Goal: Task Accomplishment & Management: Manage account settings

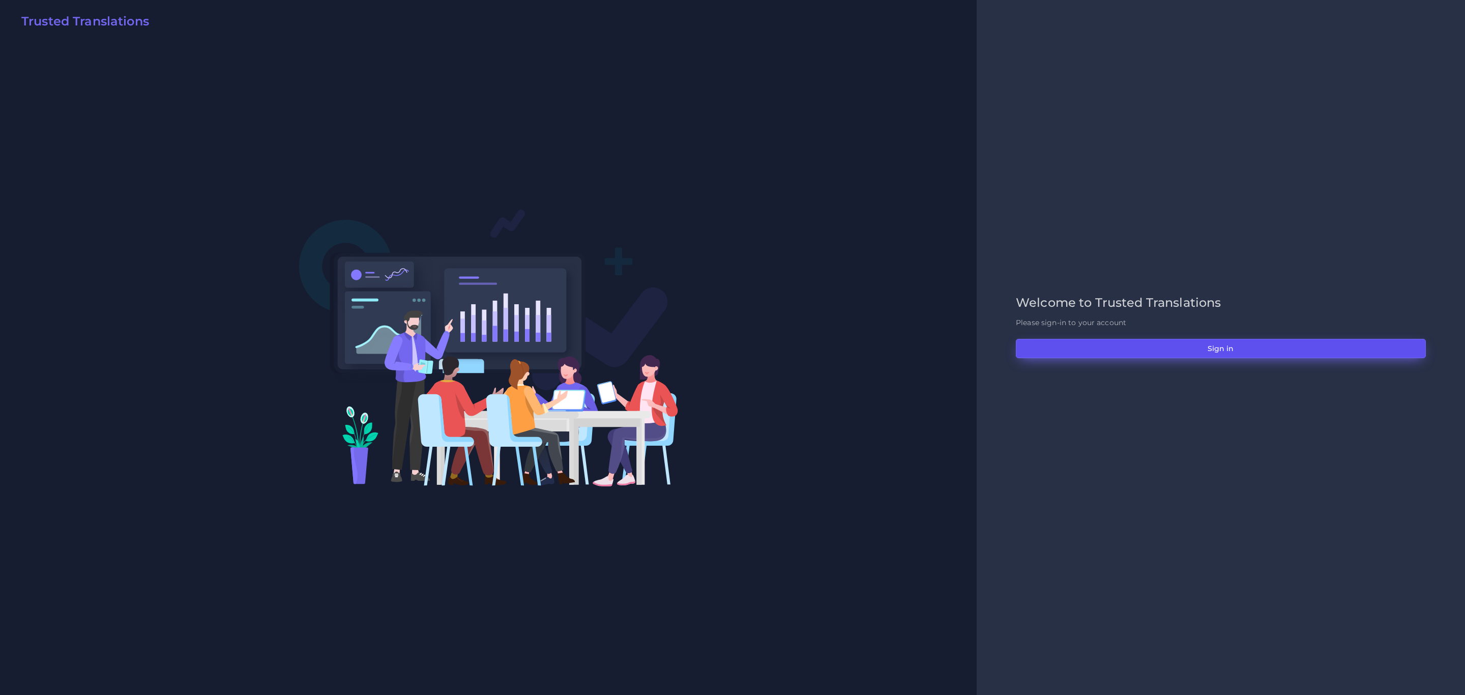
click at [1231, 340] on button "Sign in" at bounding box center [1221, 348] width 410 height 19
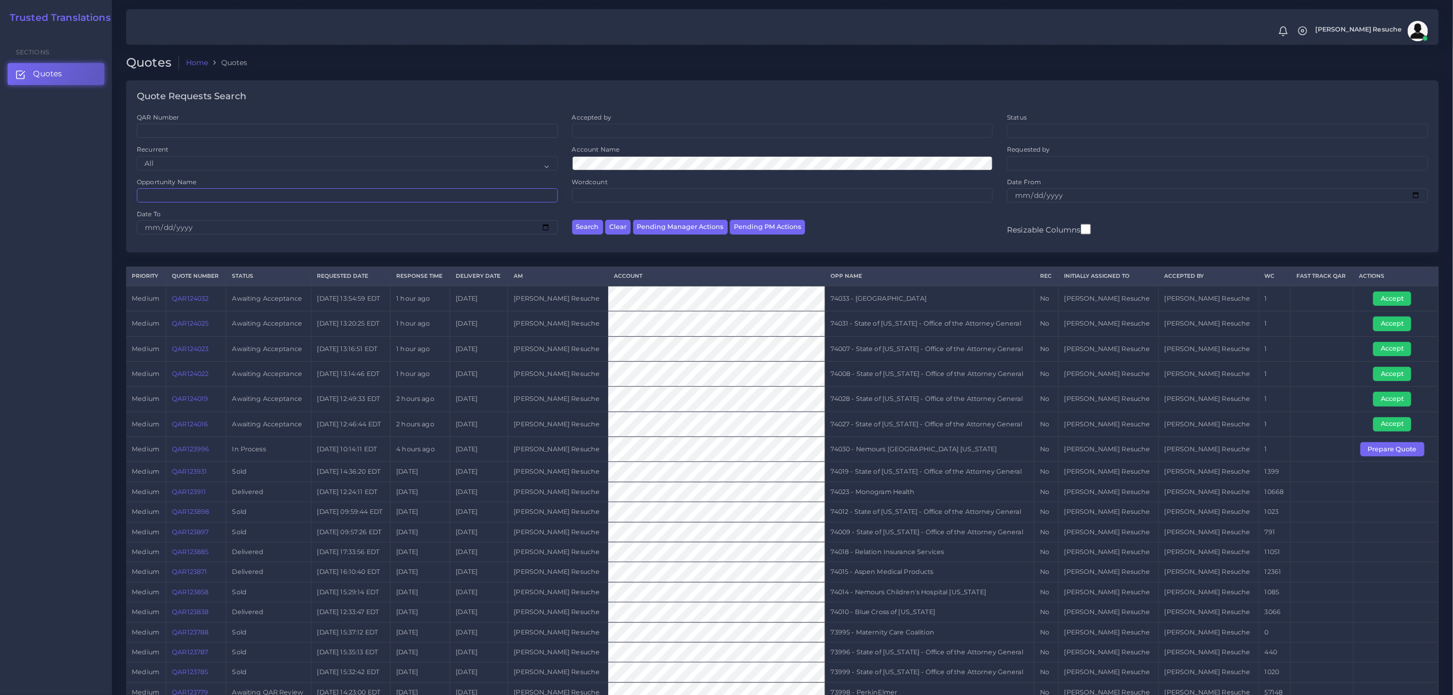
click at [200, 195] on input "Opportunity Name" at bounding box center [347, 195] width 421 height 14
type input "74015"
click at [572, 220] on button "Search" at bounding box center [587, 227] width 31 height 15
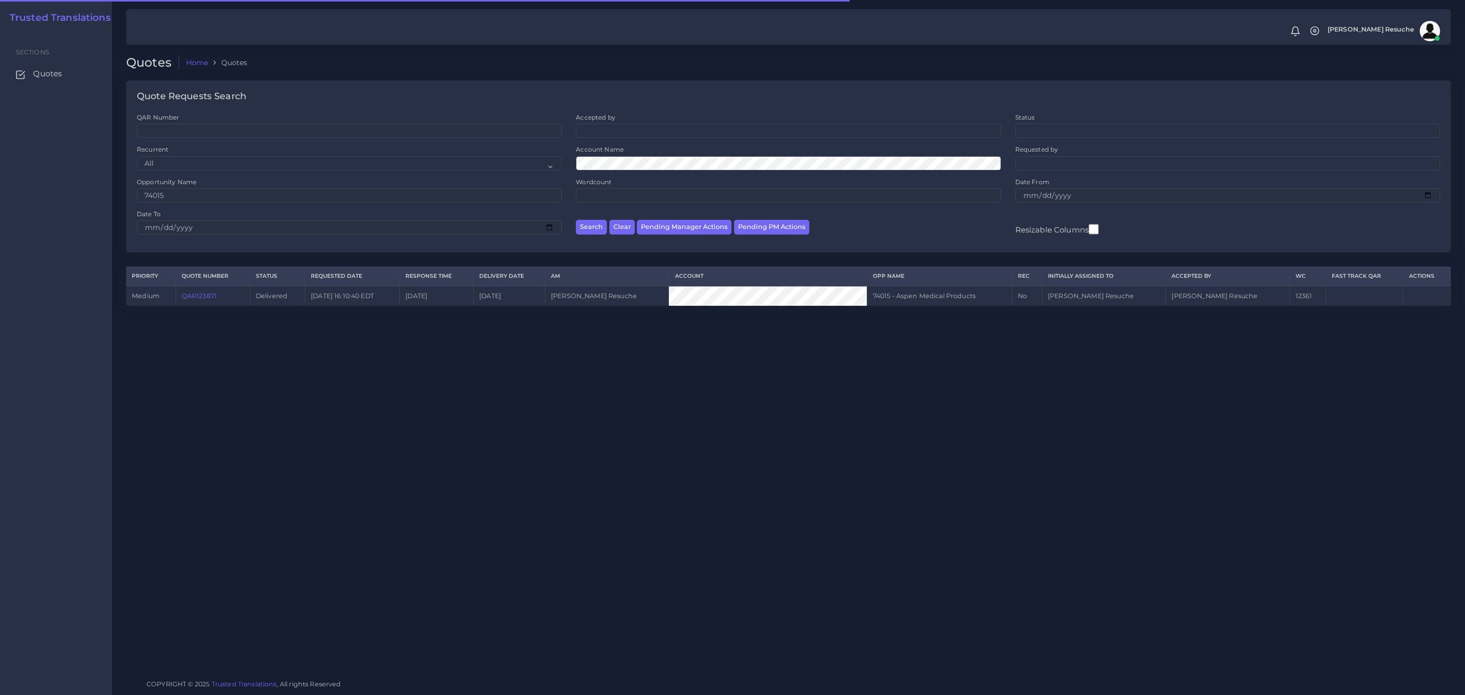
click at [204, 296] on link "QAR123871" at bounding box center [199, 296] width 35 height 8
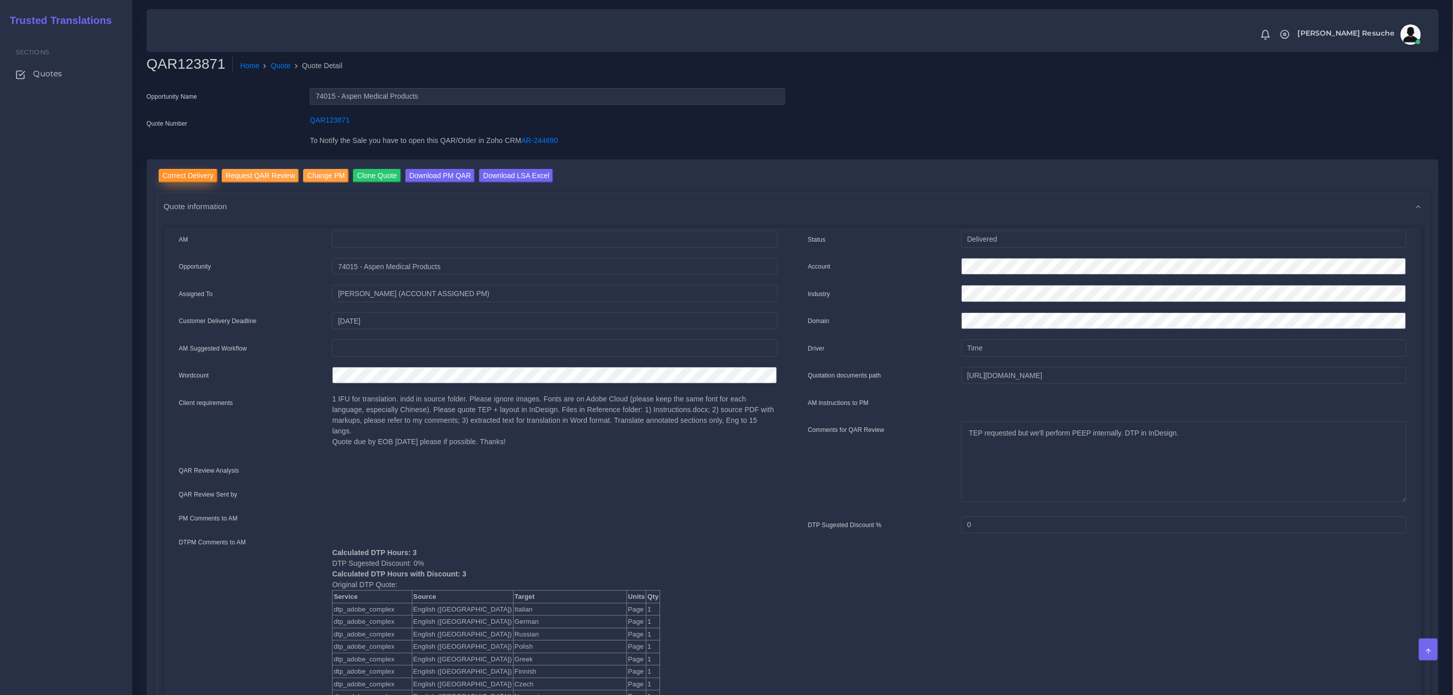
click at [164, 170] on input "Correct Delivery" at bounding box center [188, 176] width 59 height 14
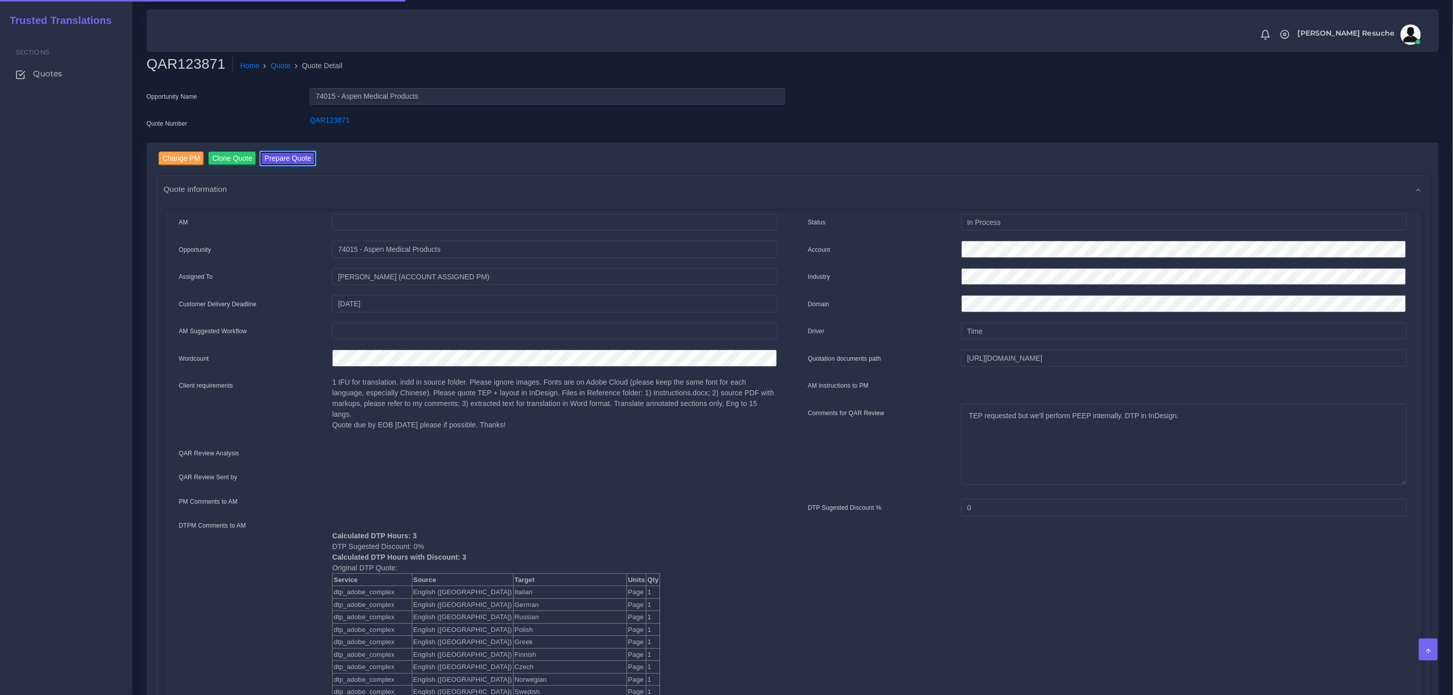
click at [296, 159] on button "Prepare Quote" at bounding box center [287, 159] width 55 height 14
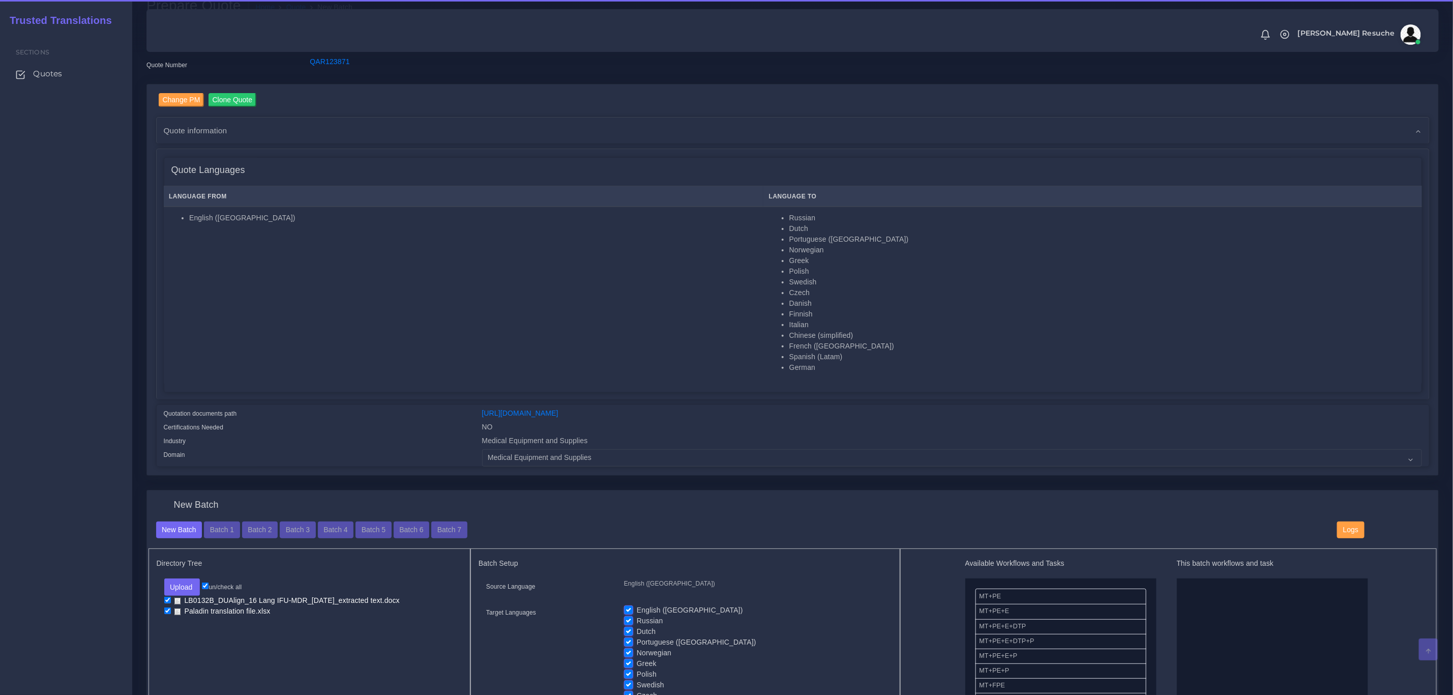
scroll to position [153, 0]
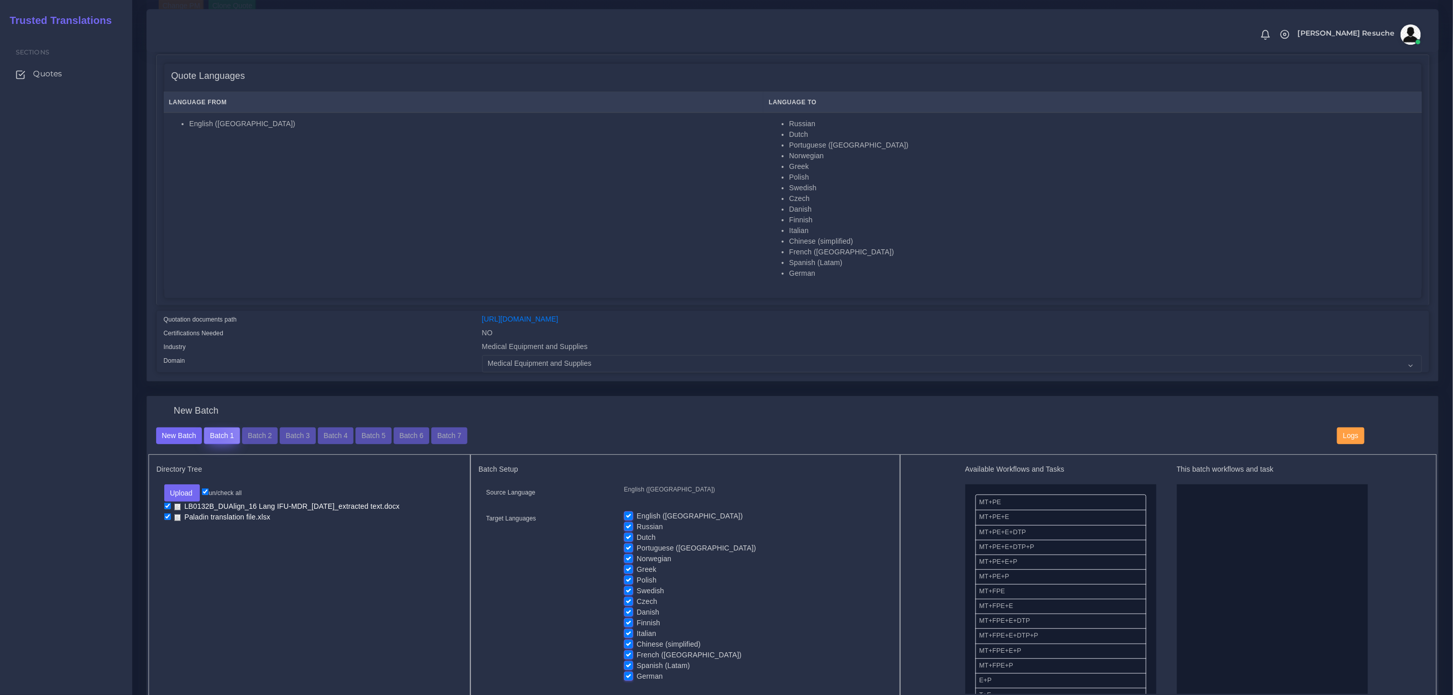
click at [215, 433] on button "Batch 1" at bounding box center [222, 435] width 36 height 17
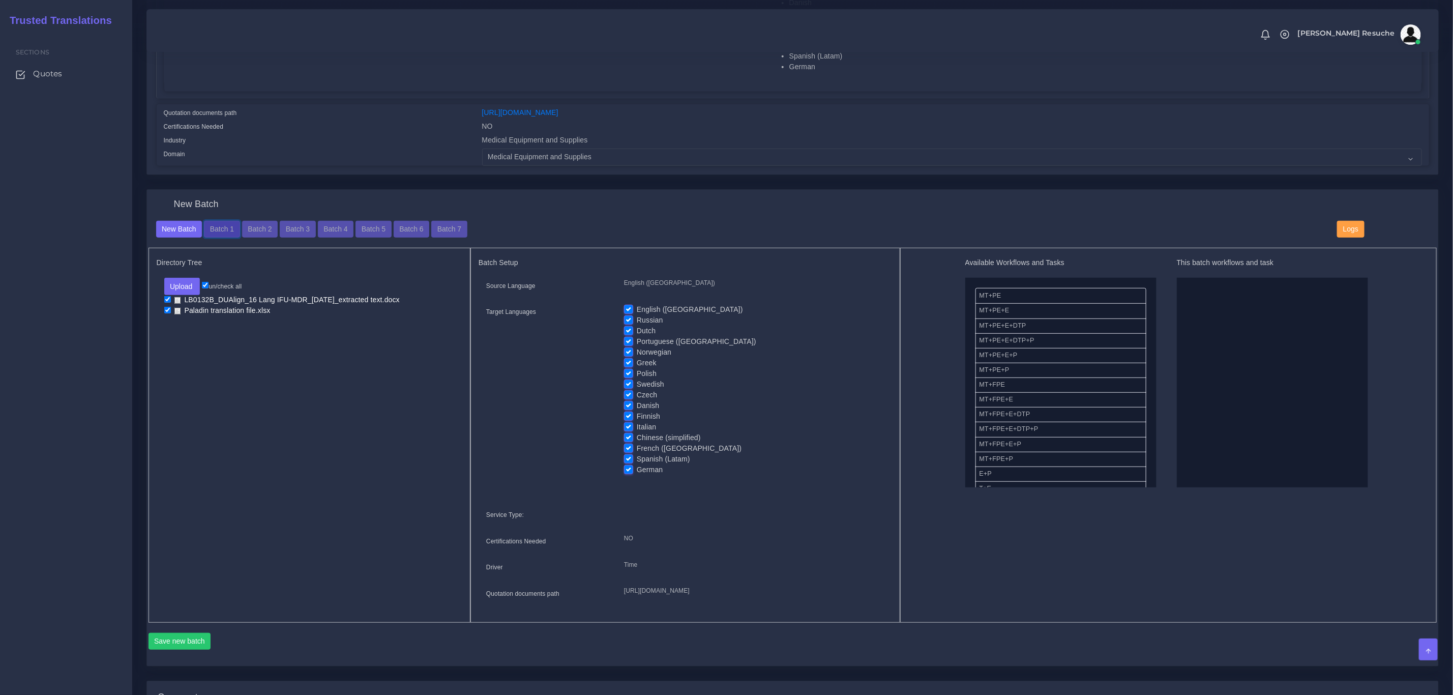
scroll to position [381, 0]
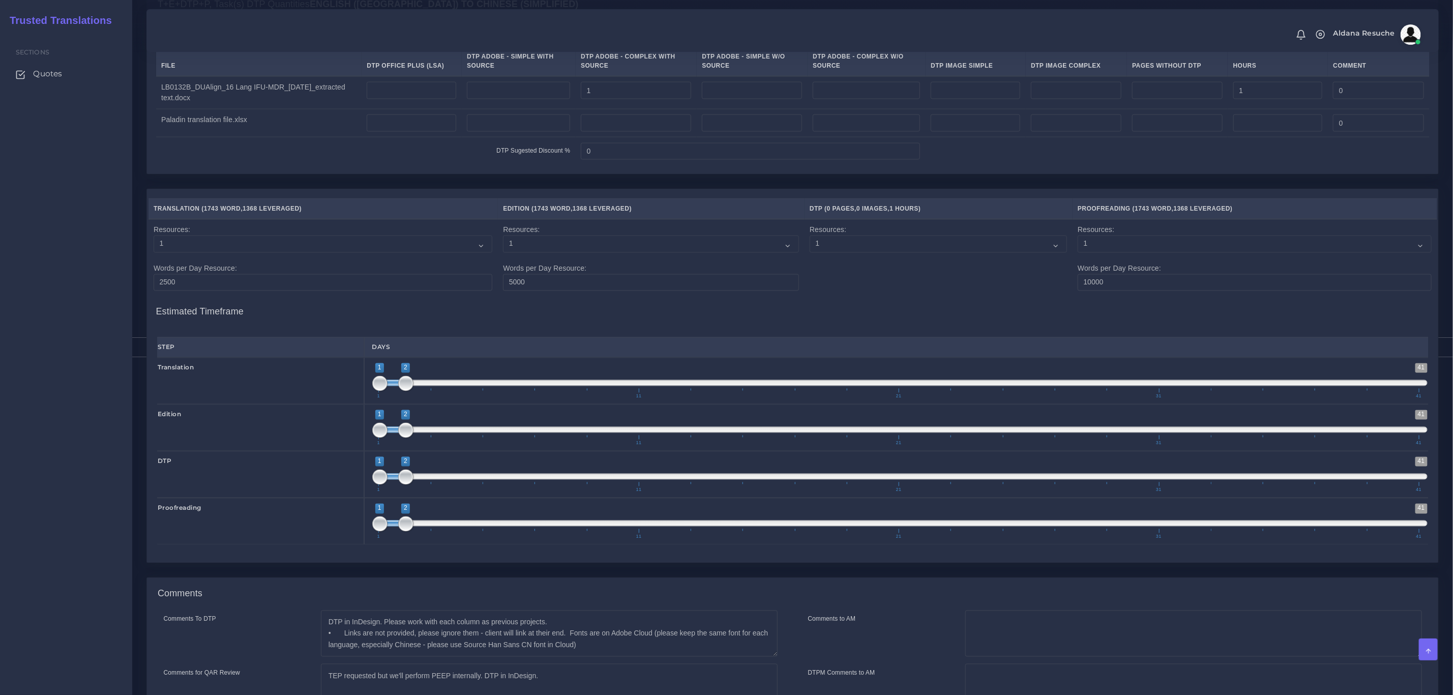
scroll to position [1222, 0]
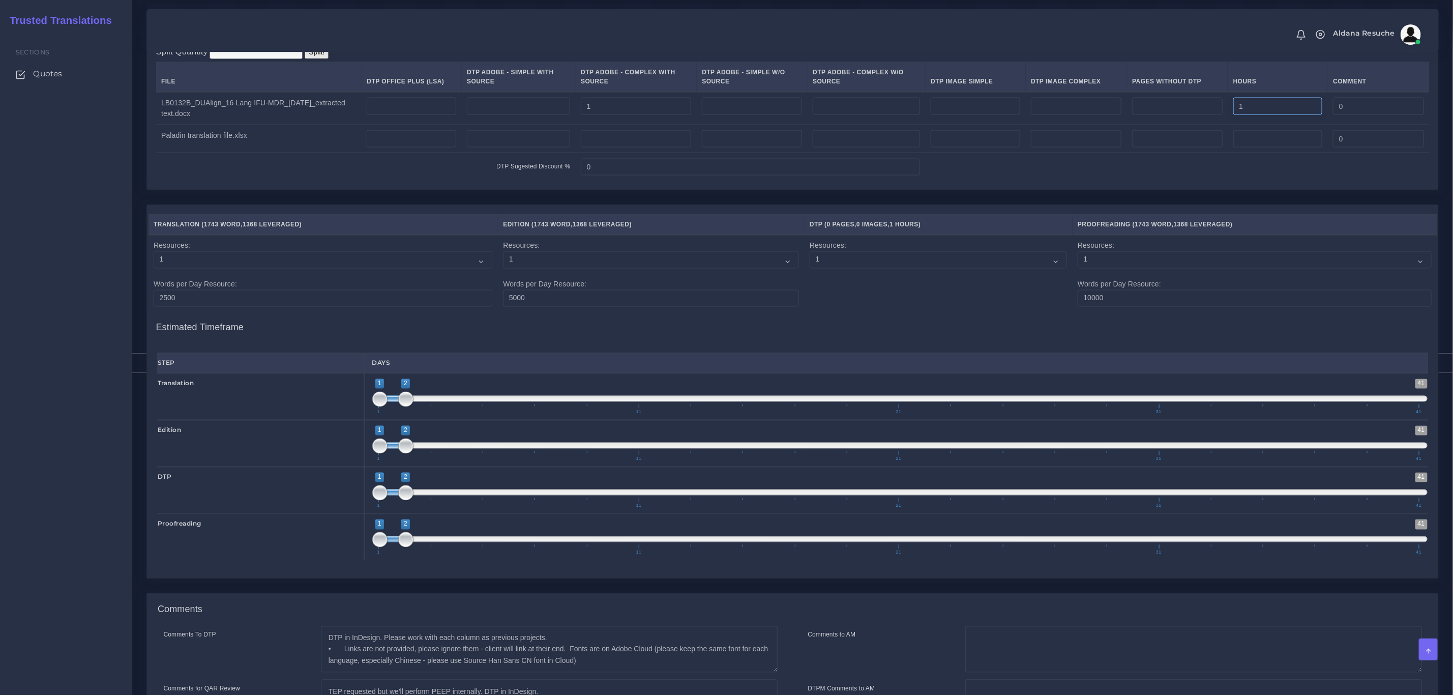
click at [1268, 115] on input "1" at bounding box center [1278, 106] width 90 height 17
click at [858, 64] on div "Split Quantity Split! File DTP Office Plus (LSA) DTP Adobe - Simple With Source…" at bounding box center [792, 113] width 1291 height 153
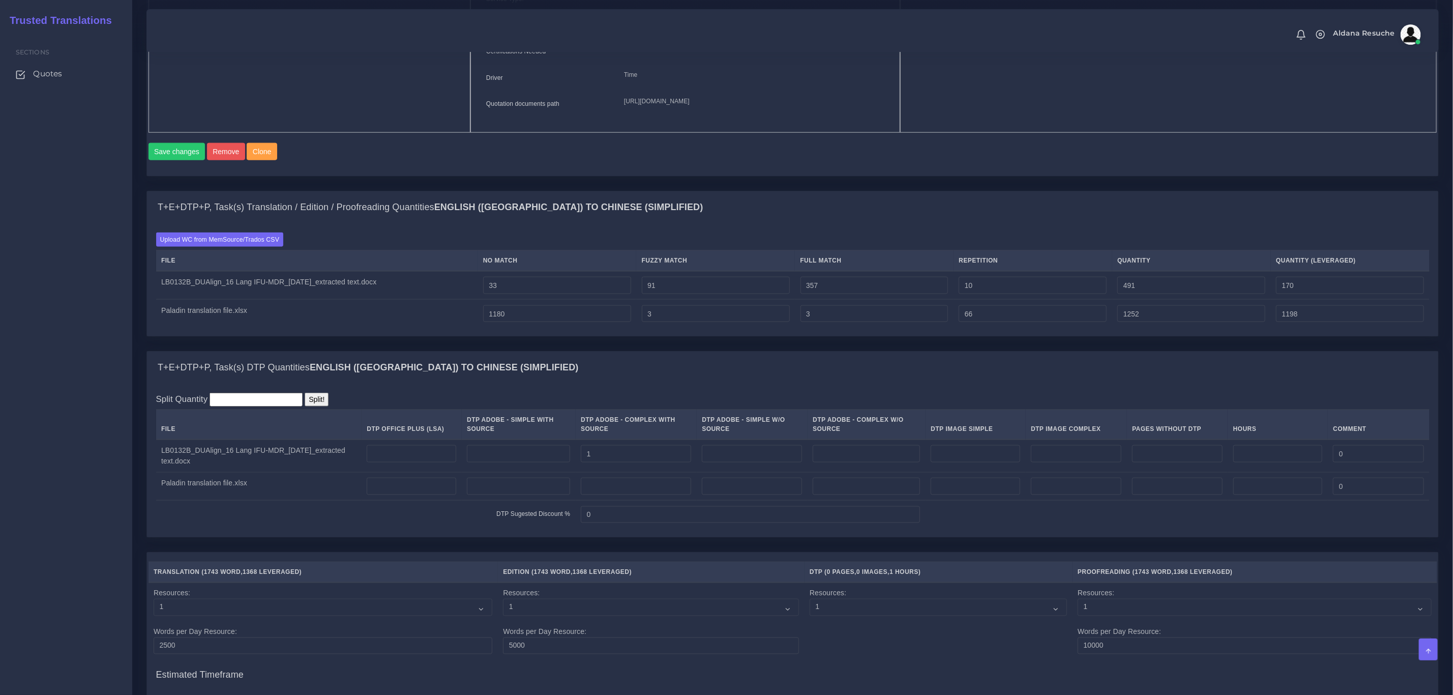
scroll to position [1375, 0]
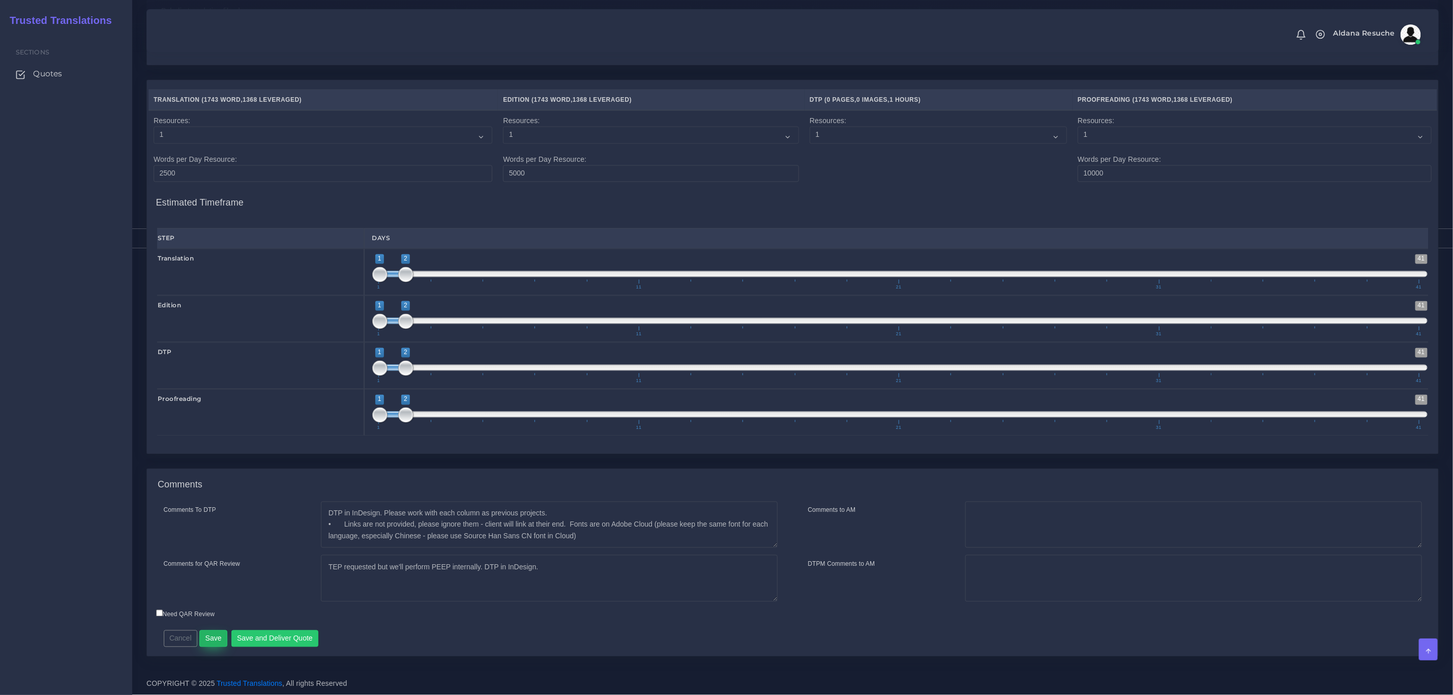
click at [205, 639] on button "Save" at bounding box center [213, 638] width 28 height 17
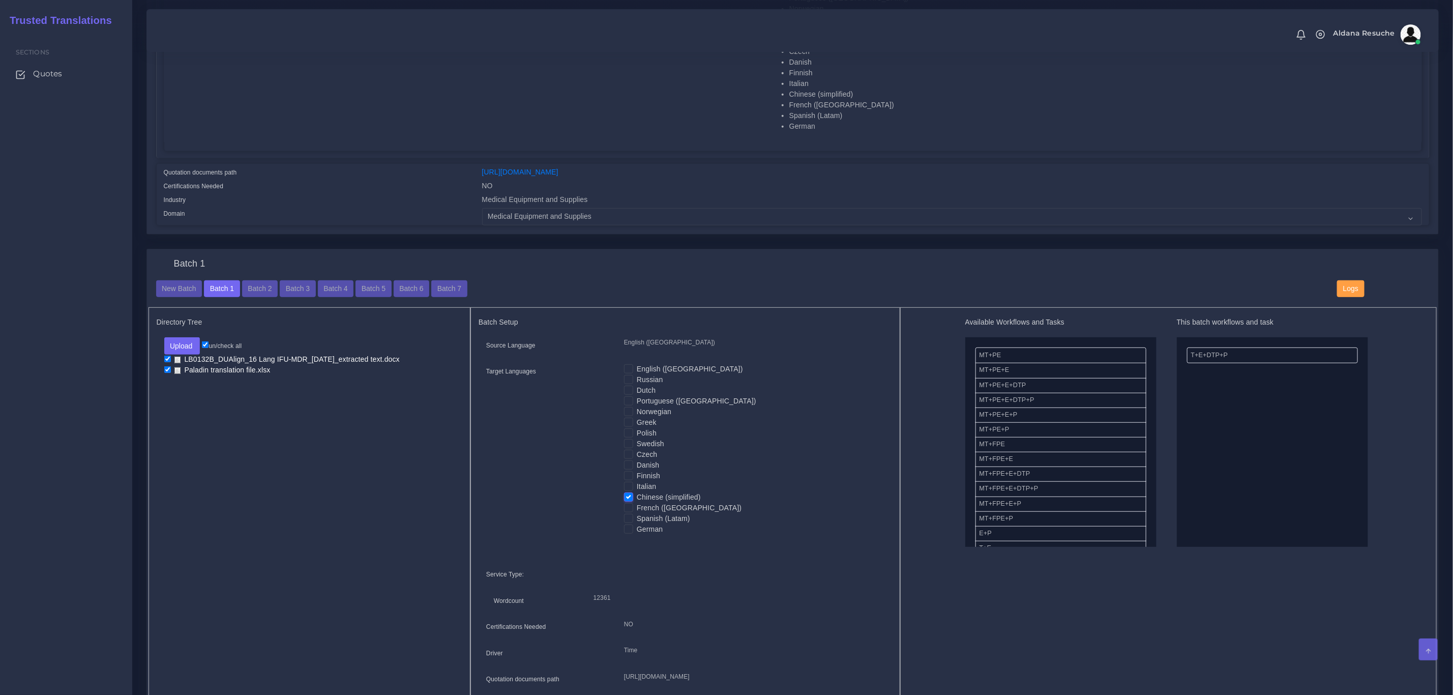
scroll to position [534, 0]
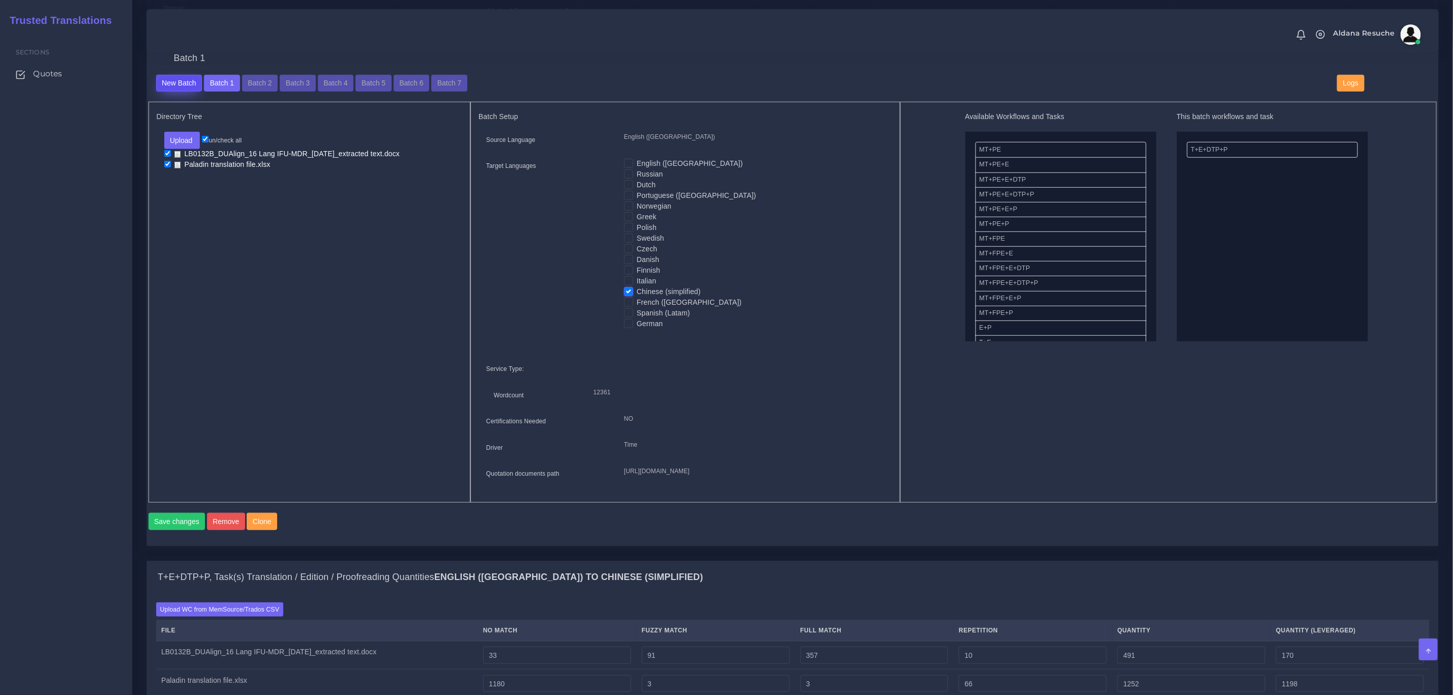
click at [174, 82] on button "New Batch" at bounding box center [179, 83] width 46 height 17
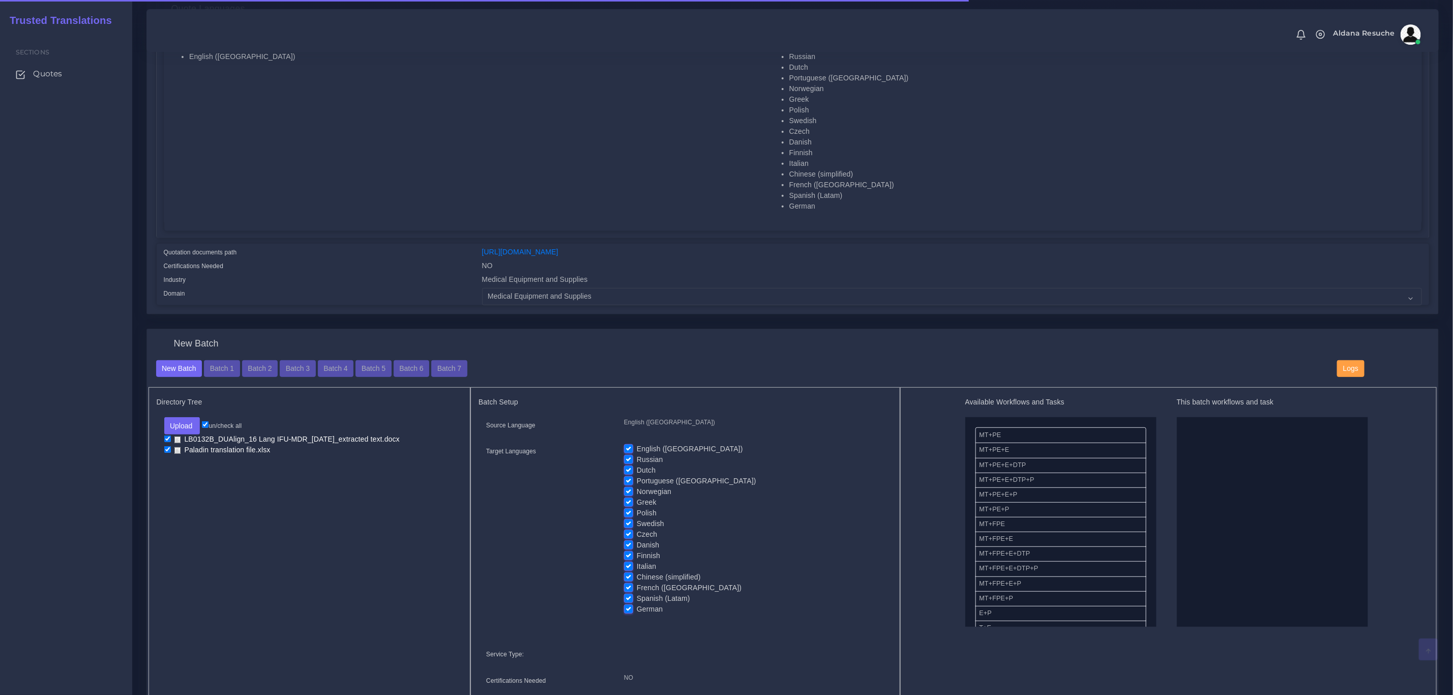
scroll to position [229, 0]
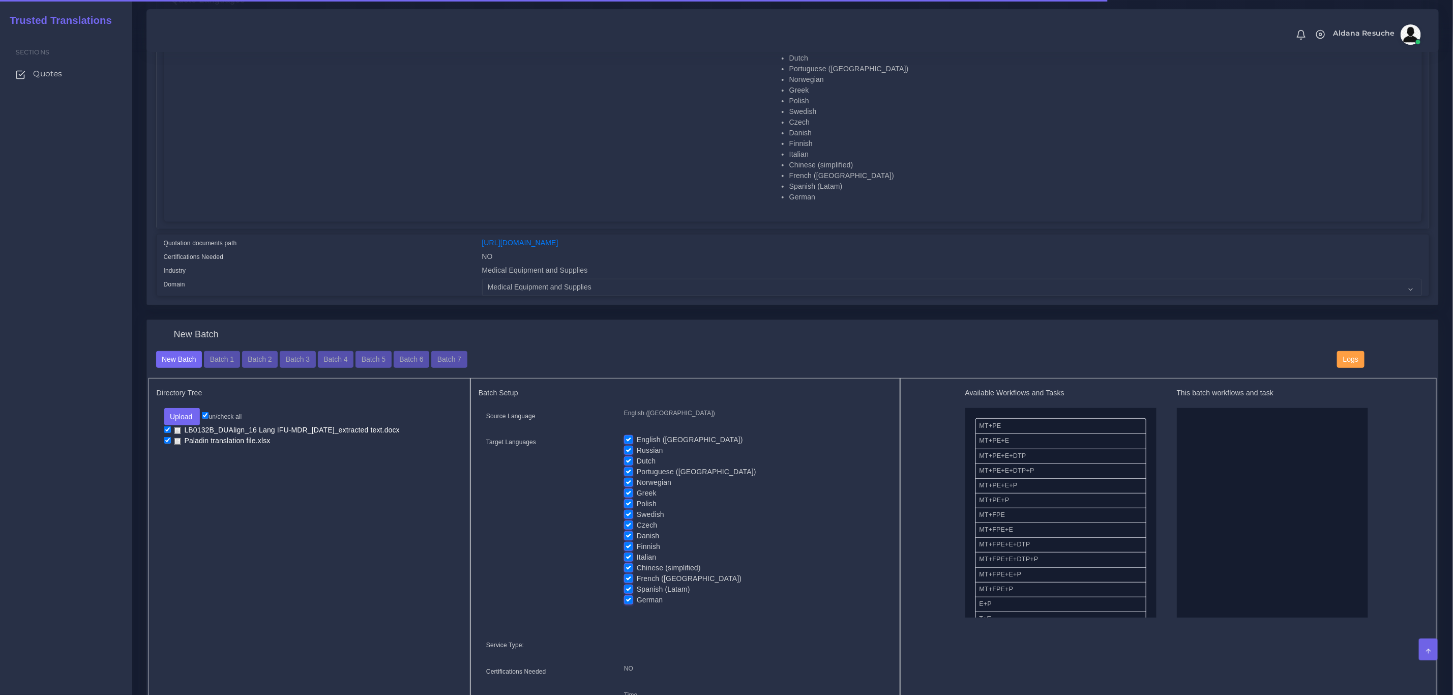
click at [637, 440] on label "English ([GEOGRAPHIC_DATA])" at bounding box center [690, 439] width 106 height 11
click at [626, 440] on input "English ([GEOGRAPHIC_DATA])" at bounding box center [628, 438] width 9 height 9
checkbox input "false"
click at [637, 453] on label "Russian" at bounding box center [650, 450] width 26 height 11
click at [626, 453] on input "Russian" at bounding box center [628, 449] width 9 height 9
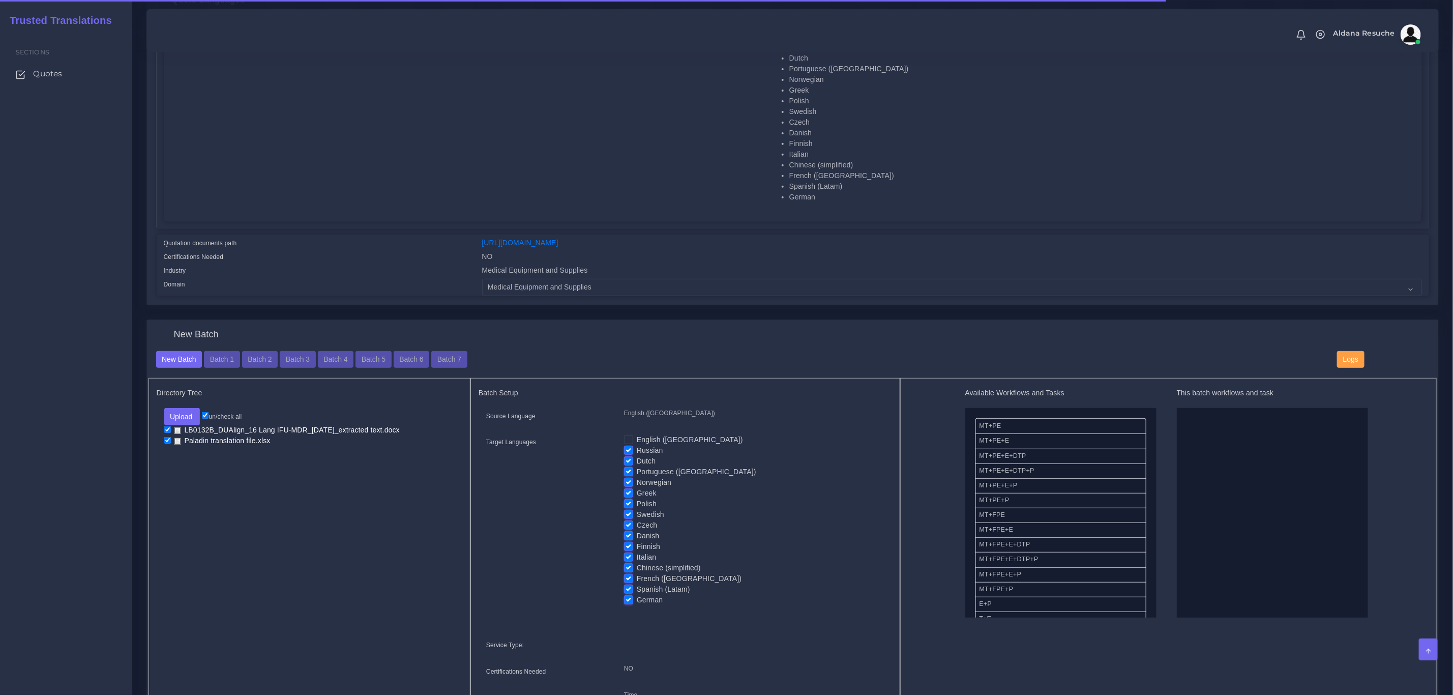
checkbox input "false"
click at [637, 461] on label "Dutch" at bounding box center [646, 461] width 19 height 11
click at [629, 461] on input "Dutch" at bounding box center [628, 460] width 9 height 9
checkbox input "false"
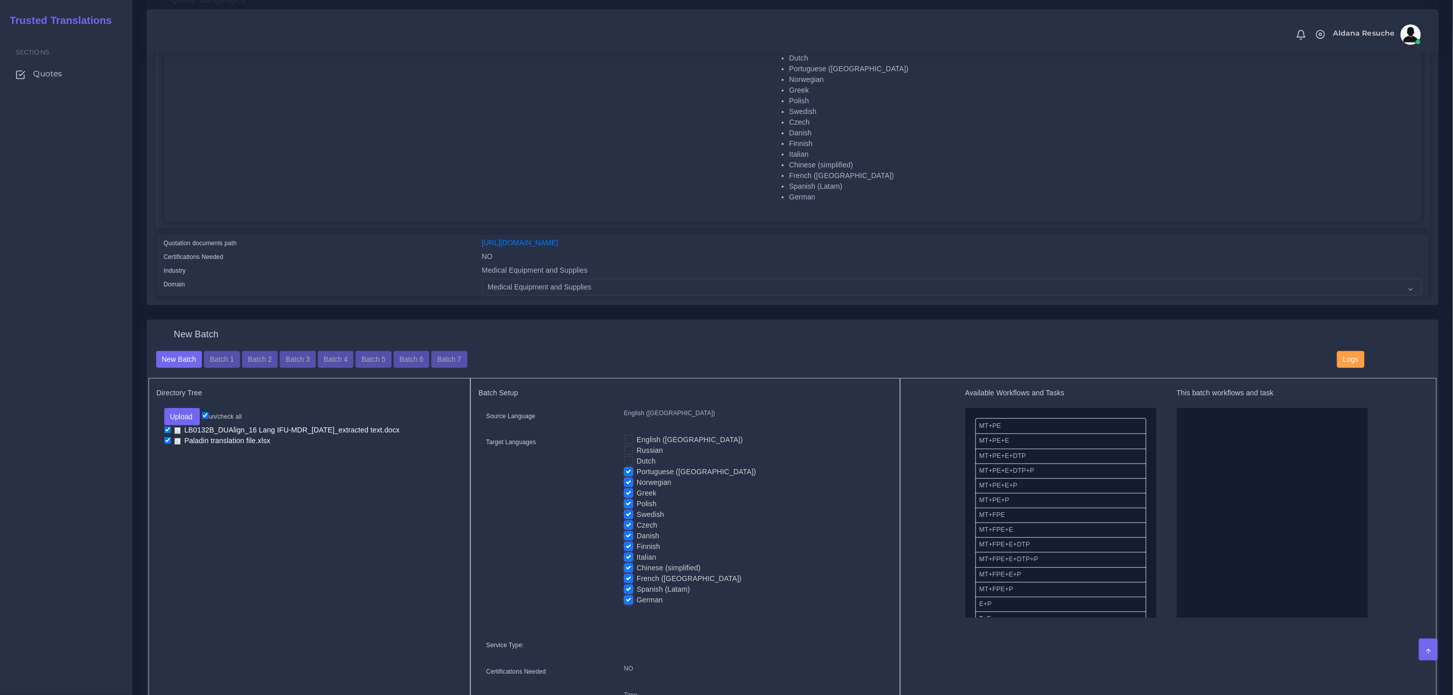
click at [637, 475] on label "Portuguese ([GEOGRAPHIC_DATA])" at bounding box center [697, 471] width 120 height 11
click at [629, 475] on input "Portuguese ([GEOGRAPHIC_DATA])" at bounding box center [628, 470] width 9 height 9
checkbox input "false"
click at [637, 489] on label "Greek" at bounding box center [647, 493] width 20 height 11
click at [629, 489] on input "Greek" at bounding box center [628, 492] width 9 height 9
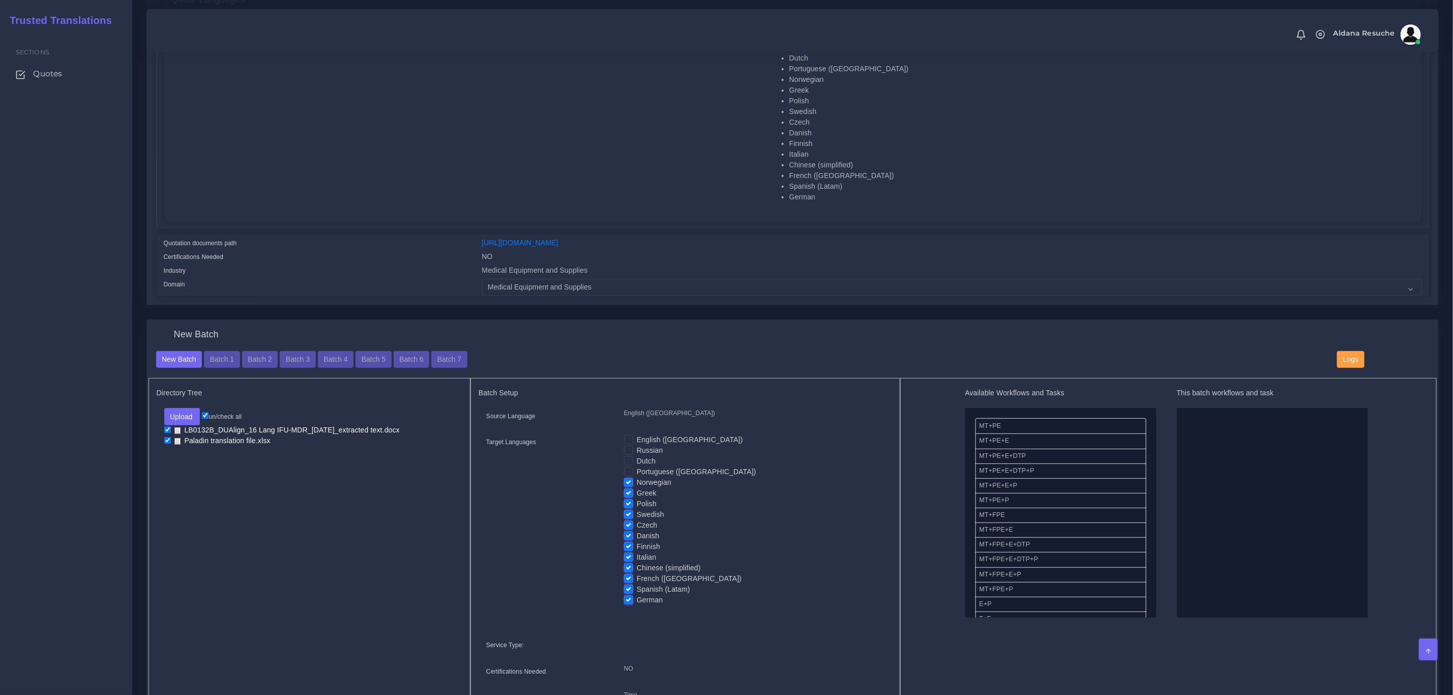
checkbox input "false"
click at [637, 505] on label "Polish" at bounding box center [647, 503] width 20 height 11
click at [629, 505] on input "Polish" at bounding box center [628, 502] width 9 height 9
checkbox input "false"
click at [637, 523] on label "Czech" at bounding box center [647, 525] width 20 height 11
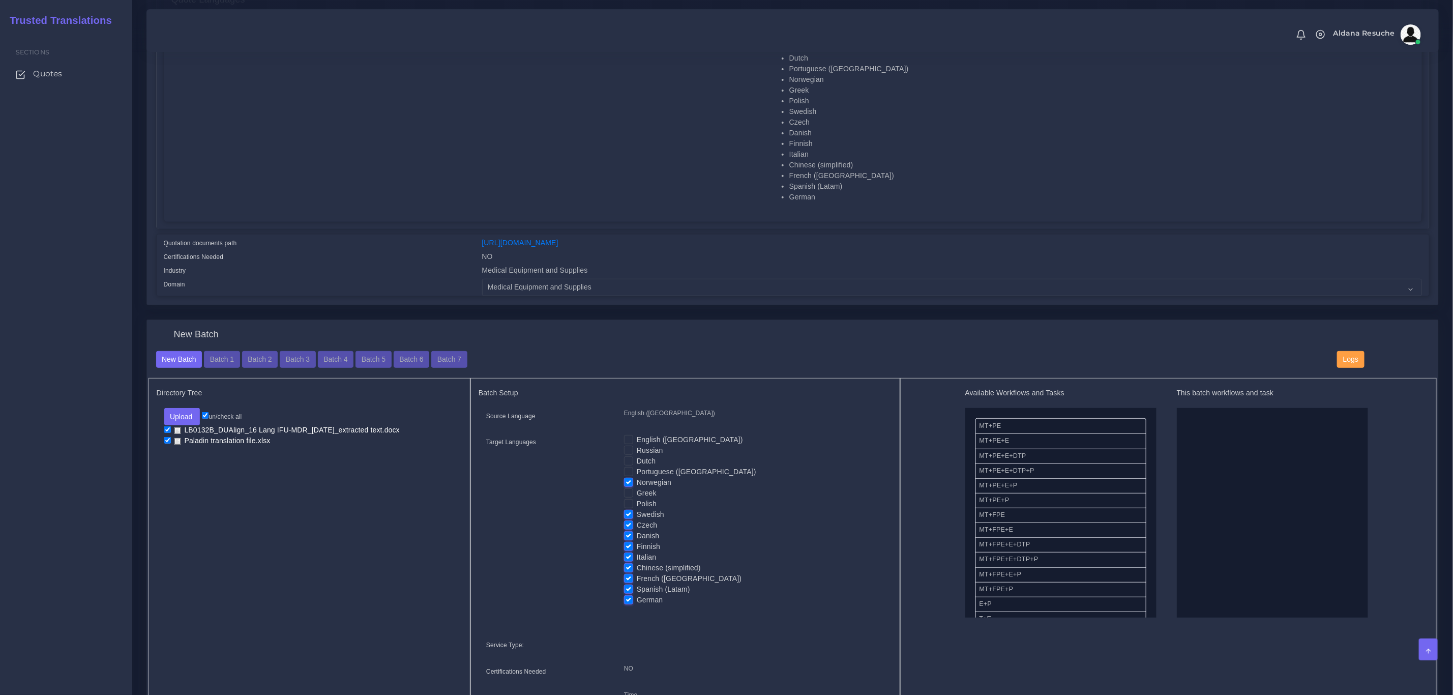
click at [629, 523] on input "Czech" at bounding box center [628, 524] width 9 height 9
checkbox input "false"
click at [637, 550] on label "Finnish" at bounding box center [648, 546] width 23 height 11
click at [629, 550] on input "Finnish" at bounding box center [628, 545] width 9 height 9
checkbox input "false"
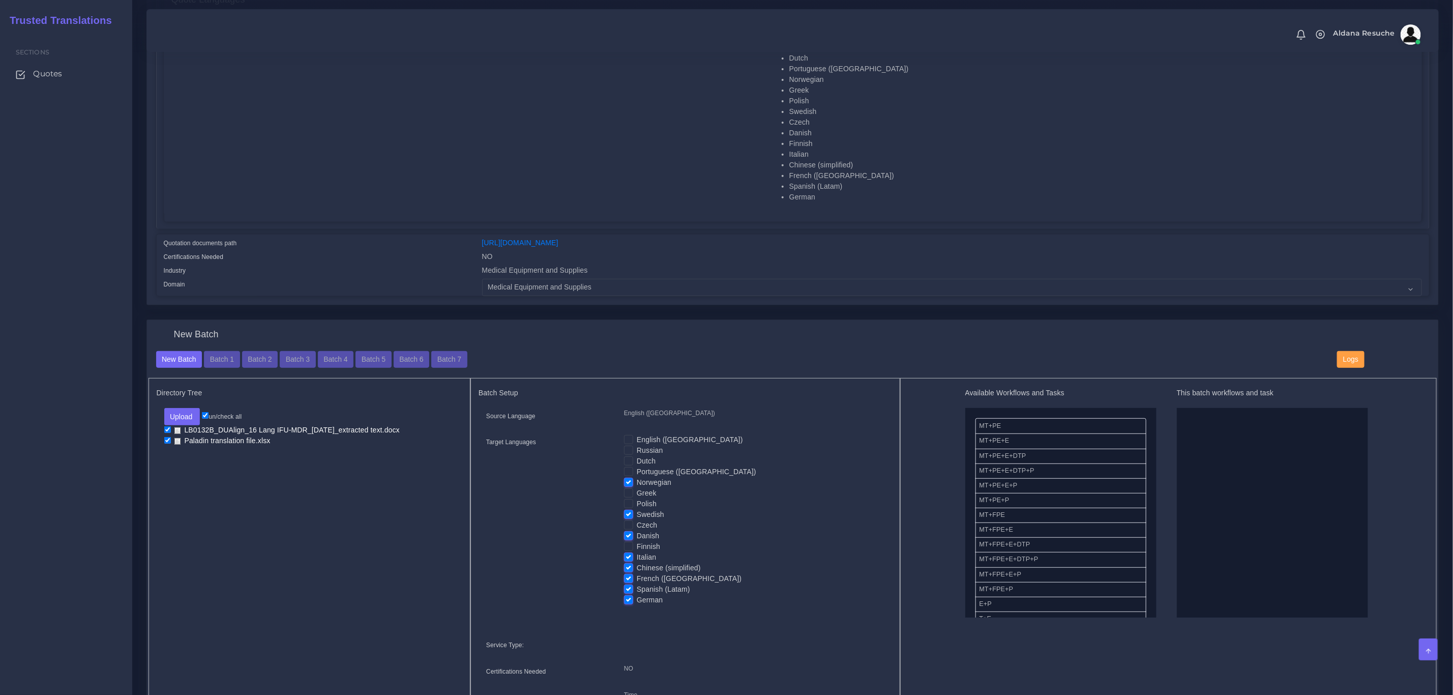
click at [637, 560] on label "Italian" at bounding box center [646, 557] width 19 height 11
click at [627, 560] on input "Italian" at bounding box center [628, 556] width 9 height 9
checkbox input "false"
click at [637, 570] on label "Chinese (simplified)" at bounding box center [669, 568] width 64 height 11
click at [627, 570] on input "Chinese (simplified)" at bounding box center [628, 567] width 9 height 9
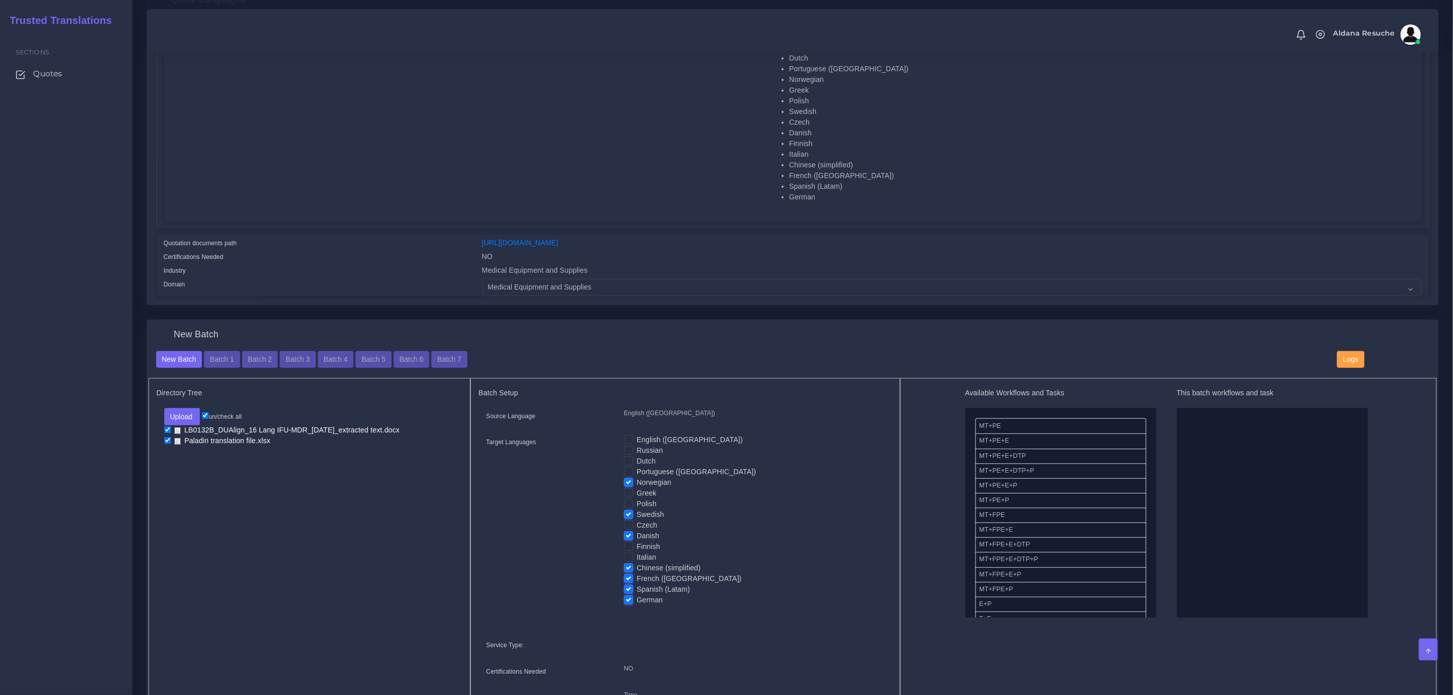
checkbox input "false"
click at [637, 595] on label "German" at bounding box center [650, 600] width 26 height 11
click at [626, 595] on input "German" at bounding box center [628, 599] width 9 height 9
checkbox input "false"
click at [637, 587] on label "Spanish (Latam)" at bounding box center [663, 589] width 53 height 11
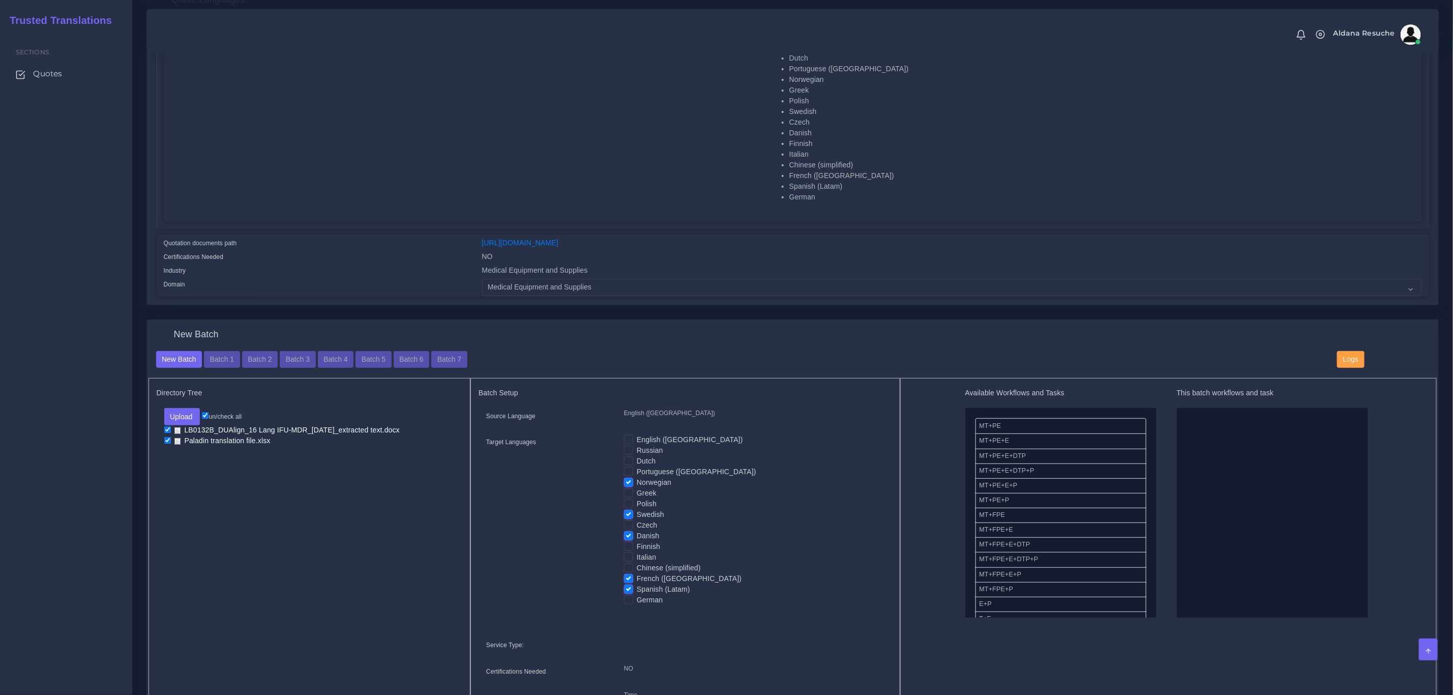
click at [628, 587] on input "Spanish (Latam)" at bounding box center [628, 588] width 9 height 9
checkbox input "false"
click at [637, 535] on label "Danish" at bounding box center [648, 535] width 22 height 11
click at [629, 535] on input "Danish" at bounding box center [628, 534] width 9 height 9
checkbox input "false"
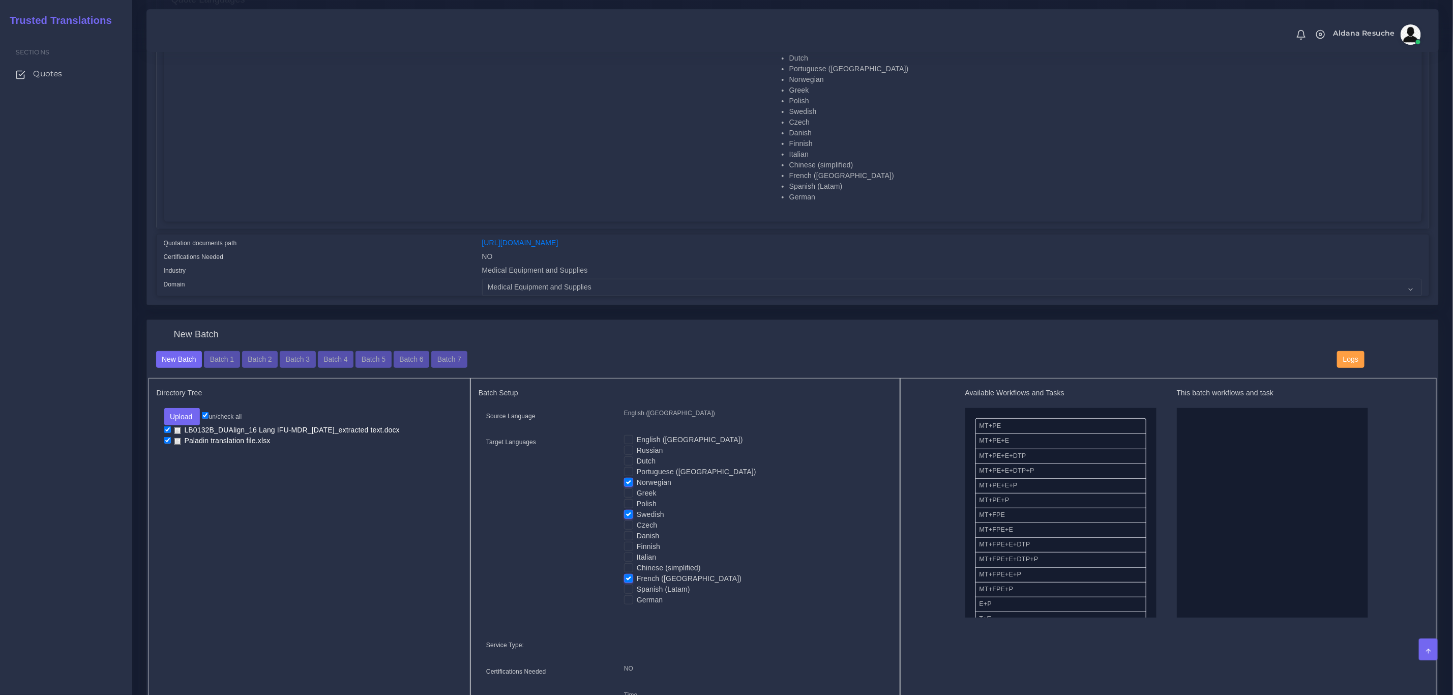
click at [637, 516] on label "Swedish" at bounding box center [650, 514] width 27 height 11
click at [624, 516] on input "Swedish" at bounding box center [628, 513] width 9 height 9
checkbox input "false"
click at [637, 484] on label "Norwegian" at bounding box center [654, 482] width 35 height 11
click at [625, 484] on input "Norwegian" at bounding box center [628, 481] width 9 height 9
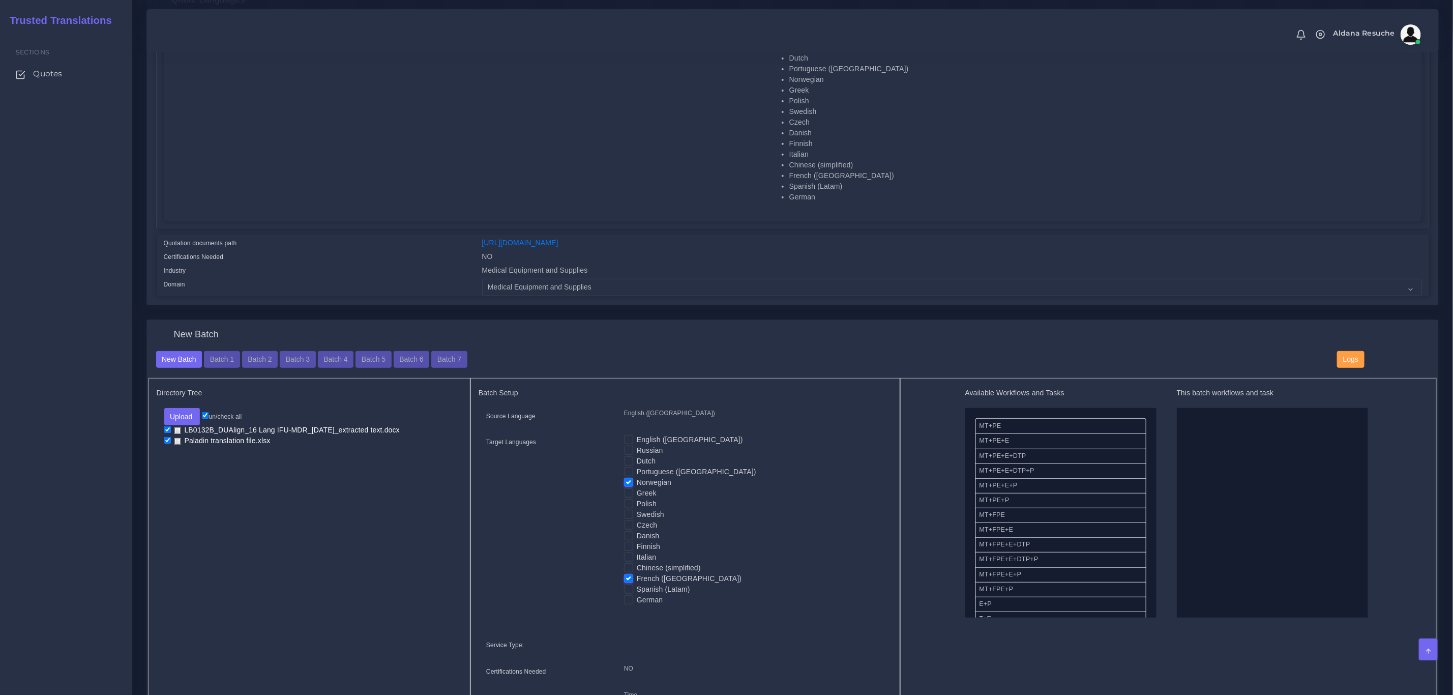
checkbox input "false"
drag, startPoint x: 1030, startPoint y: 581, endPoint x: 1199, endPoint y: 481, distance: 196.3
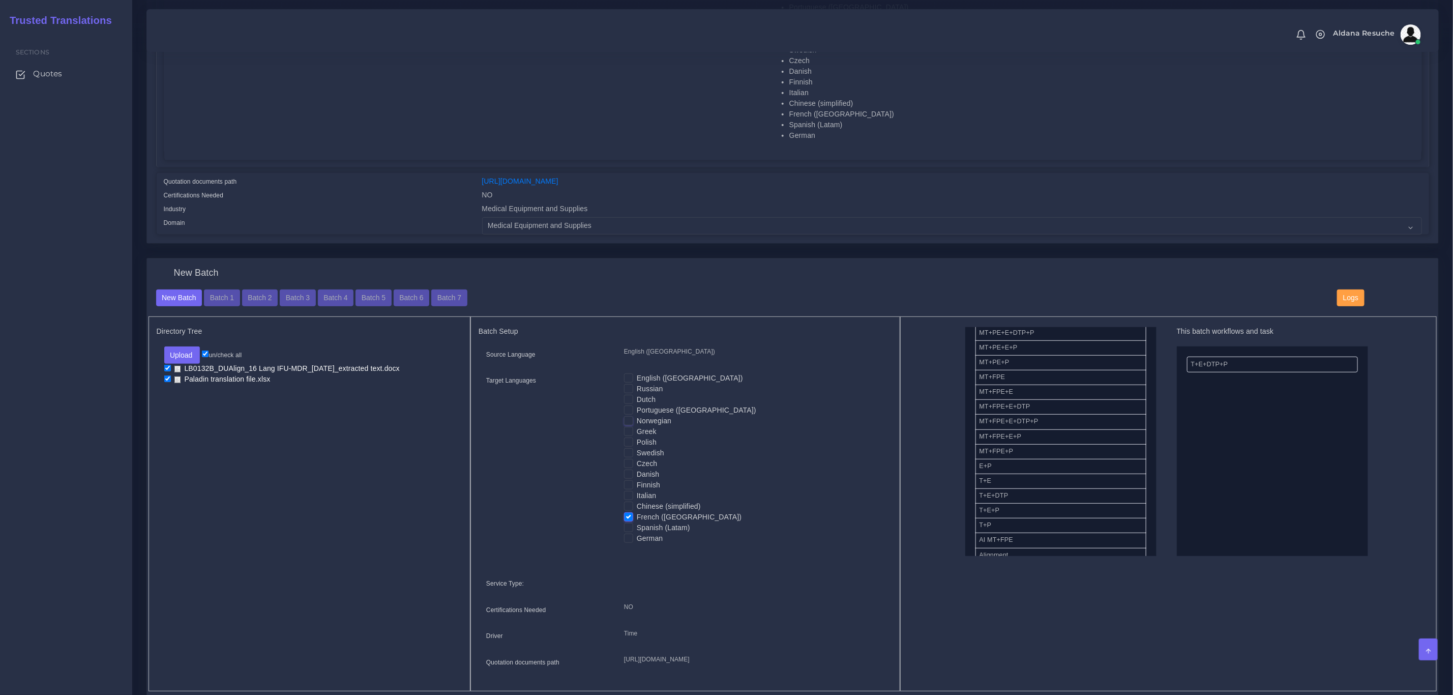
scroll to position [381, 0]
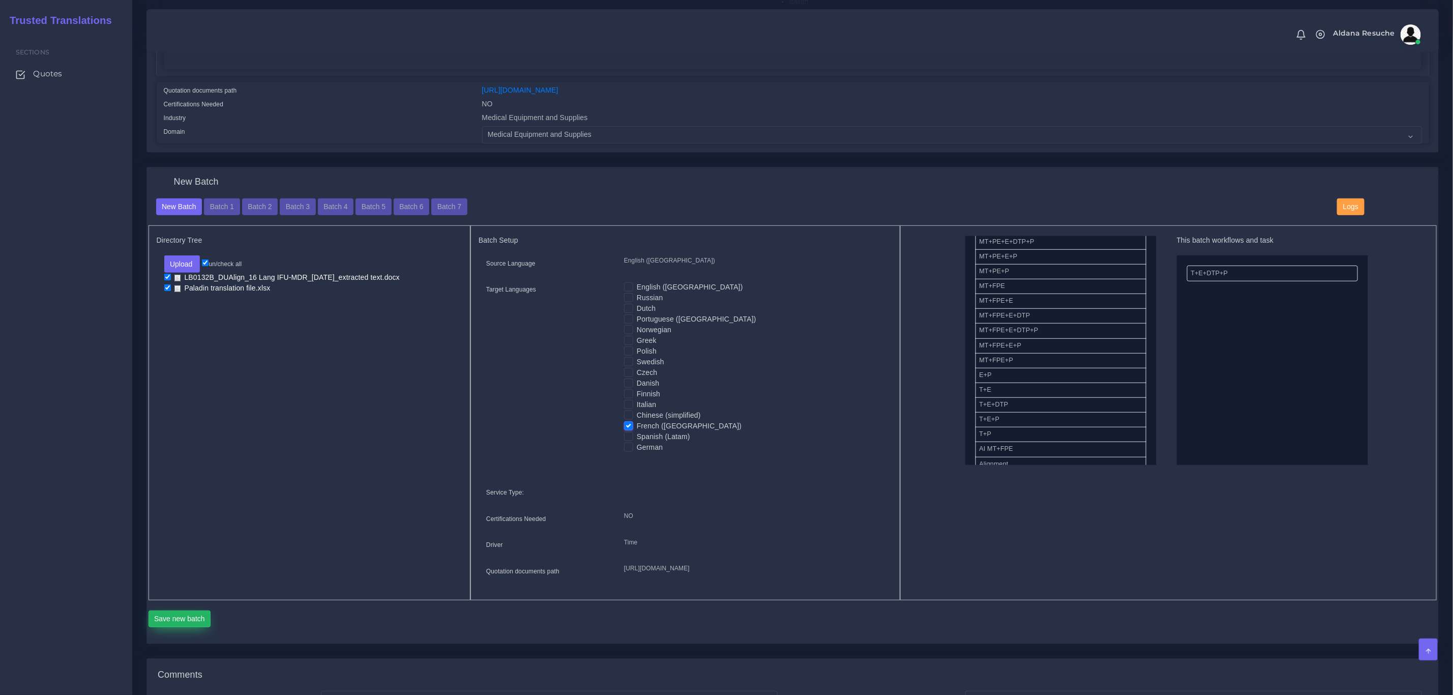
click at [166, 628] on button "Save new batch" at bounding box center [180, 618] width 63 height 17
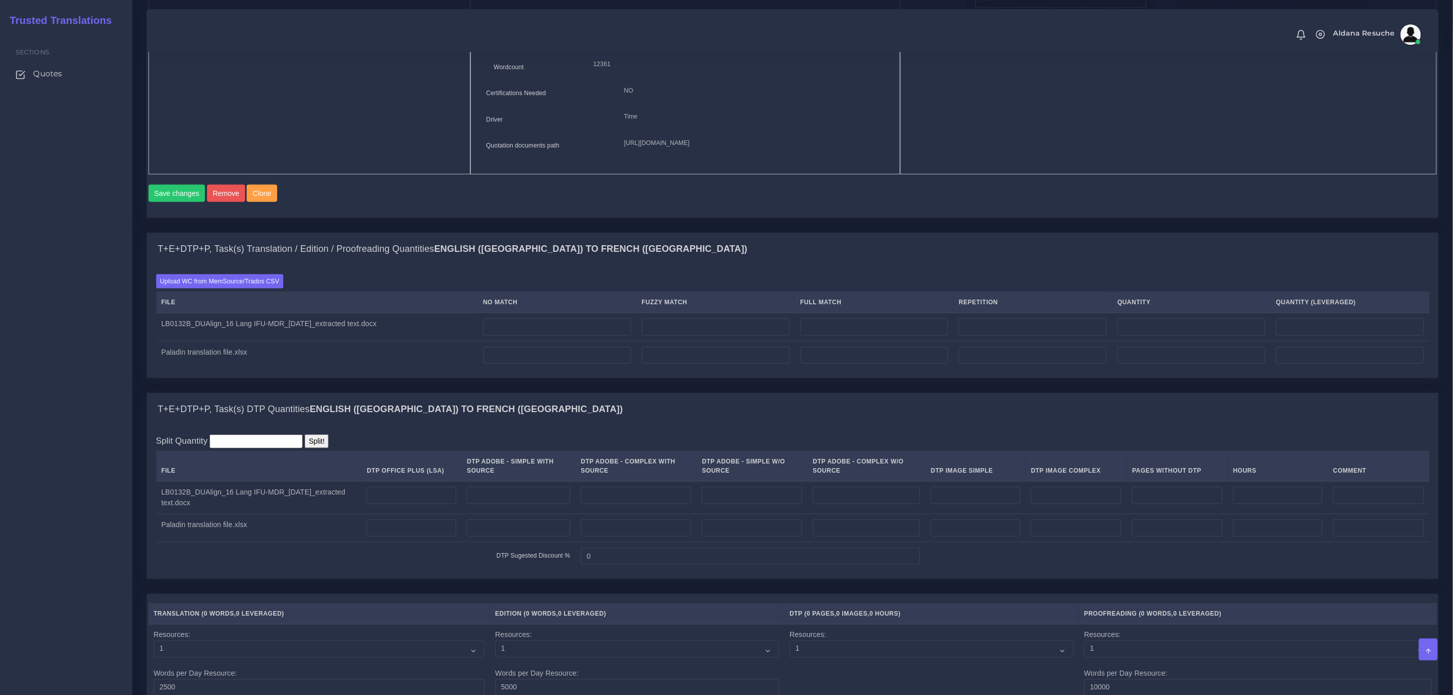
scroll to position [839, 0]
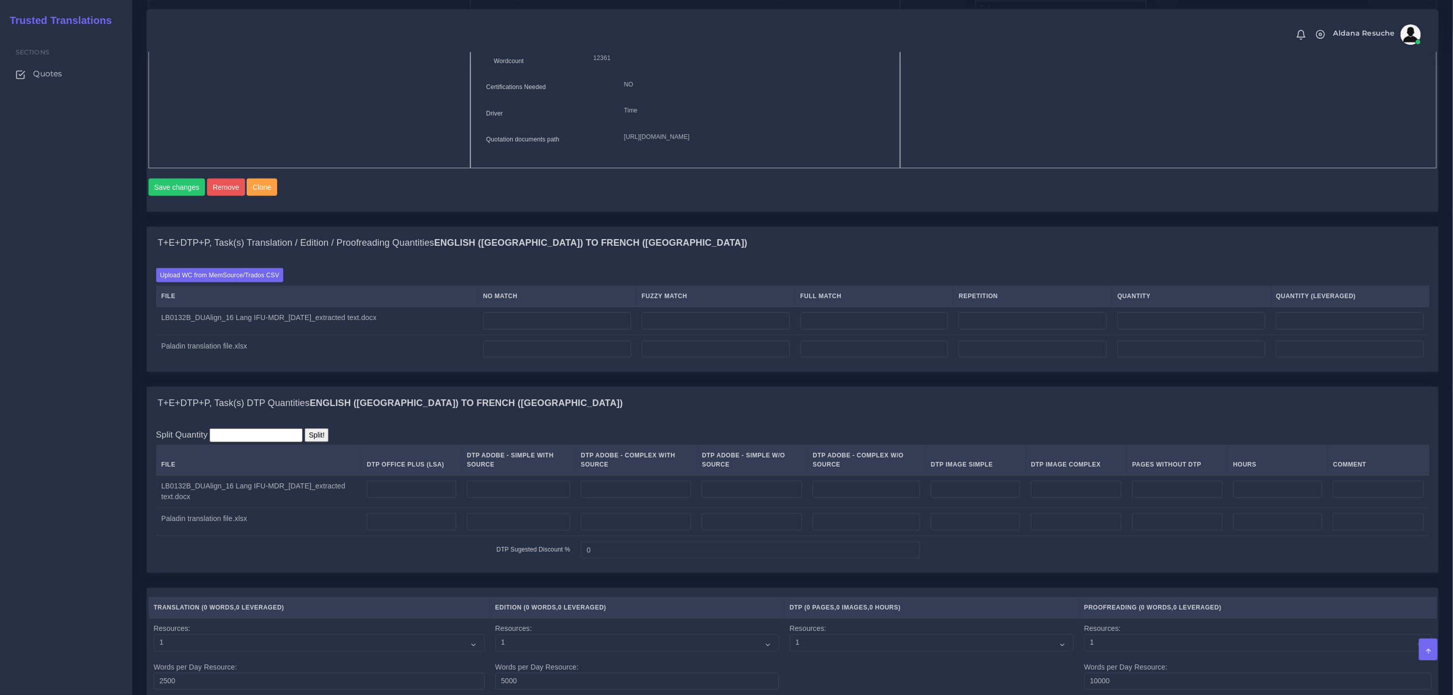
click at [533, 332] on td at bounding box center [557, 321] width 159 height 28
click at [534, 330] on input "number" at bounding box center [557, 320] width 148 height 17
type input "33"
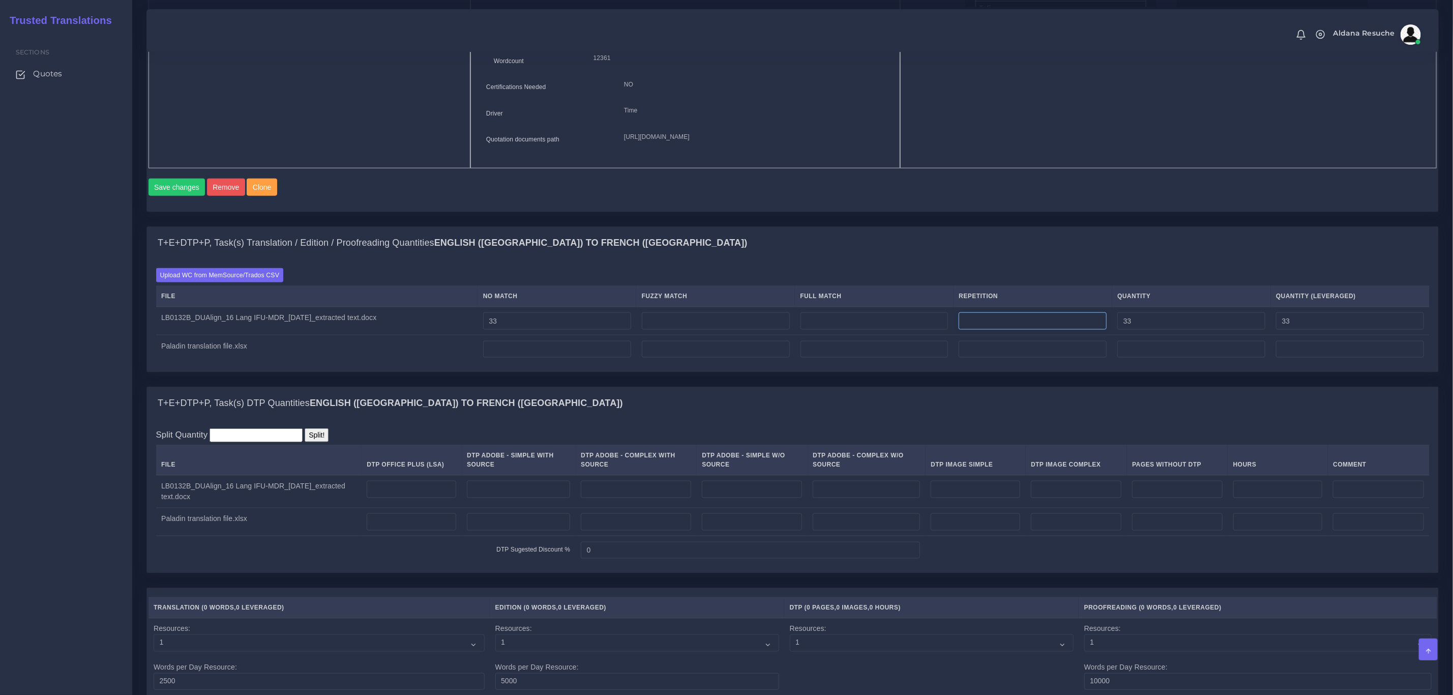
click at [1011, 330] on input "number" at bounding box center [1033, 320] width 148 height 17
type input "7"
type input "40"
type input "34"
click at [876, 330] on input "number" at bounding box center [875, 320] width 148 height 17
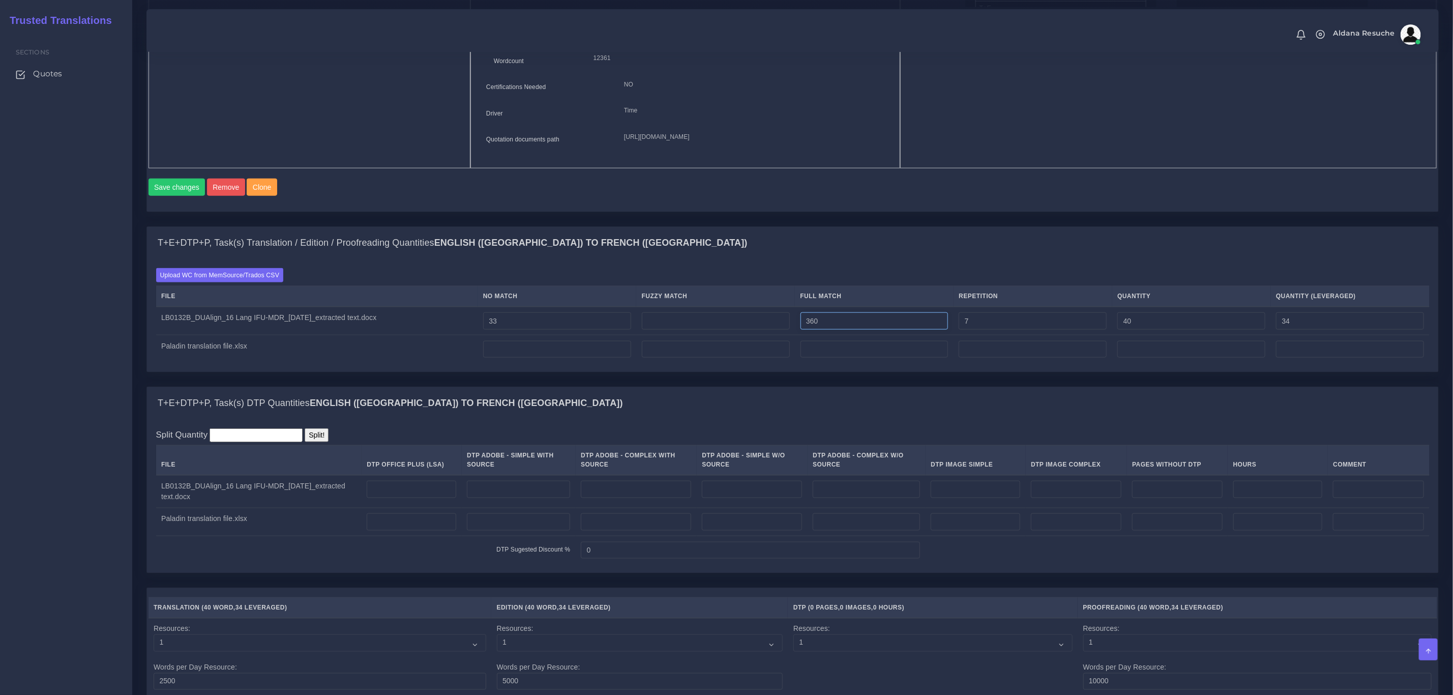
type input "360"
type input "400"
type input "124"
click at [711, 330] on input "number" at bounding box center [716, 320] width 148 height 17
type input "99"
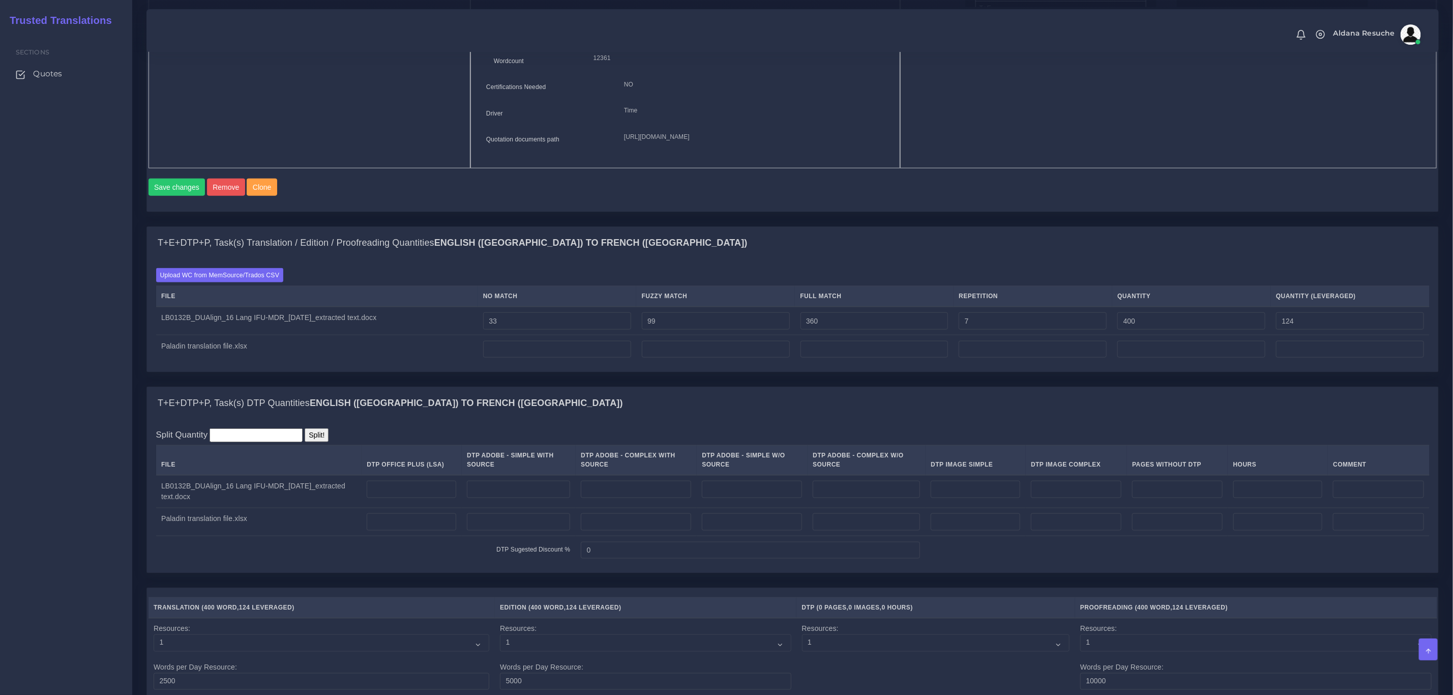
type input "499"
type input "174"
click at [795, 258] on div "T+E+DTP+P, Task(s) Translation / Edition / Proofreading Quantities English (US)…" at bounding box center [792, 243] width 1291 height 33
drag, startPoint x: 728, startPoint y: 339, endPoint x: 663, endPoint y: 343, distance: 65.7
click at [663, 330] on input "99" at bounding box center [716, 320] width 148 height 17
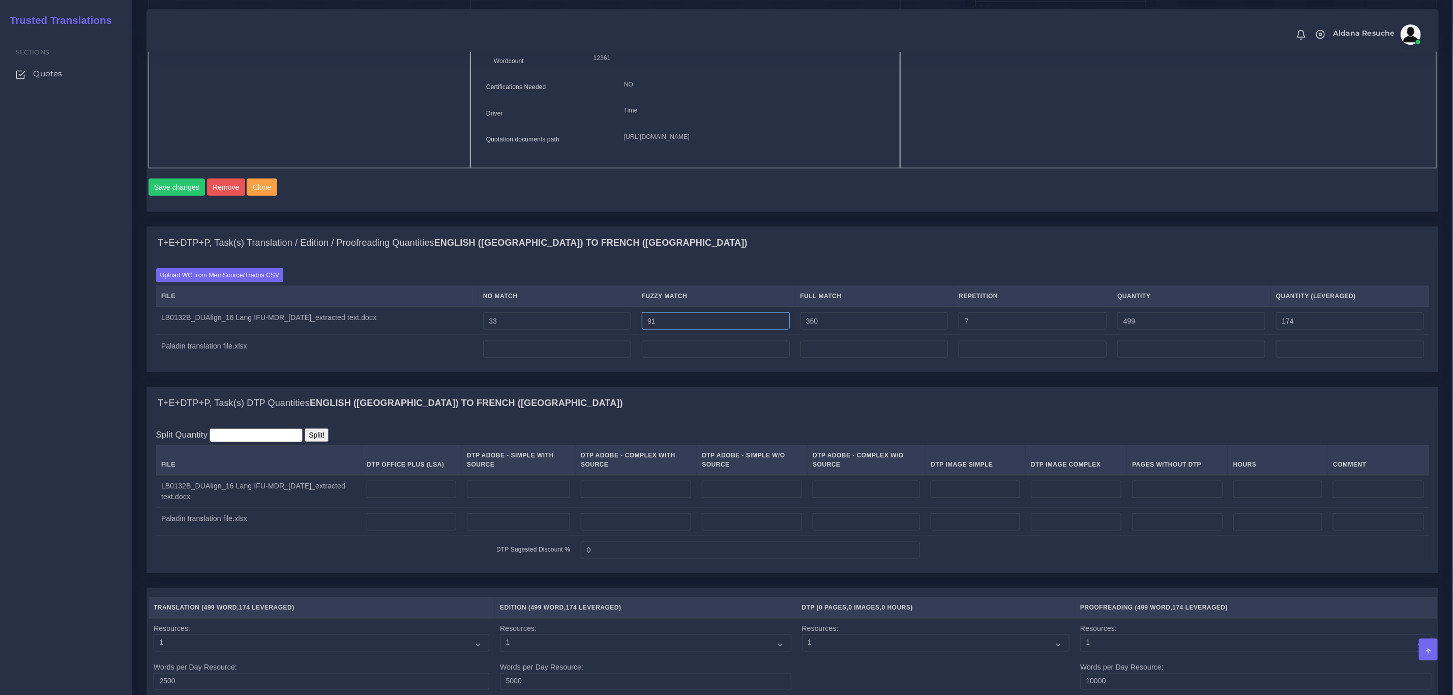
type input "91"
type input "491"
type input "170"
click at [742, 248] on div "T+E+DTP+P, Task(s) Translation / Edition / Proofreading Quantities English (US)…" at bounding box center [792, 243] width 1291 height 33
click at [677, 498] on input "number" at bounding box center [636, 489] width 110 height 17
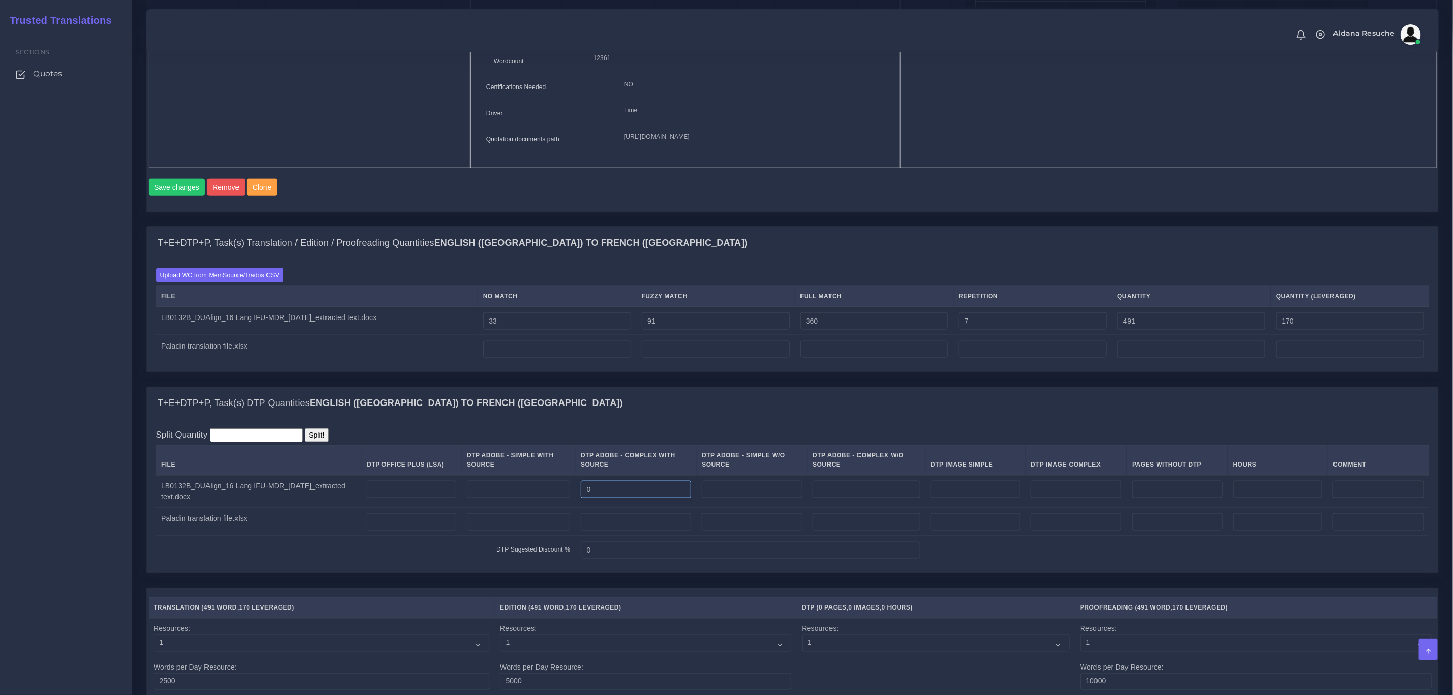
drag, startPoint x: 587, startPoint y: 509, endPoint x: 514, endPoint y: 509, distance: 73.2
click at [514, 508] on tr "LB0132B_DUAlign_16 Lang IFU-MDR_07-29-25_extracted text.docx 0" at bounding box center [793, 491] width 1274 height 33
type input "1"
click at [1262, 498] on input "number" at bounding box center [1278, 489] width 90 height 17
type input "1"
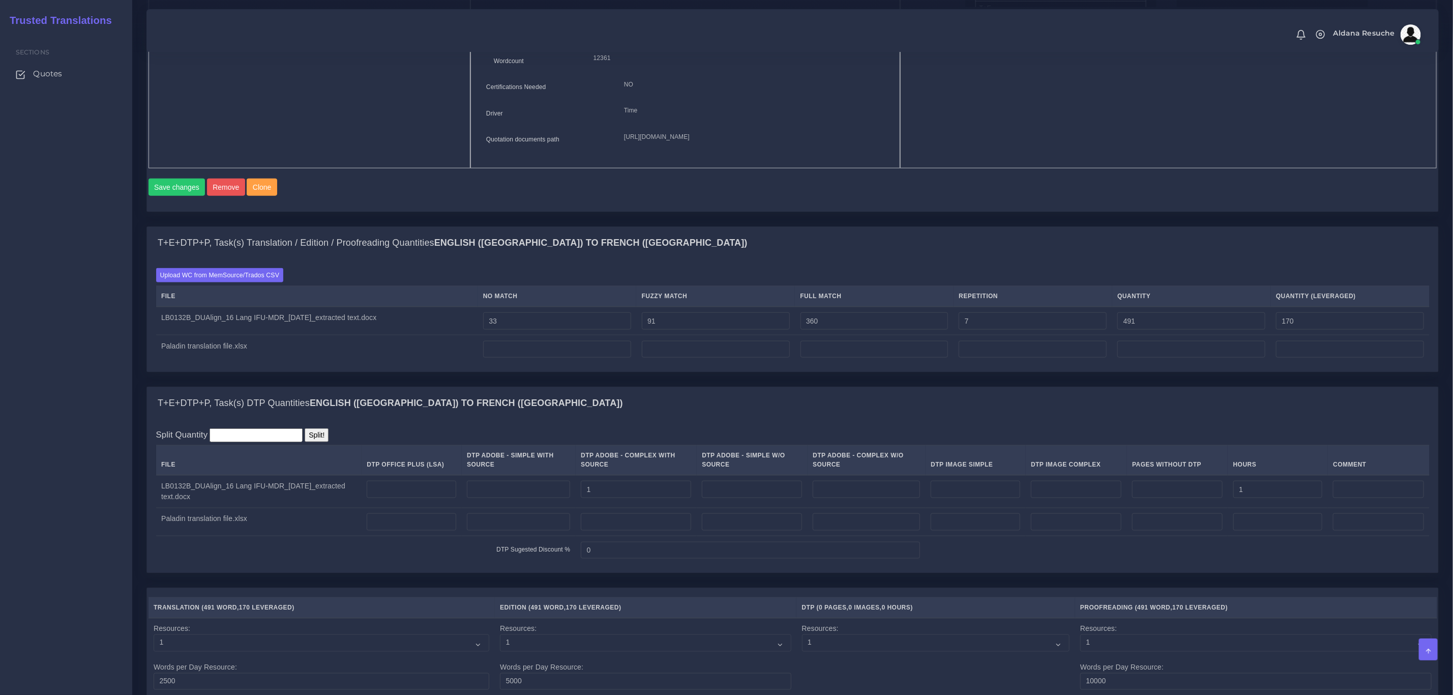
click at [1103, 414] on div "T+E+DTP+P, Task(s) DTP Quantities English (US) TO French (Europe)" at bounding box center [792, 403] width 1291 height 33
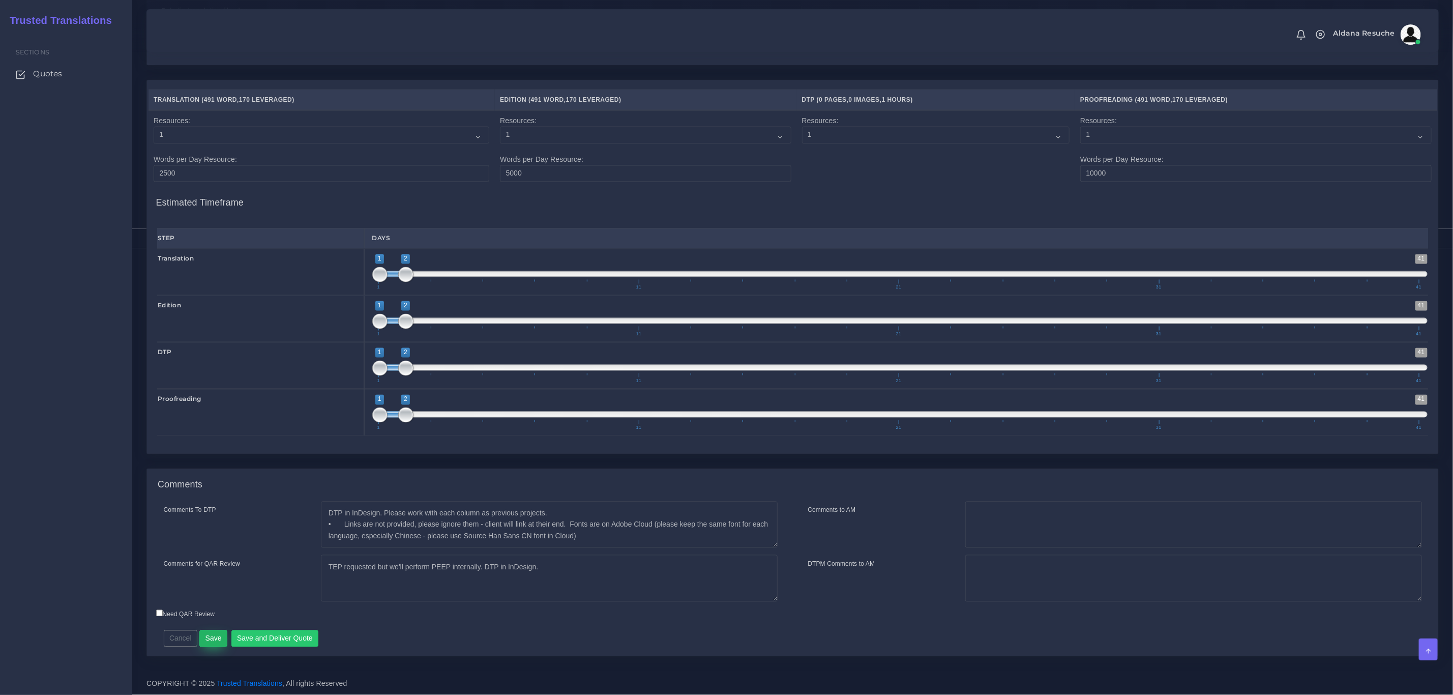
click at [211, 640] on button "Save" at bounding box center [213, 638] width 28 height 17
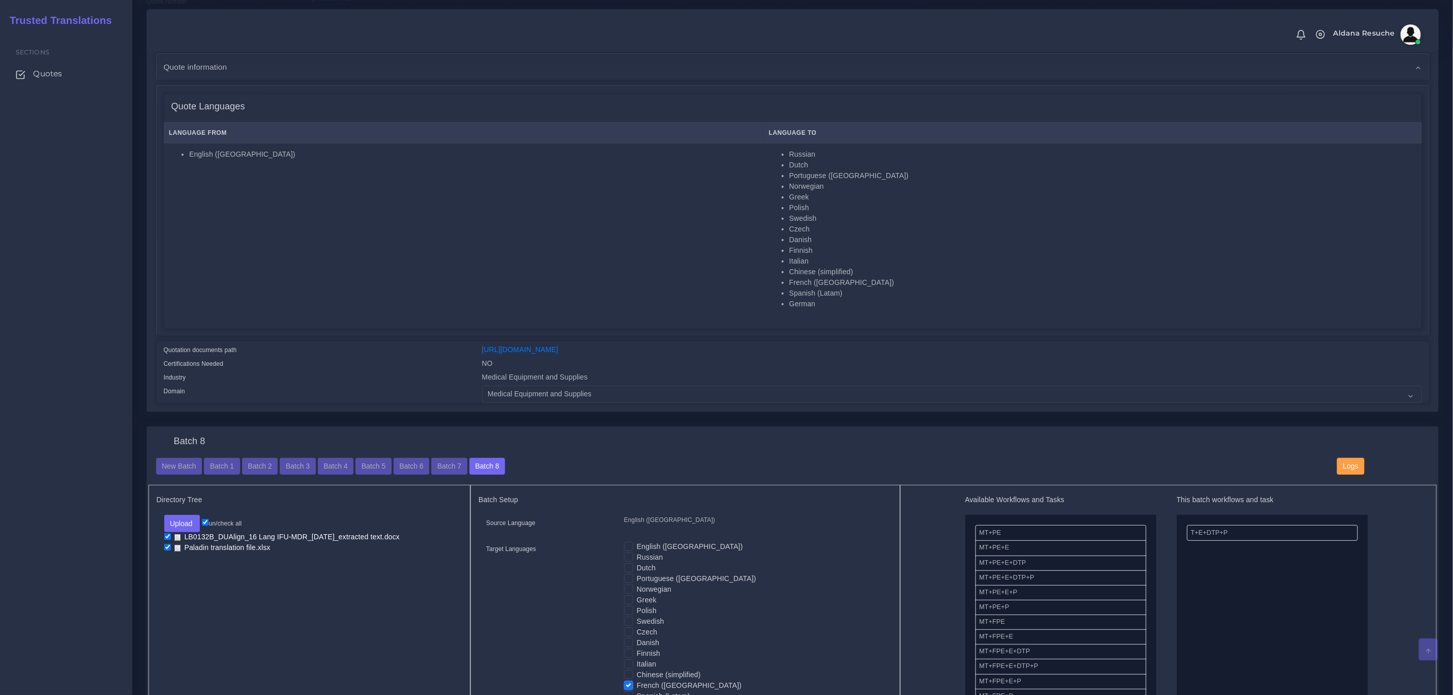
scroll to position [153, 0]
click at [262, 464] on button "Batch 2" at bounding box center [260, 464] width 36 height 17
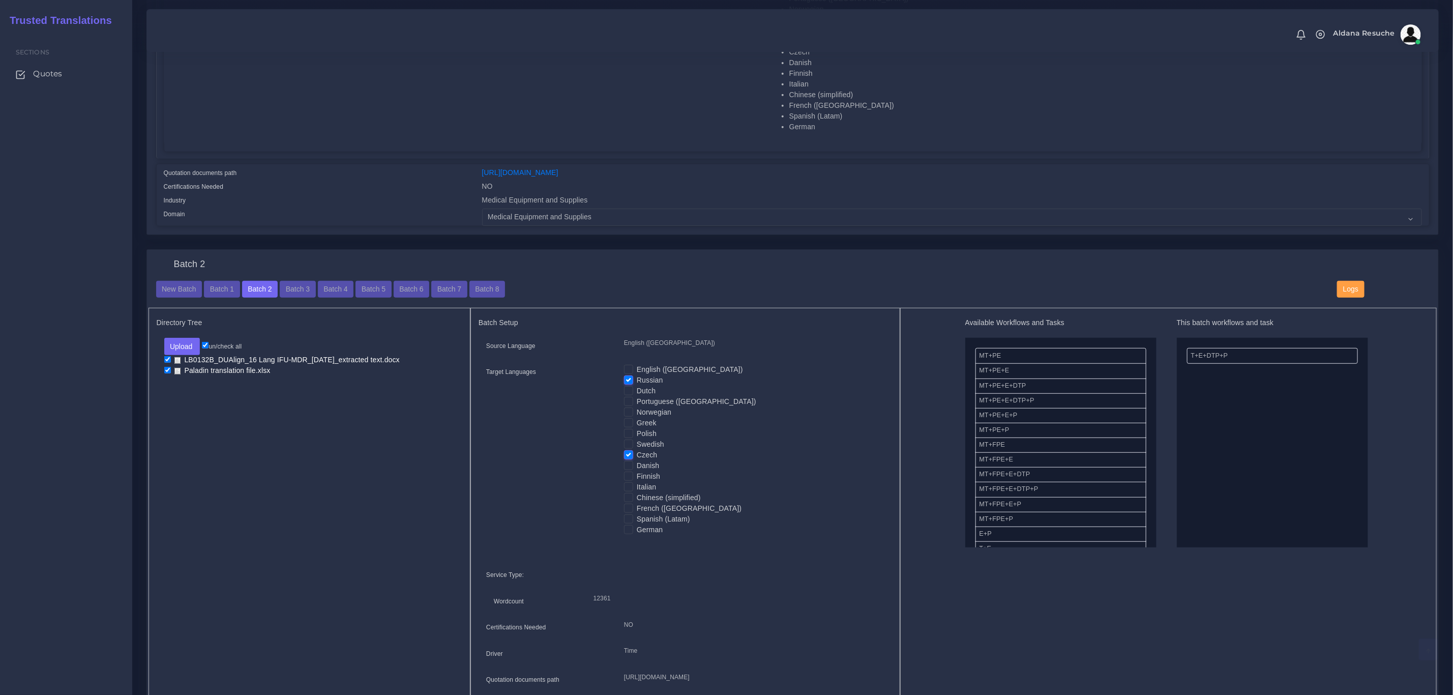
scroll to position [305, 0]
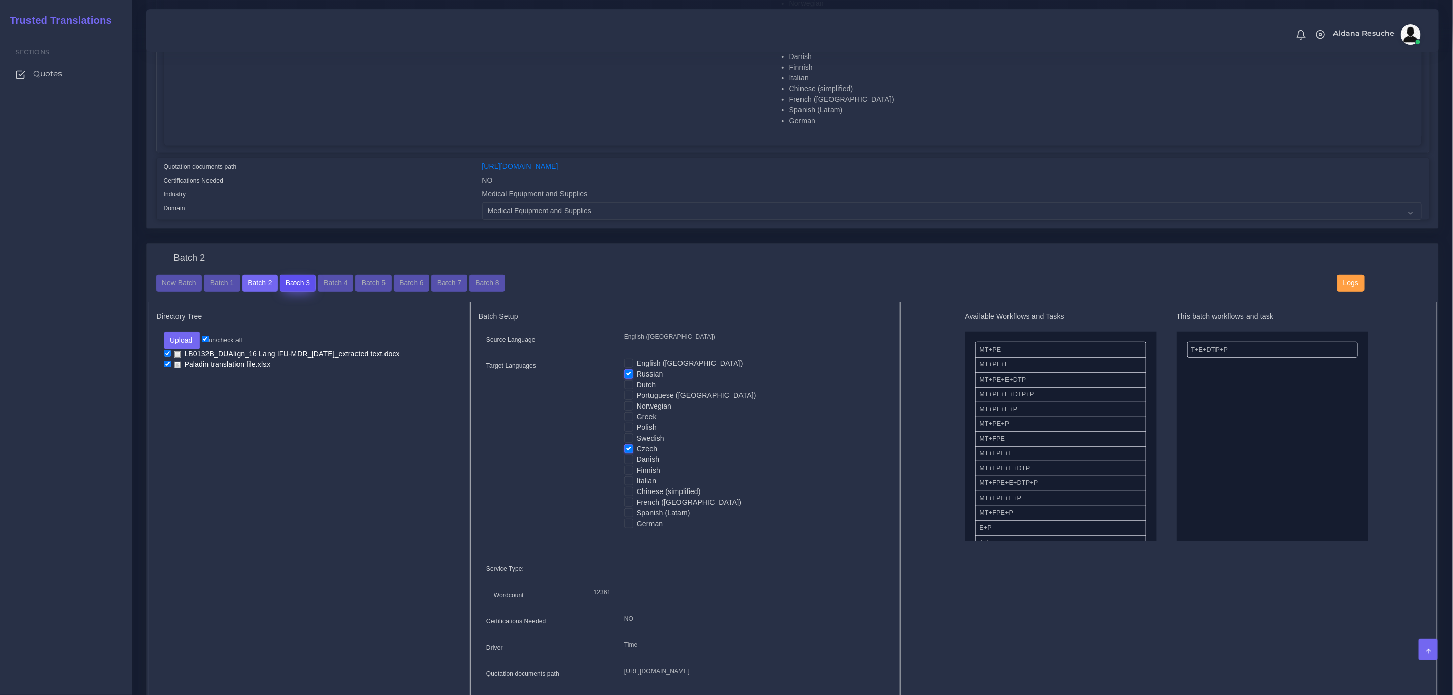
click at [301, 278] on button "Batch 3" at bounding box center [298, 283] width 36 height 17
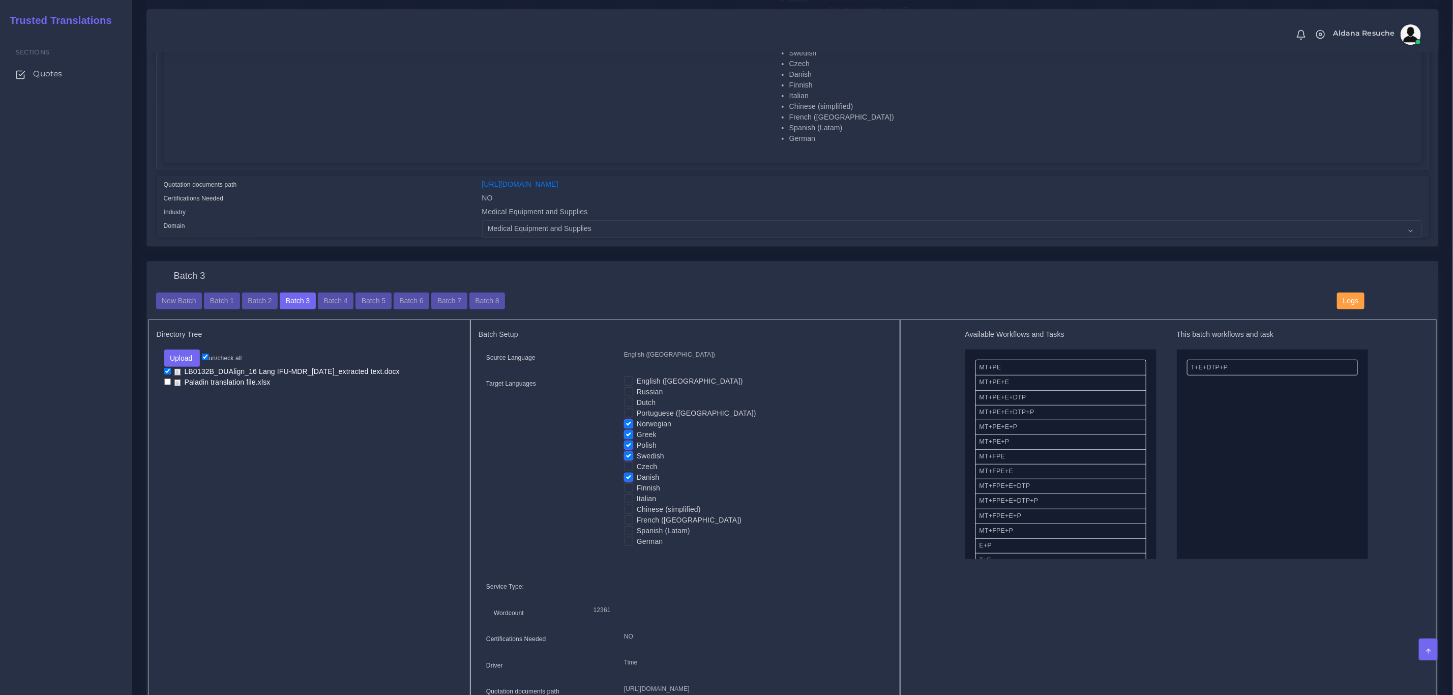
scroll to position [305, 0]
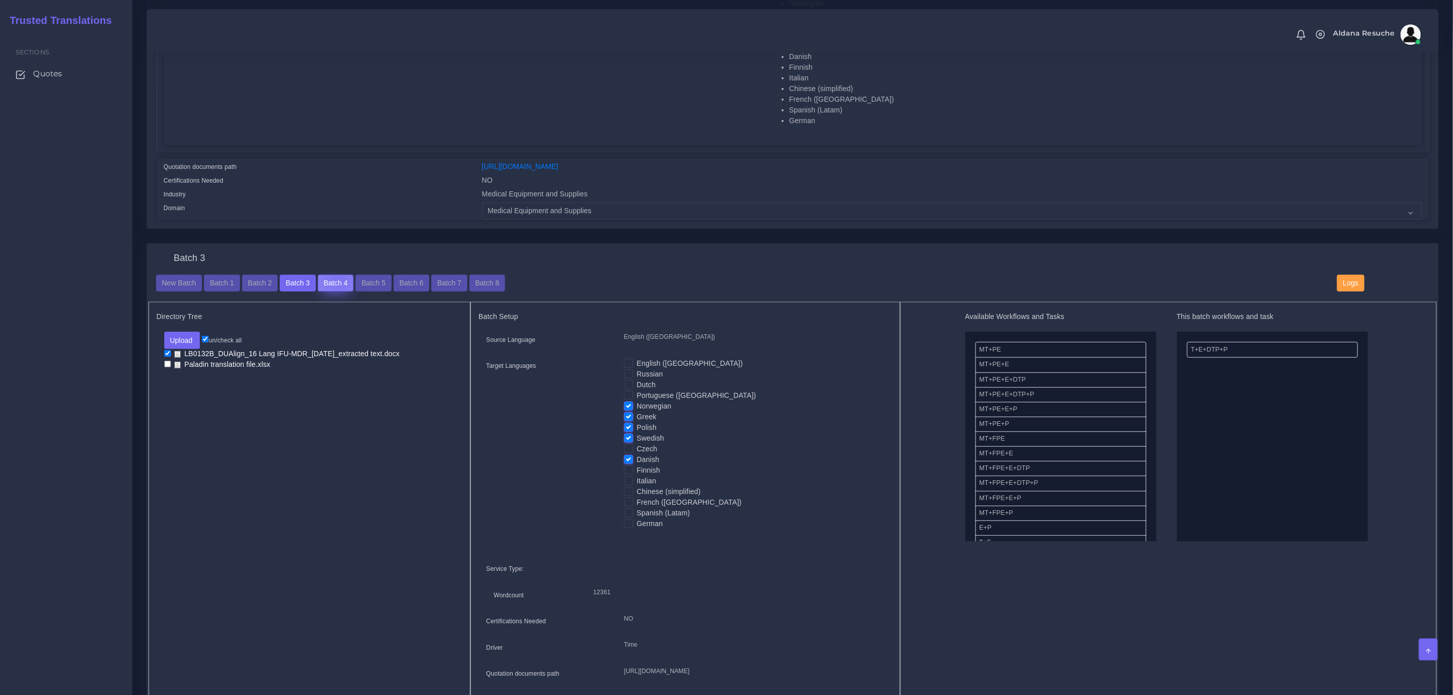
click at [336, 278] on button "Batch 4" at bounding box center [336, 283] width 36 height 17
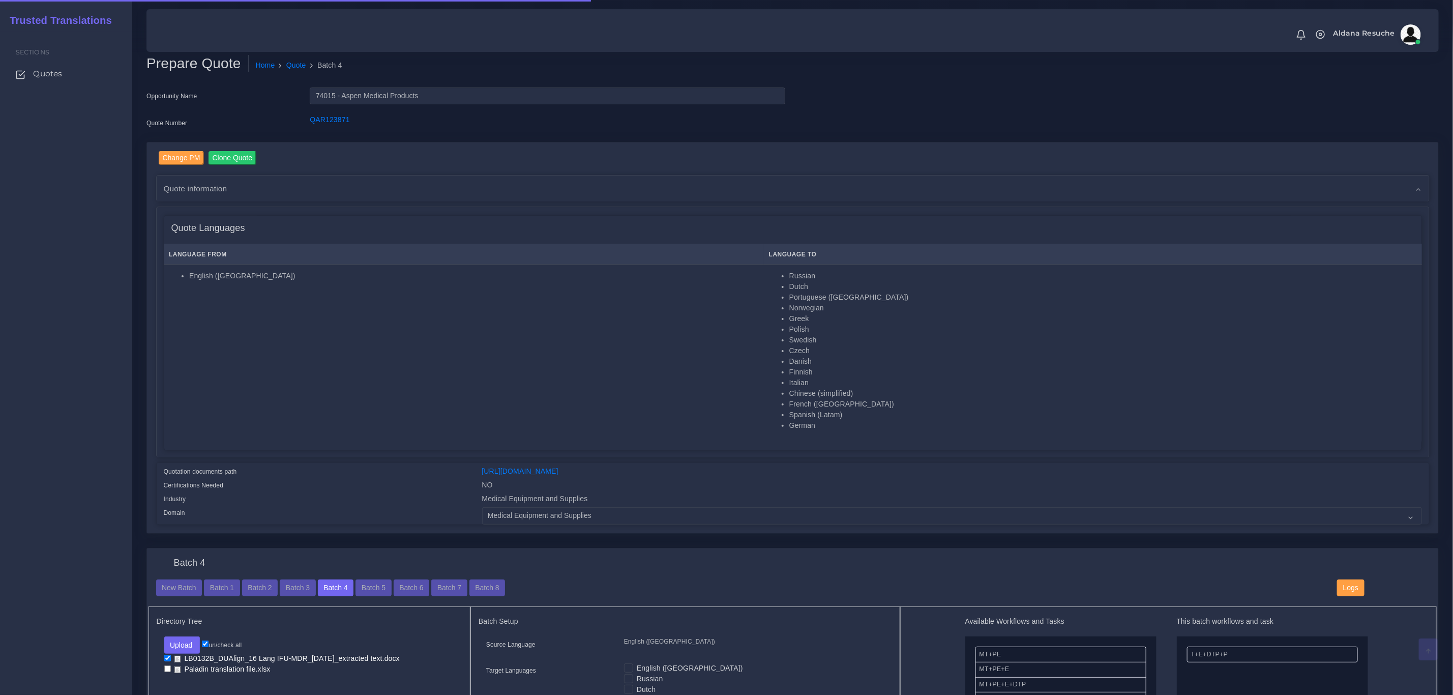
scroll to position [305, 0]
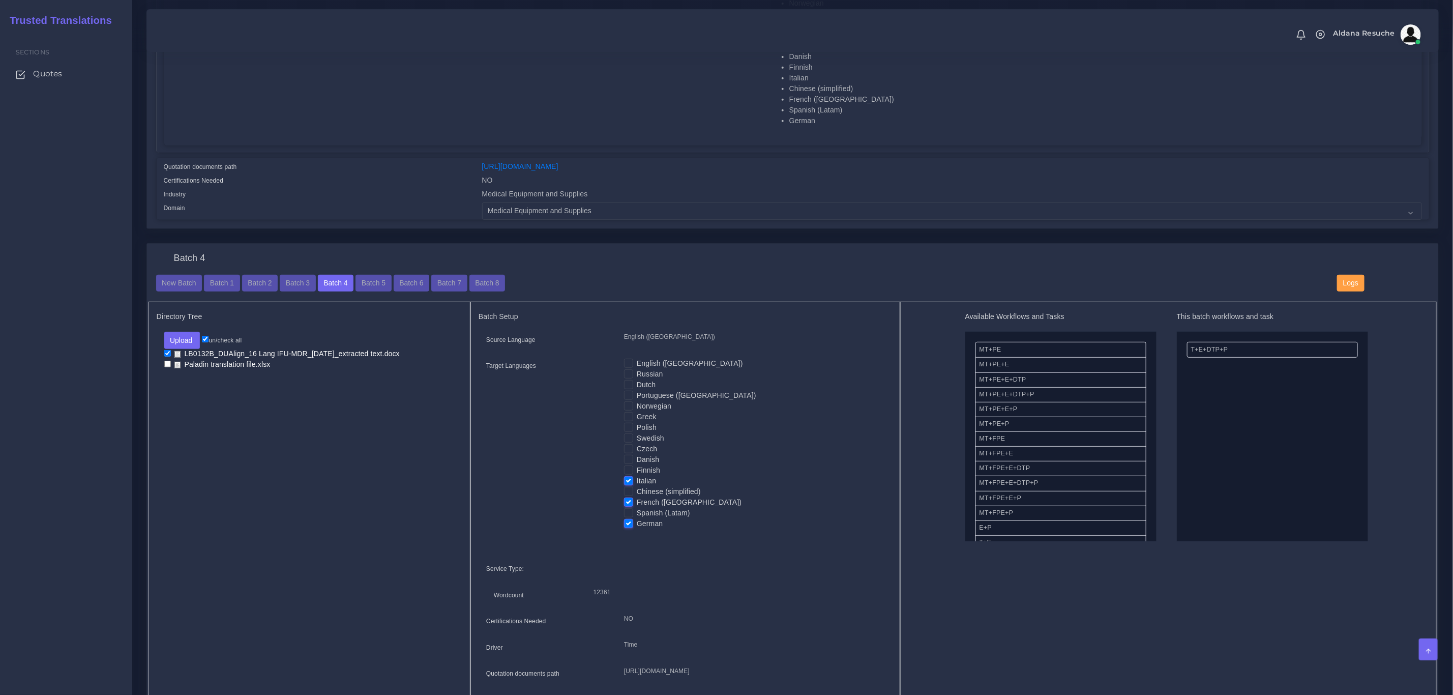
click at [637, 504] on label "French (Europe)" at bounding box center [689, 502] width 105 height 11
click at [628, 504] on input "French (Europe)" at bounding box center [628, 501] width 9 height 9
checkbox input "false"
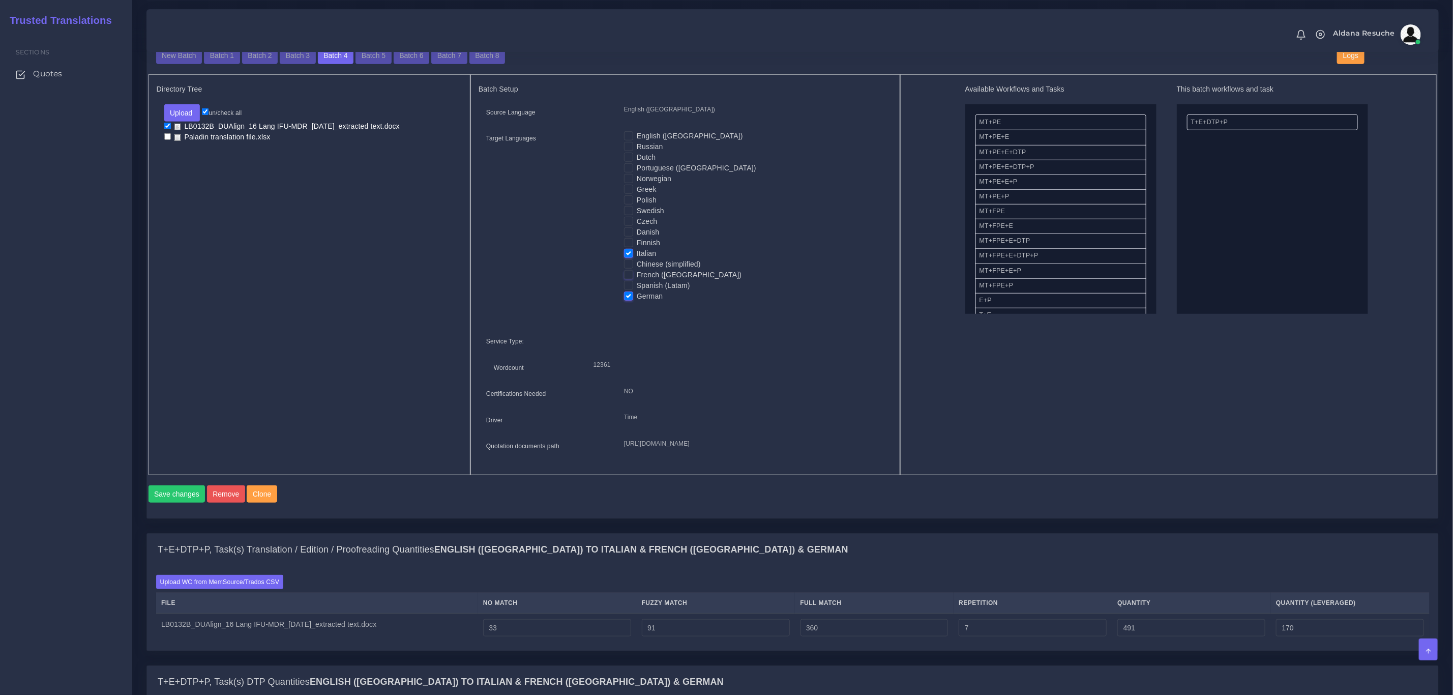
scroll to position [610, 0]
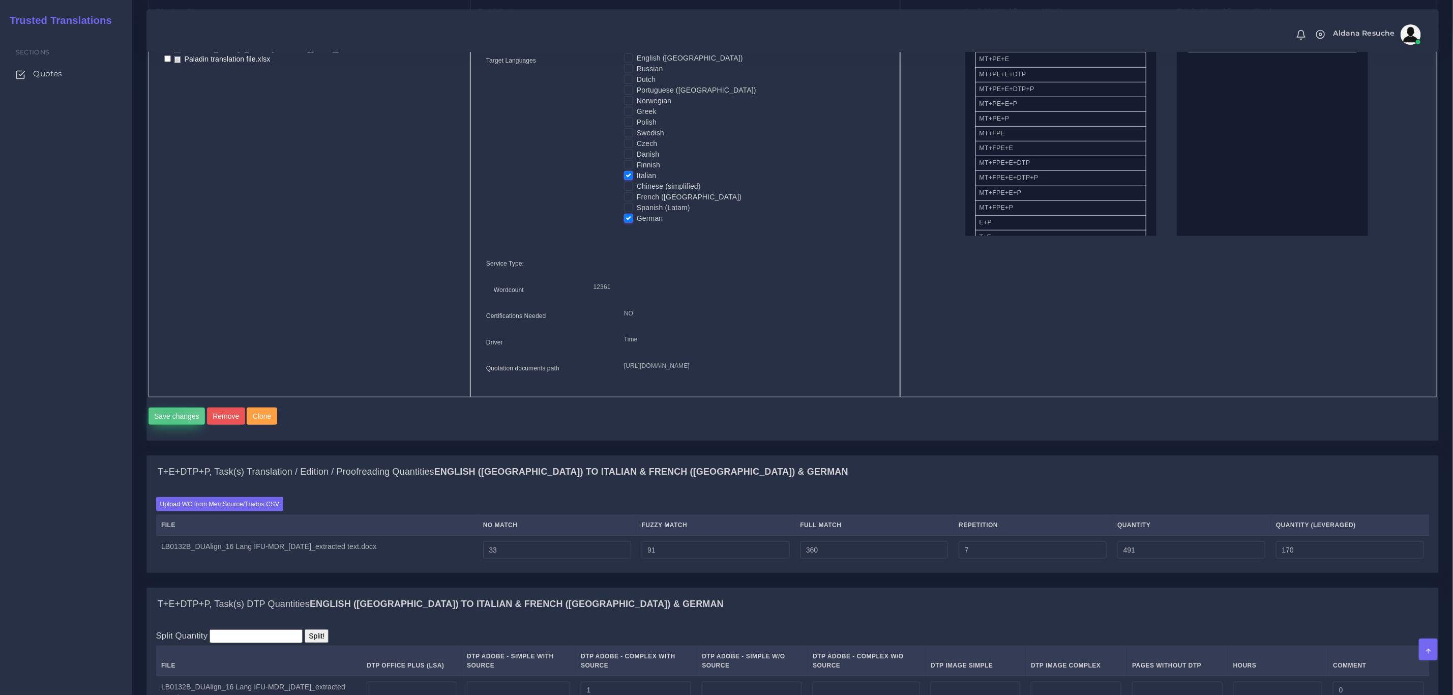
click at [169, 425] on button "Save changes" at bounding box center [177, 415] width 57 height 17
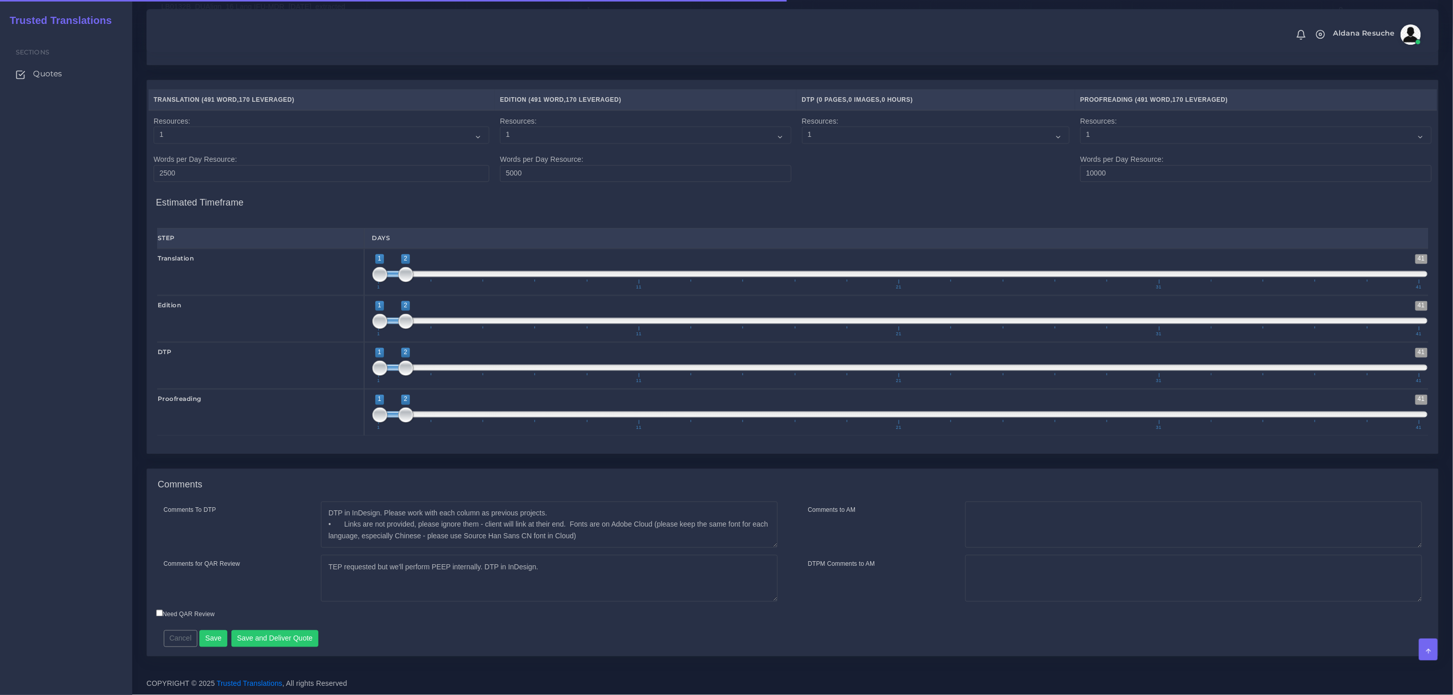
scroll to position [1347, 0]
click at [302, 635] on button "Save and Deliver Quote" at bounding box center [274, 638] width 87 height 17
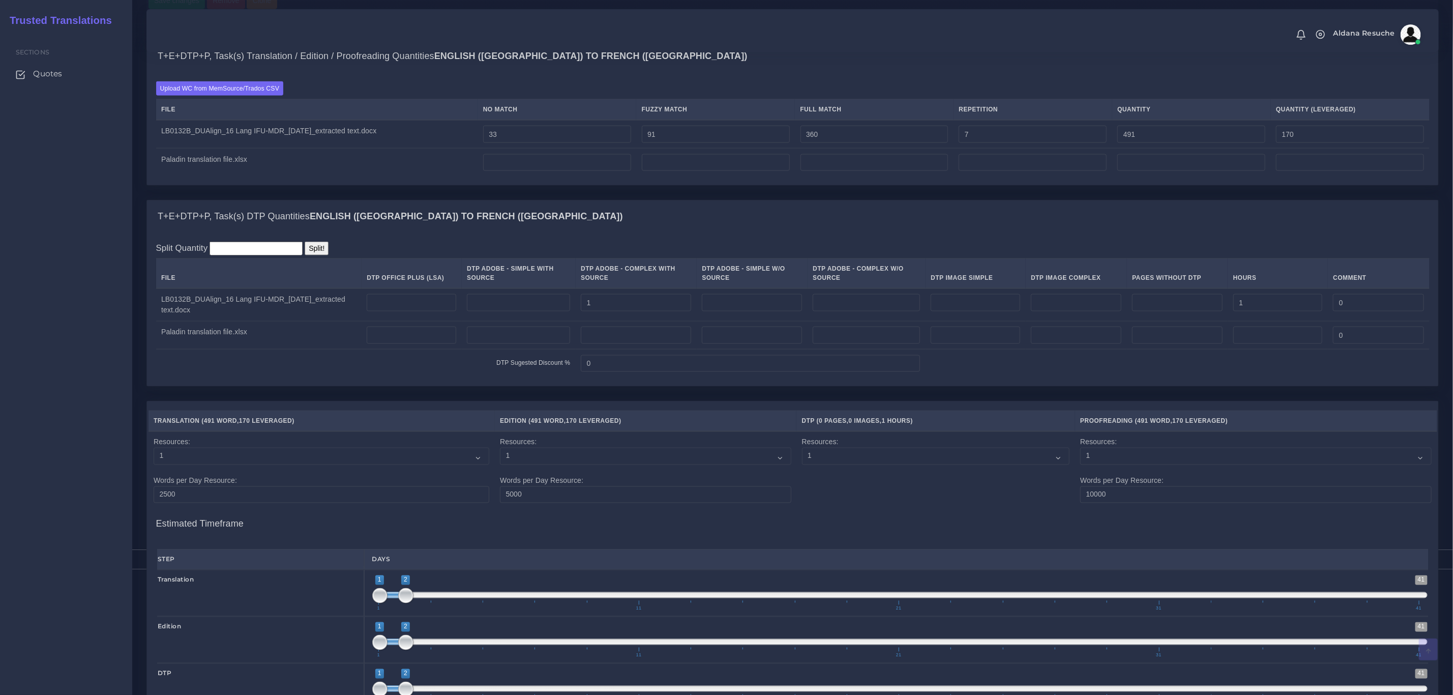
scroll to position [1375, 0]
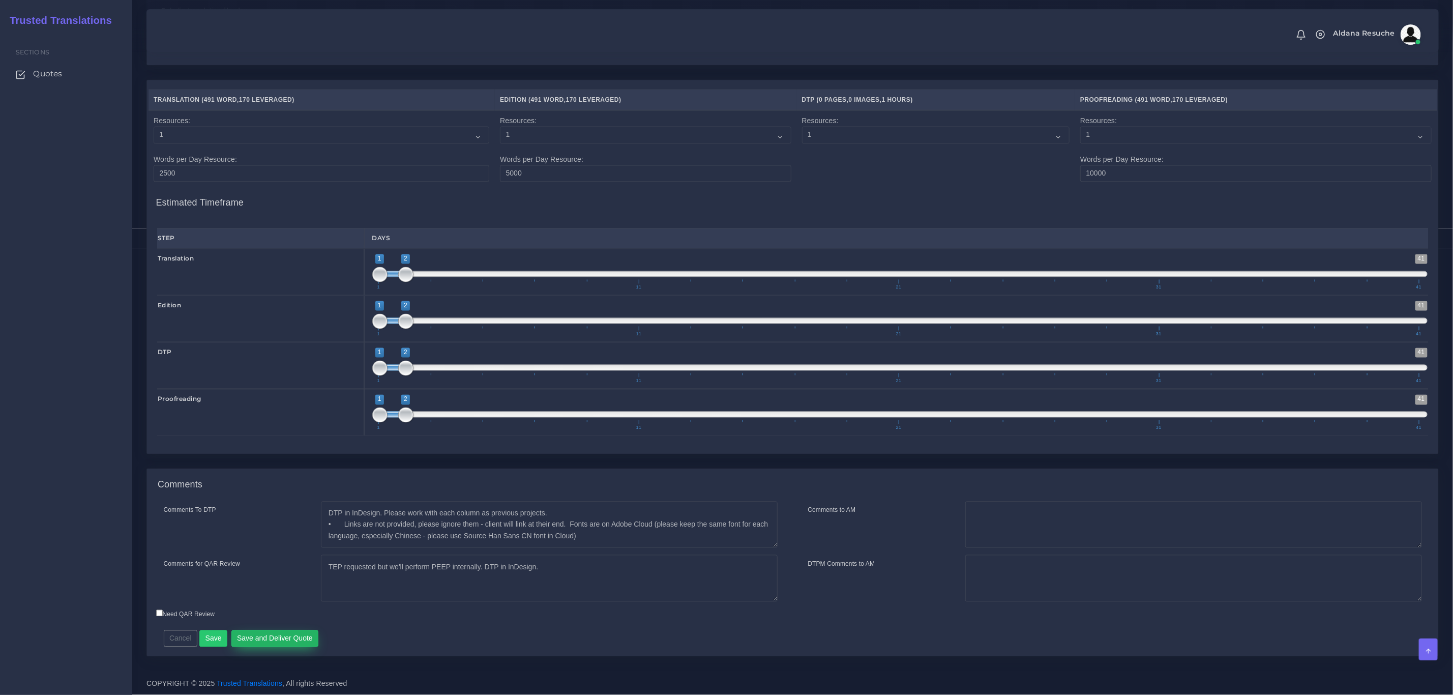
click at [282, 638] on button "Save and Deliver Quote" at bounding box center [274, 638] width 87 height 17
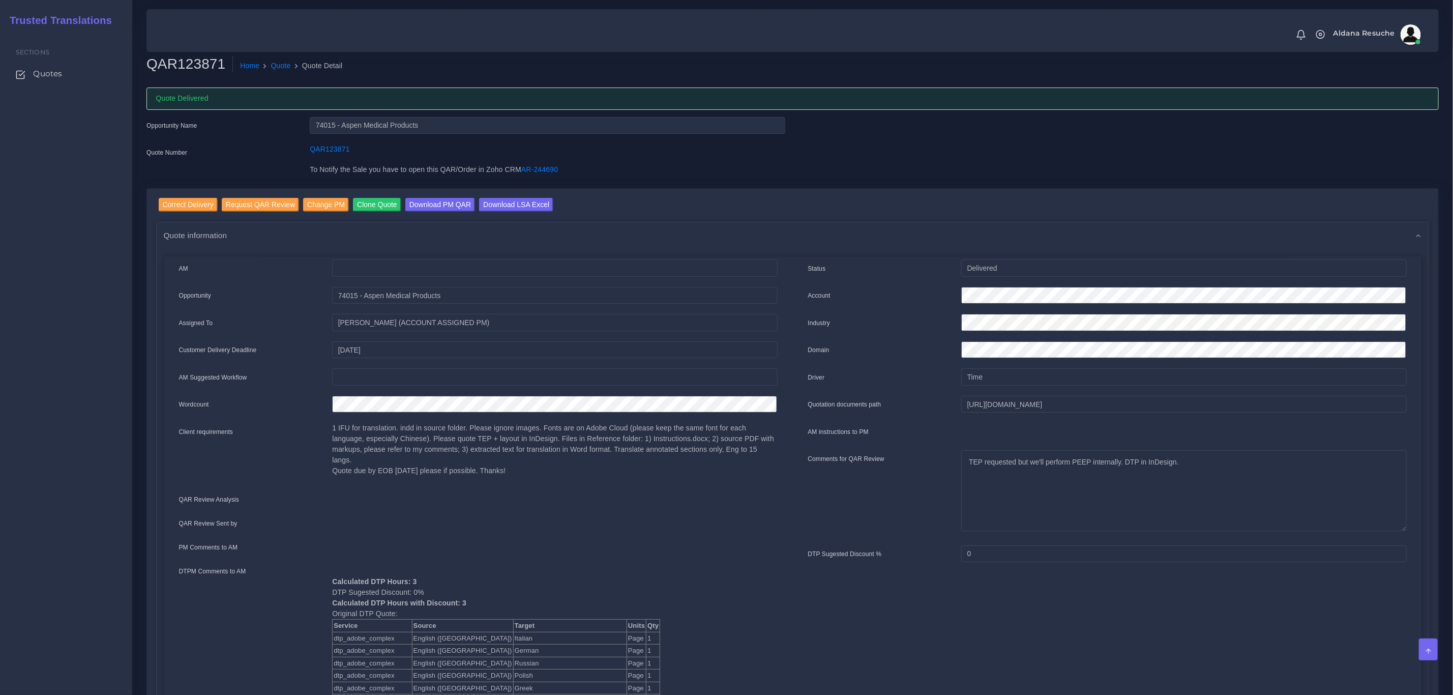
click at [176, 104] on div "Quote Delivered" at bounding box center [792, 98] width 1292 height 22
click at [278, 65] on link "Quote" at bounding box center [281, 66] width 20 height 11
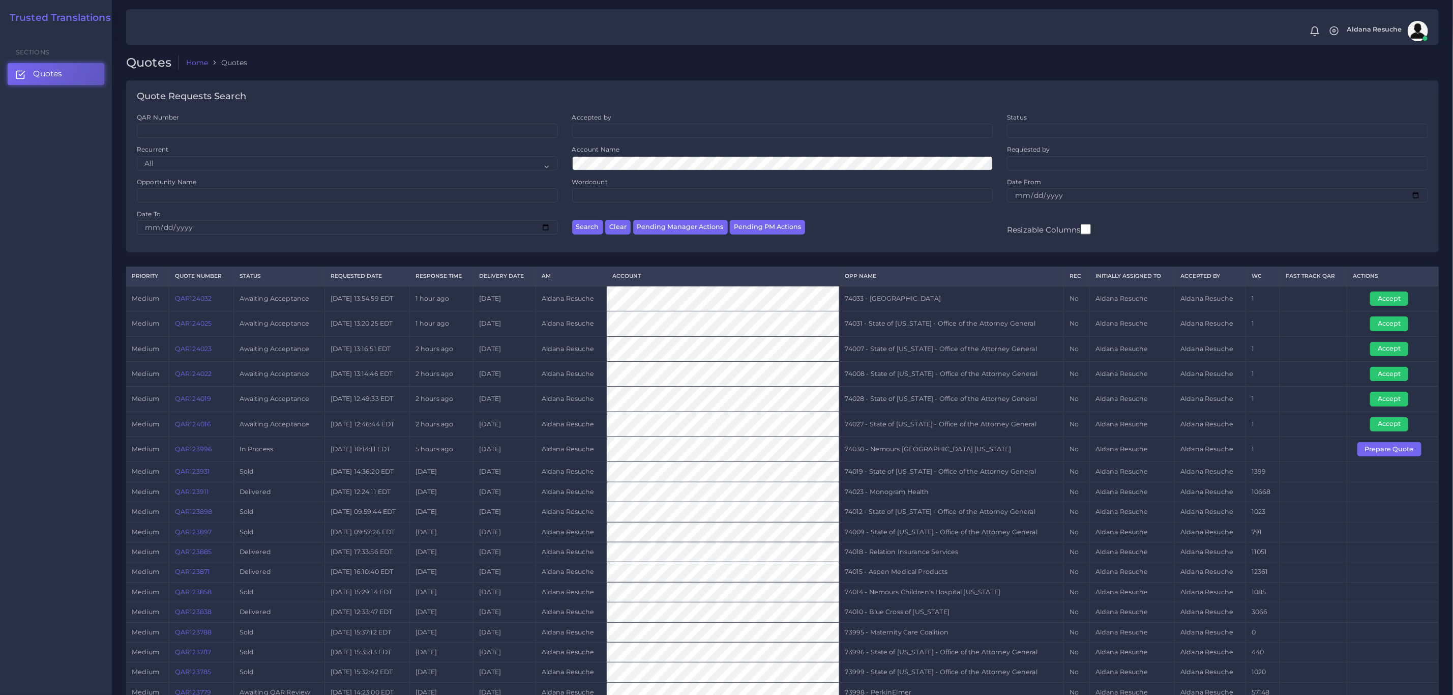
click at [206, 302] on link "QAR124032" at bounding box center [193, 298] width 37 height 8
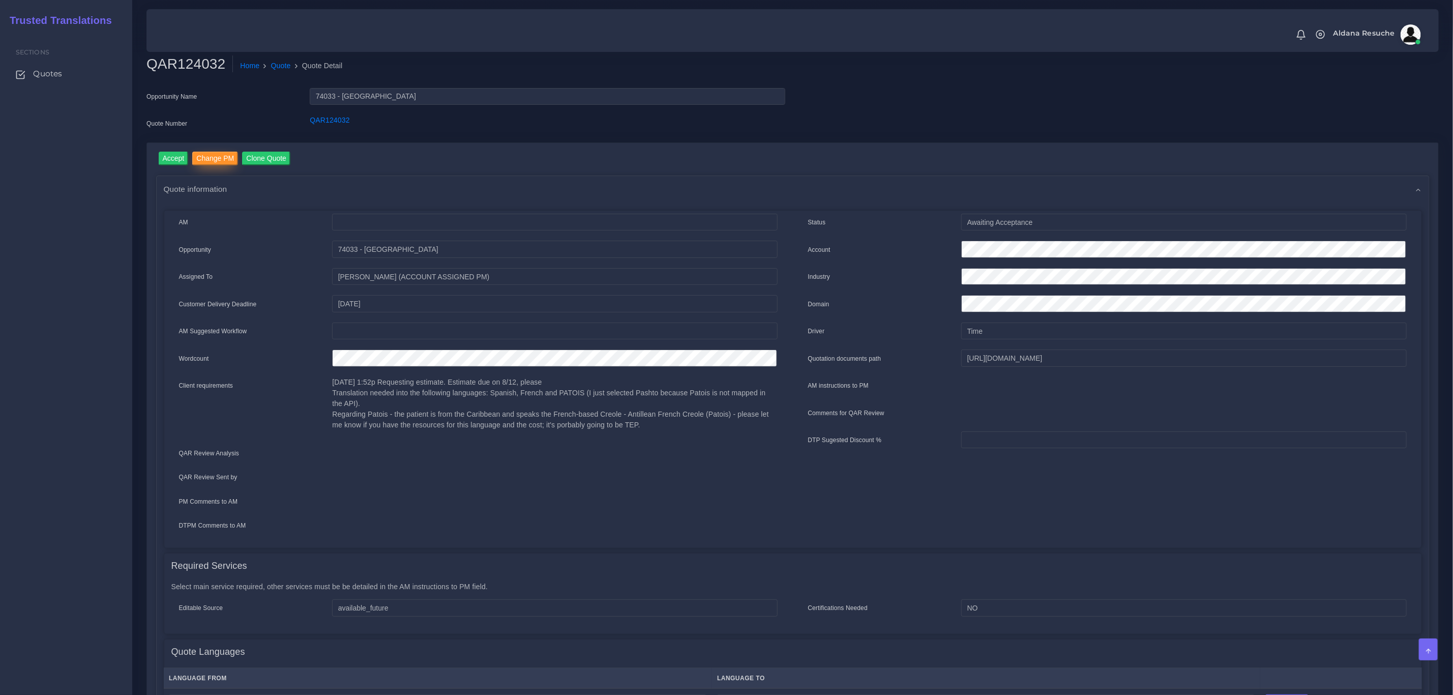
click at [220, 162] on input "Change PM" at bounding box center [215, 159] width 46 height 14
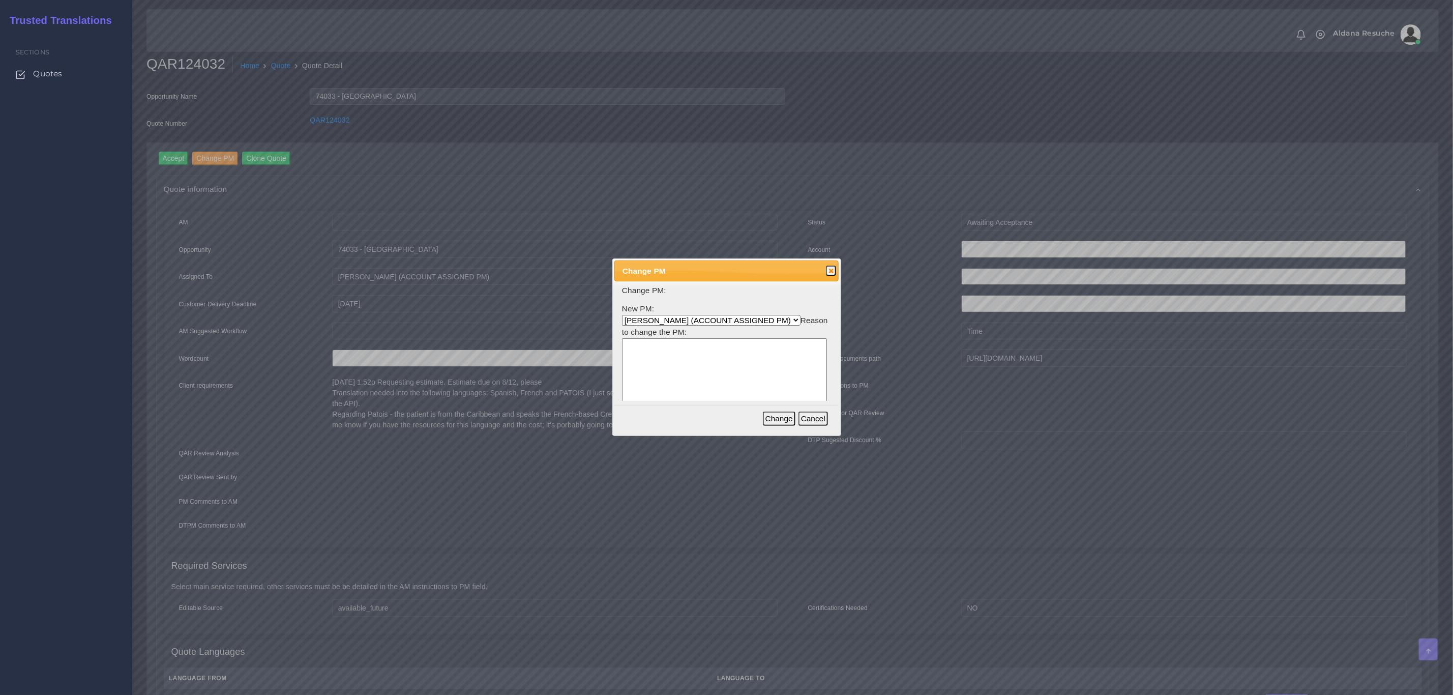
click at [672, 319] on select "Aldana Resuche (ACCOUNT ASSIGNED PM) Ana Whitby PM Beatriz Lacerda Dana Rossi D…" at bounding box center [711, 320] width 179 height 11
select select "3e925e02-f17d-4791-9412-c46ab5cb8daa"
click at [622, 315] on select "Aldana Resuche (ACCOUNT ASSIGNED PM) Ana Whitby PM Beatriz Lacerda Dana Rossi D…" at bounding box center [711, 320] width 179 height 11
click at [699, 394] on textarea at bounding box center [724, 386] width 205 height 97
type textarea "Workload"
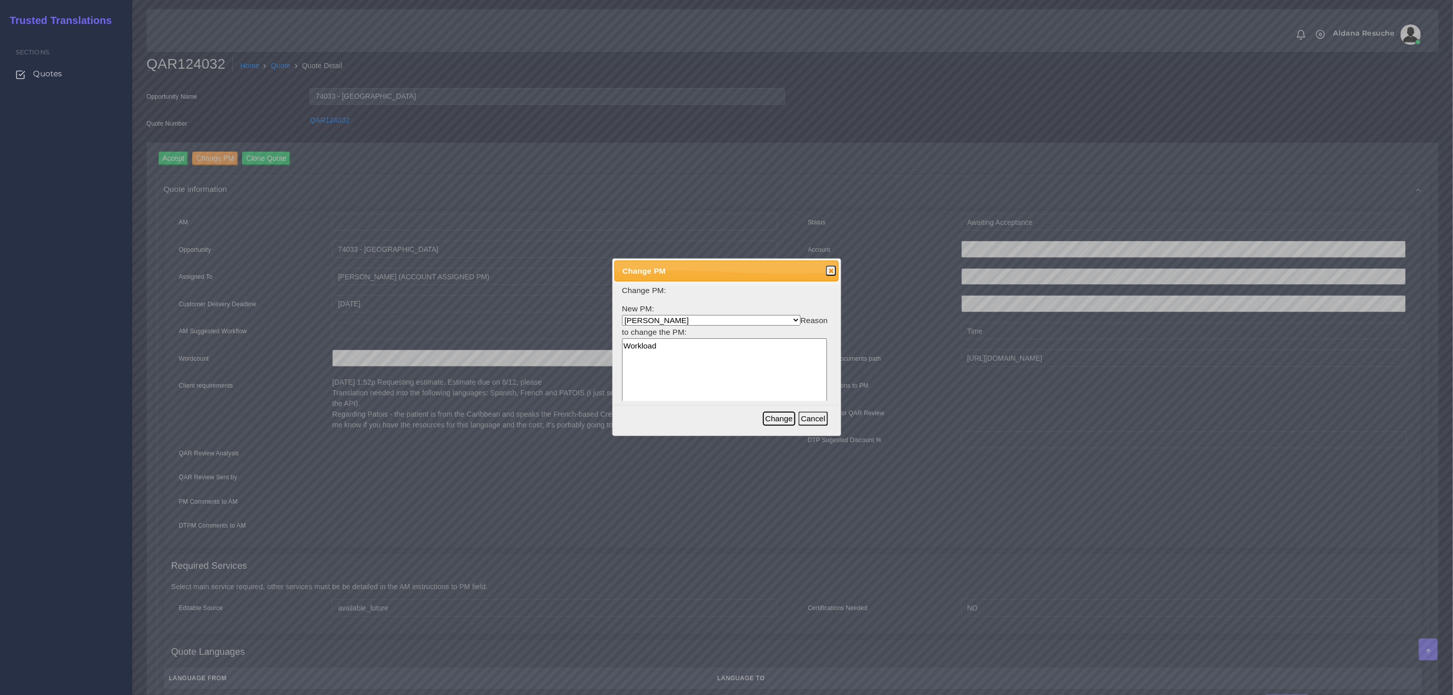
click at [789, 417] on button "Change" at bounding box center [779, 418] width 33 height 14
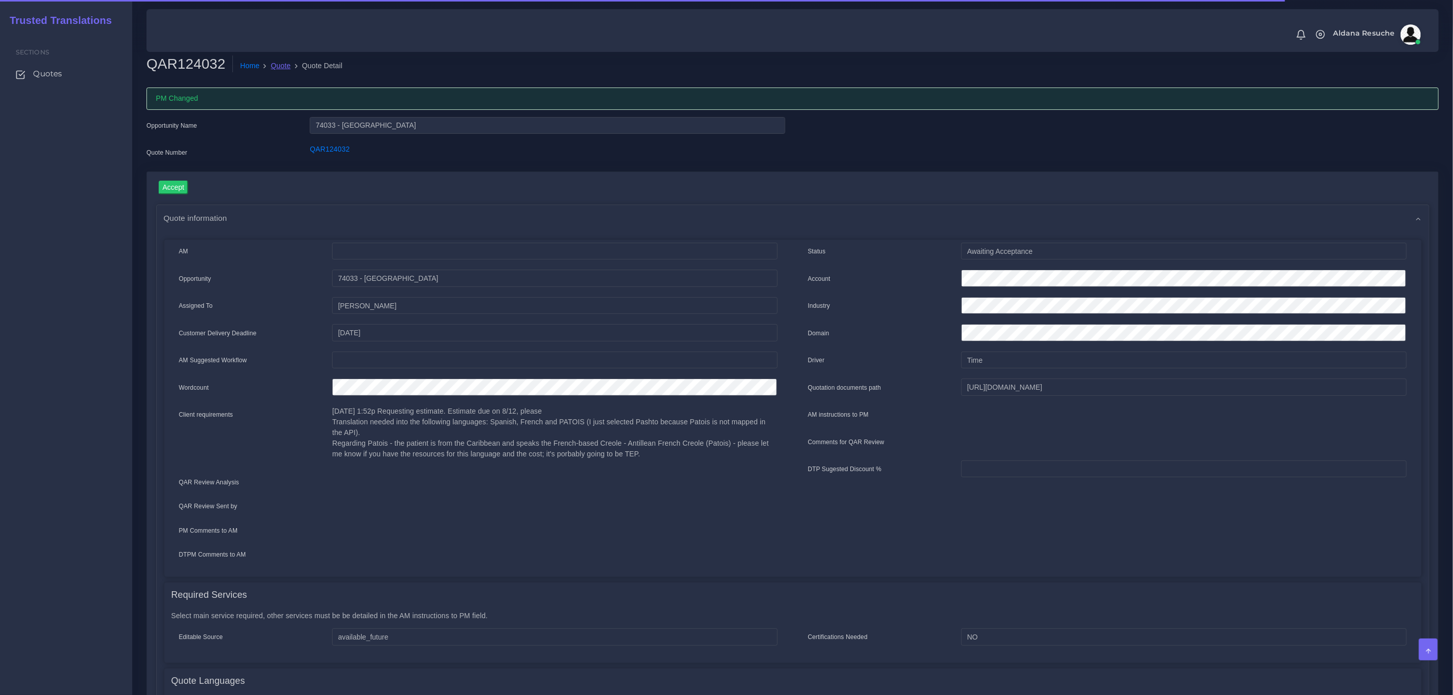
click at [281, 64] on link "Quote" at bounding box center [281, 66] width 20 height 11
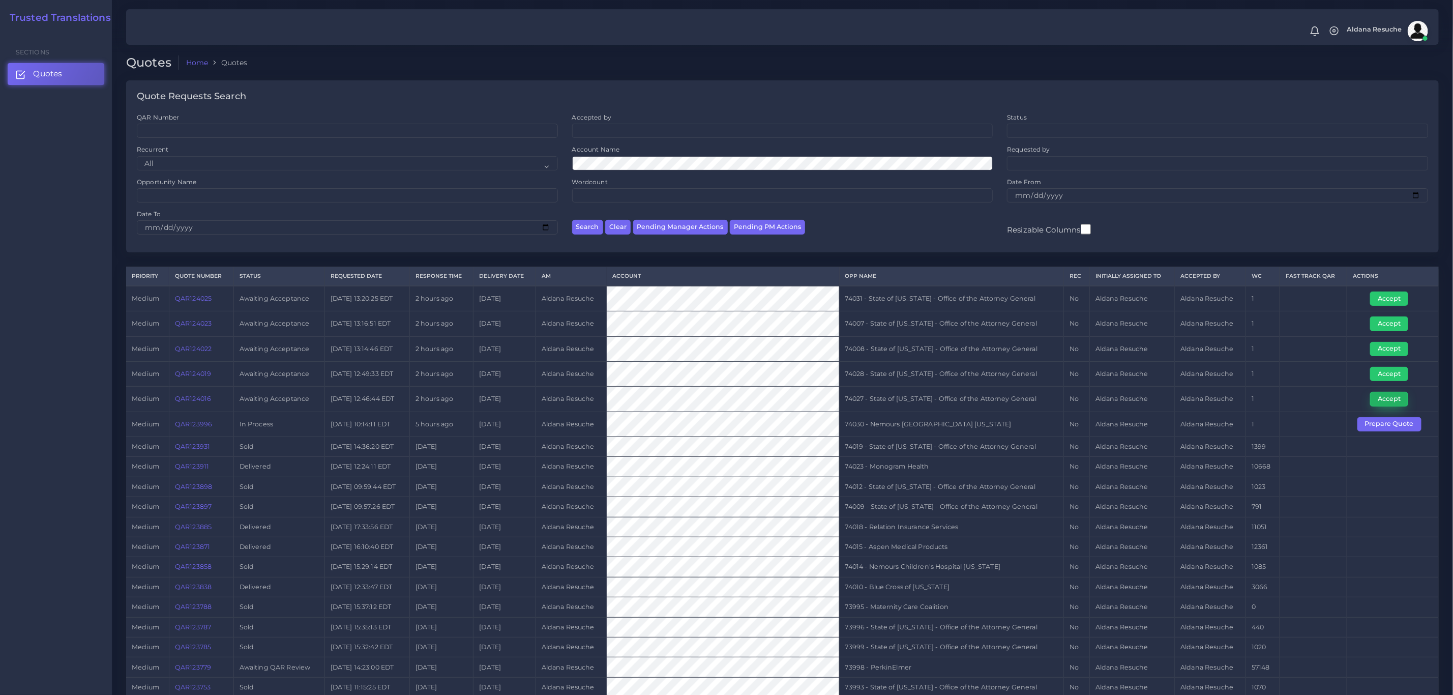
click at [1383, 400] on button "Accept" at bounding box center [1389, 399] width 38 height 14
click at [943, 411] on td "74027 - State of [US_STATE] - Office of the Attorney General" at bounding box center [951, 399] width 224 height 25
copy tr "74027 - State of [US_STATE] - Office of the Attorney General"
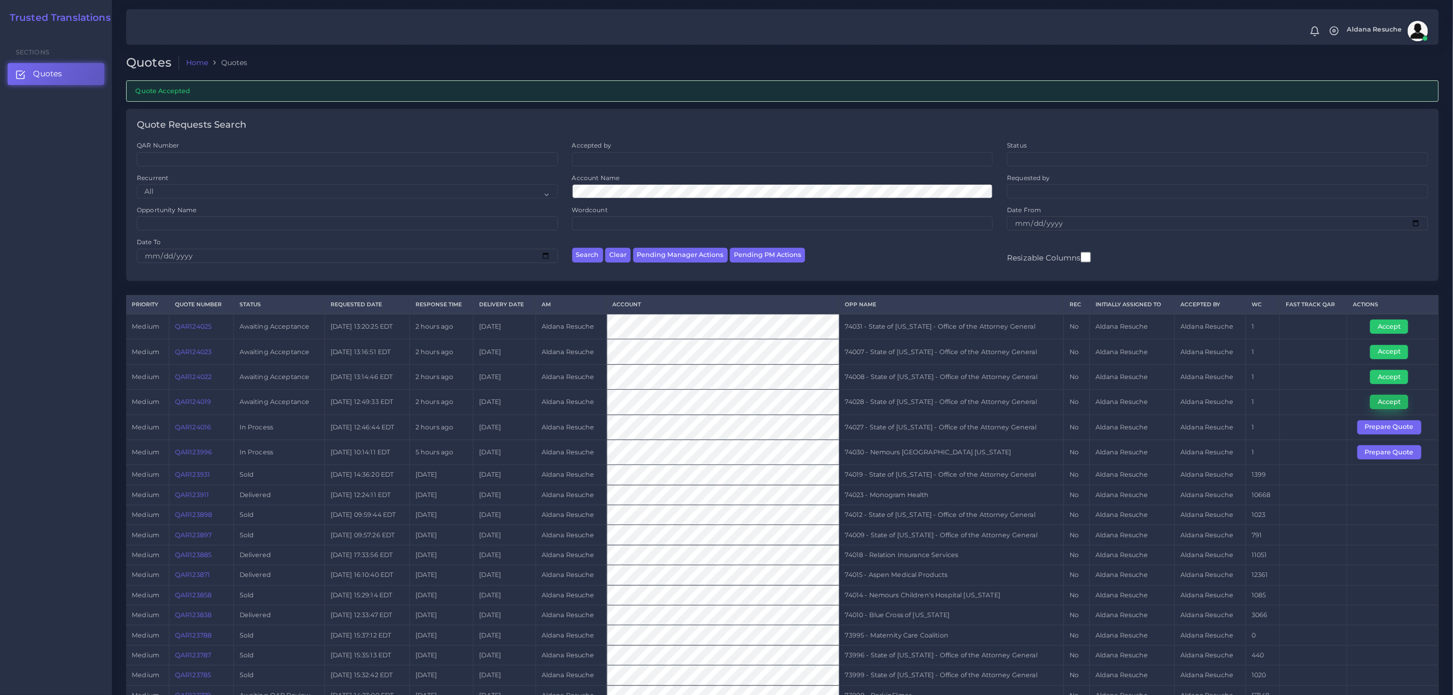
click at [1395, 406] on button "Accept" at bounding box center [1389, 402] width 38 height 14
click at [879, 406] on td "74028 - State of [US_STATE] - Office of the Attorney General" at bounding box center [951, 402] width 224 height 25
copy tr "74028 - State of [US_STATE] - Office of the Attorney General"
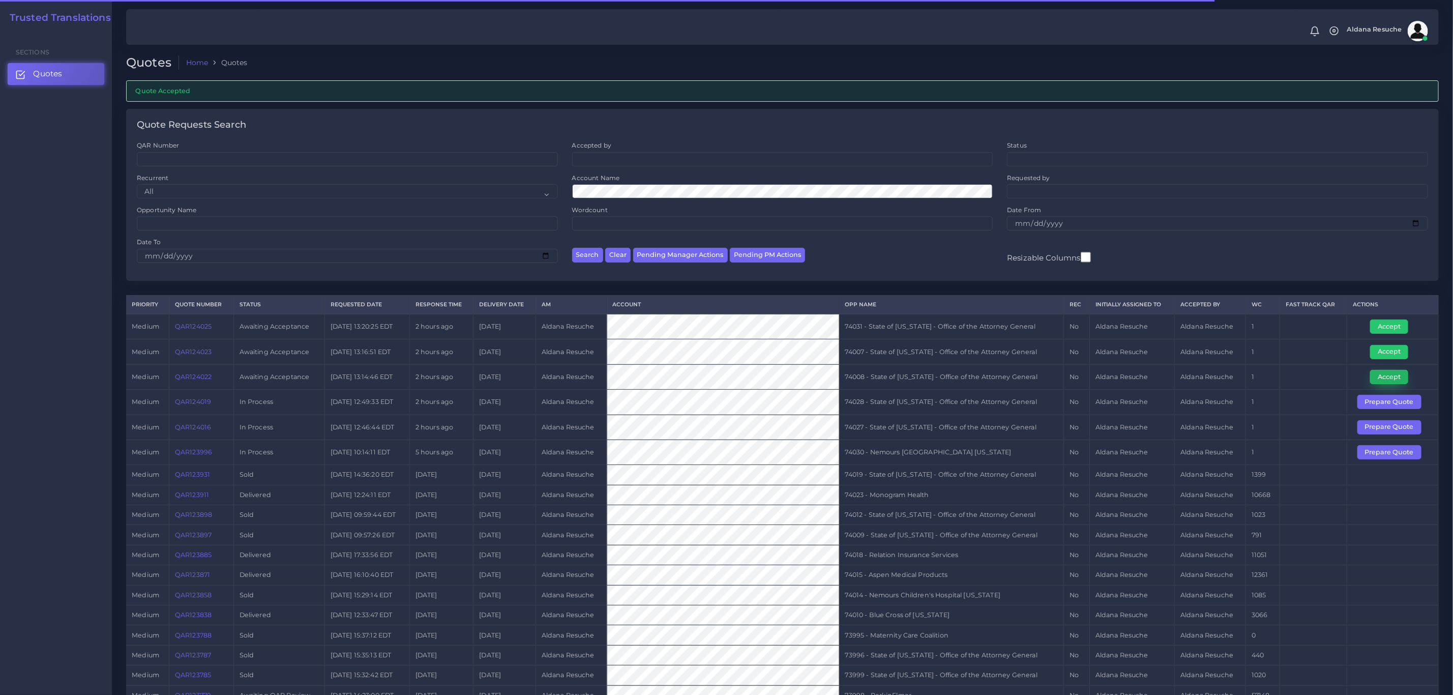
click at [1398, 377] on button "Accept" at bounding box center [1389, 377] width 38 height 14
click at [915, 380] on td "74008 - State of [US_STATE] - Office of the Attorney General" at bounding box center [951, 376] width 224 height 25
copy tr "74008 - State of [US_STATE] - Office of the Attorney General"
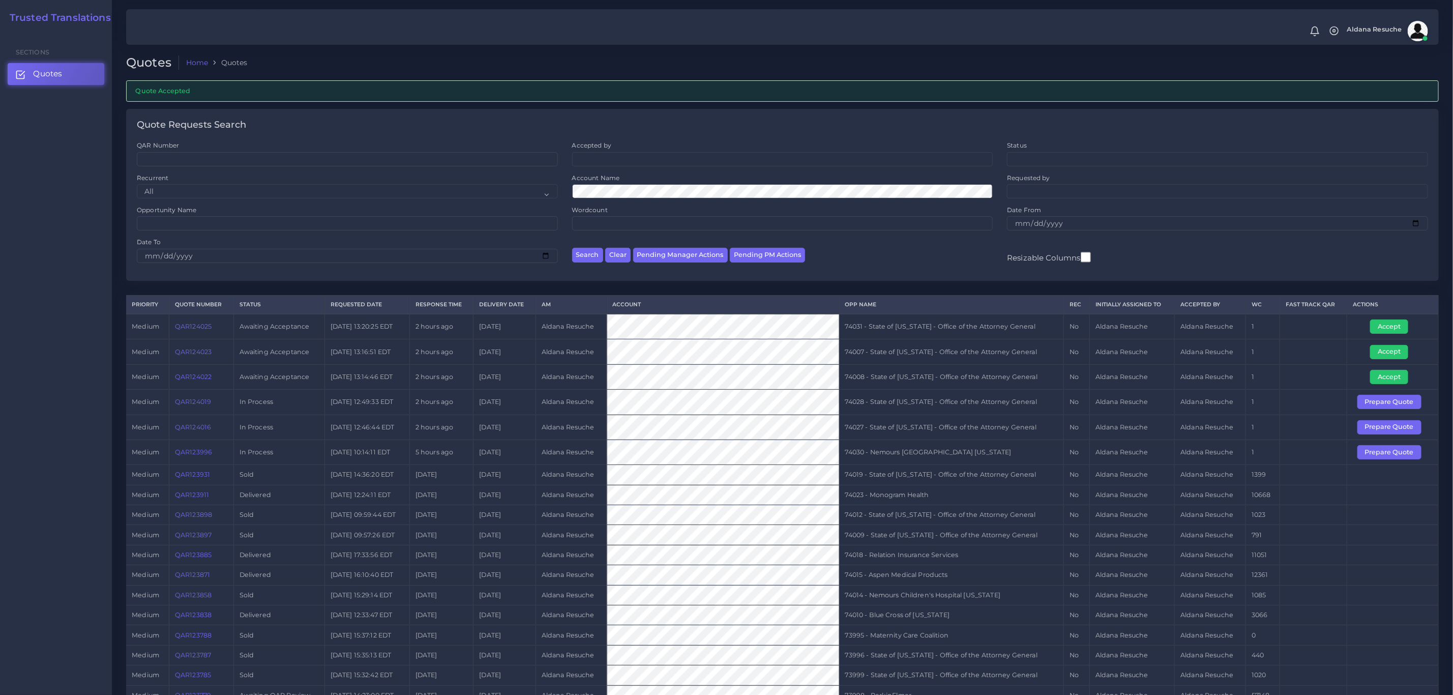
click at [934, 353] on td "74007 - State of [US_STATE] - Office of the Attorney General" at bounding box center [951, 351] width 224 height 25
copy tr "74007 - State of [US_STATE] - Office of the Attorney General"
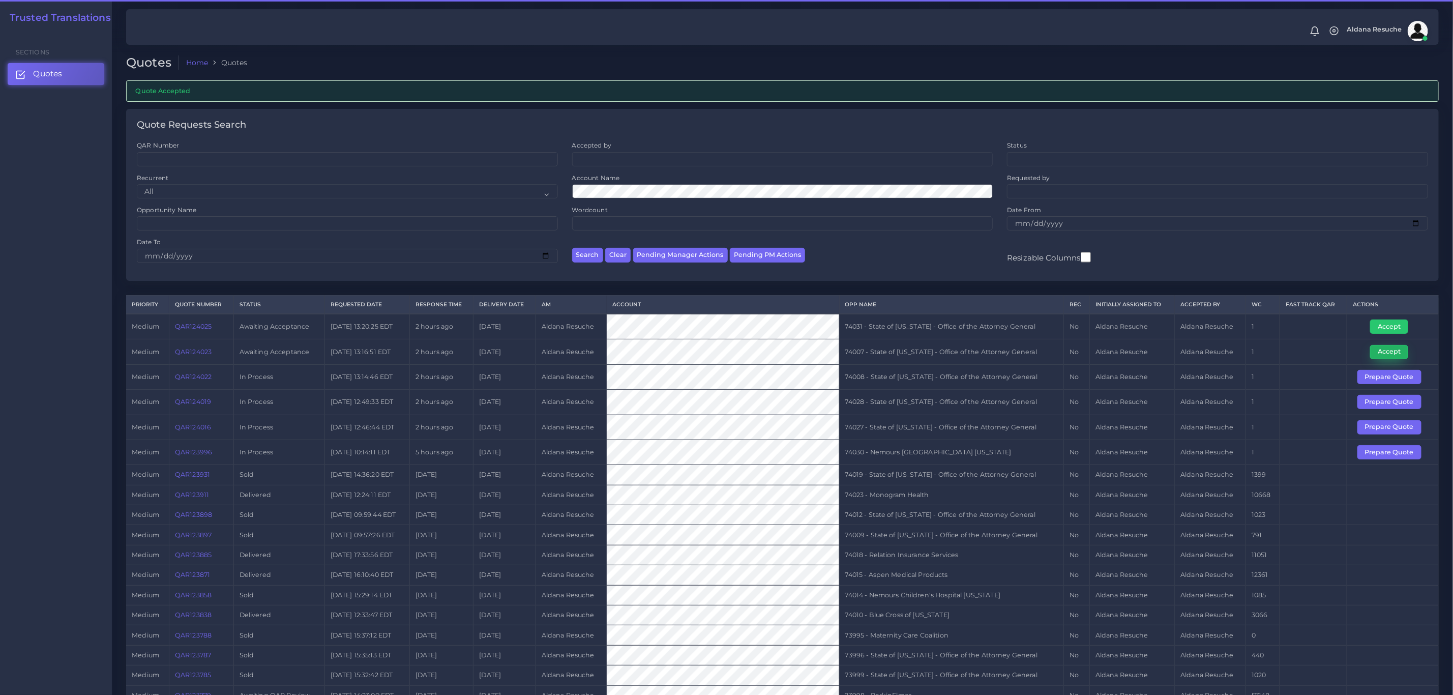
click at [1383, 351] on button "Accept" at bounding box center [1389, 352] width 38 height 14
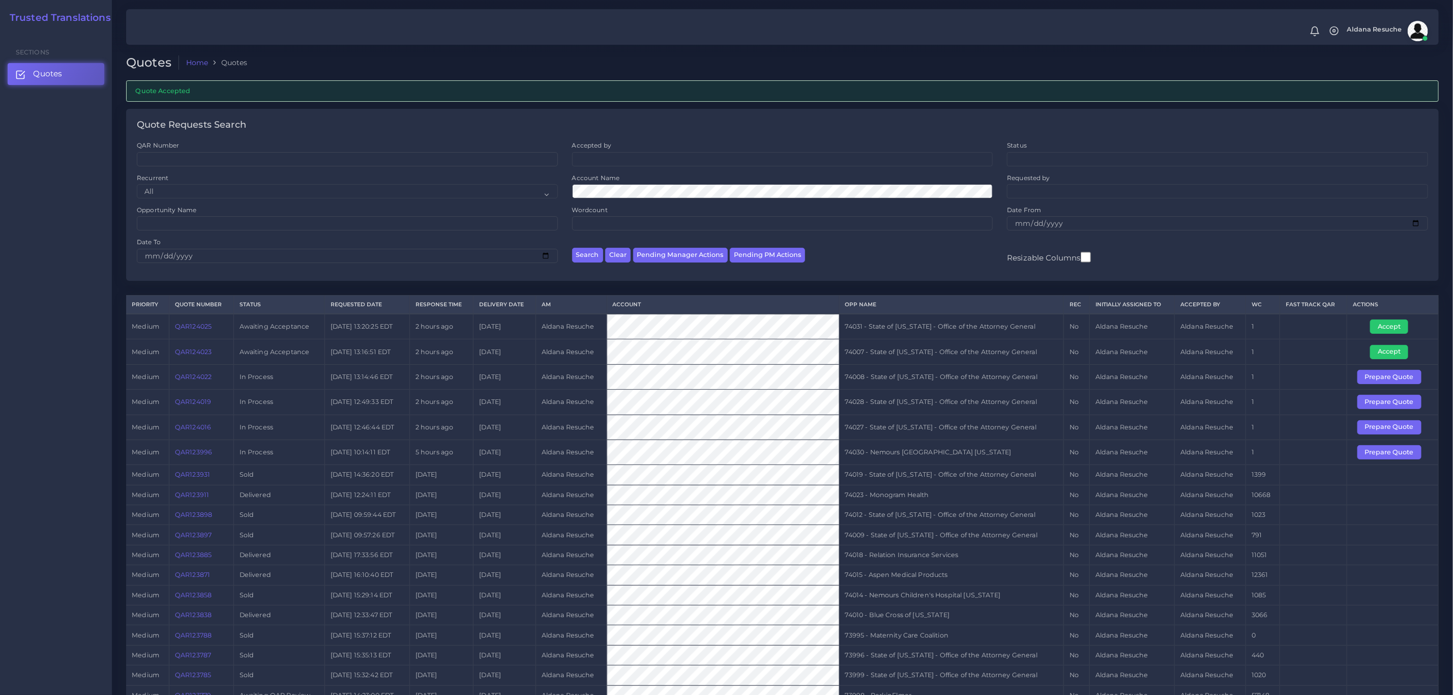
click at [917, 331] on td "74031 - State of [US_STATE] - Office of the Attorney General" at bounding box center [951, 326] width 224 height 25
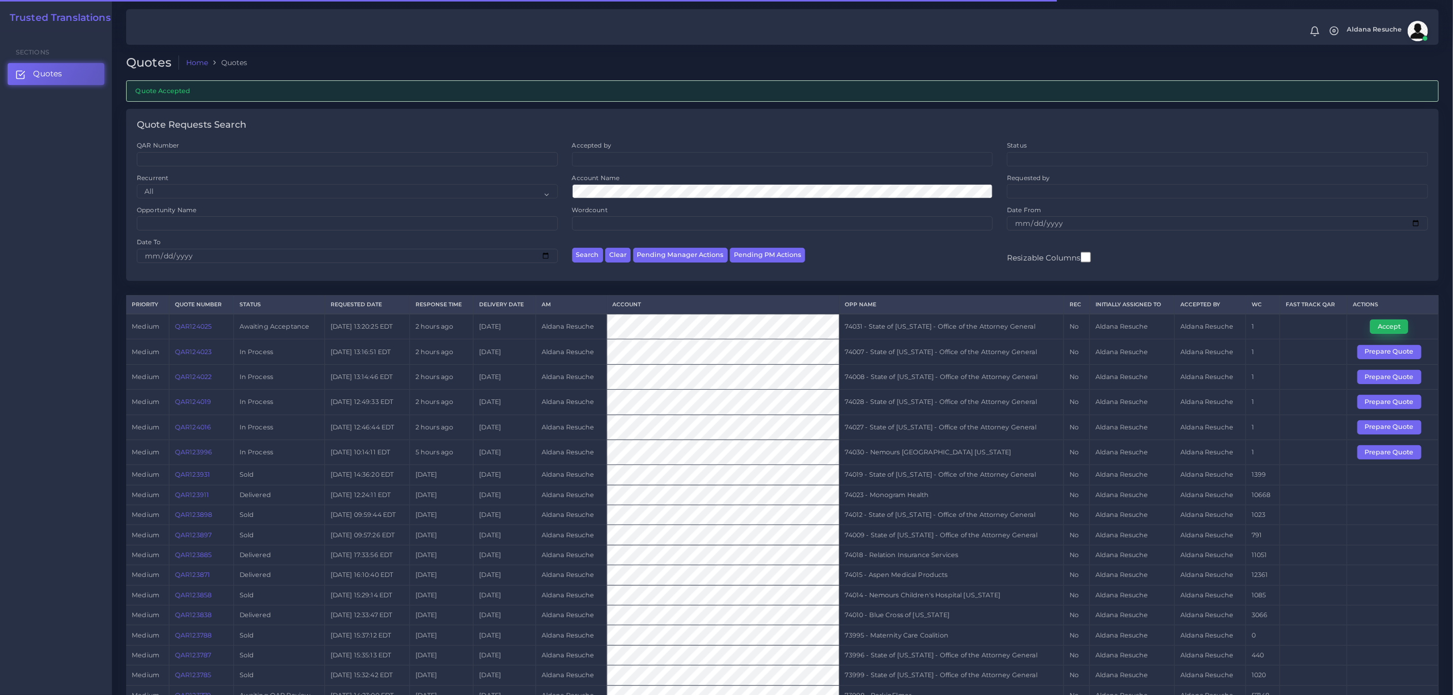
click at [1398, 328] on button "Accept" at bounding box center [1389, 326] width 38 height 14
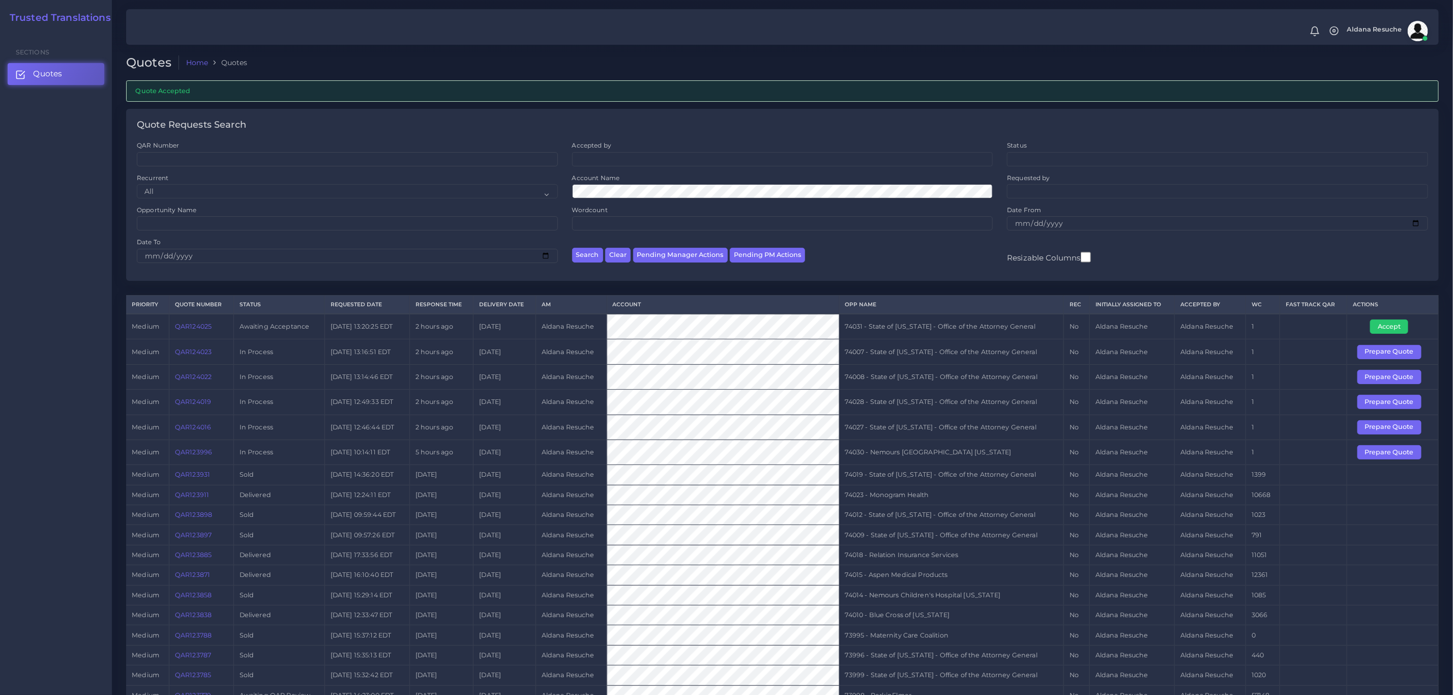
click at [954, 343] on td "74007 - State of [US_STATE] - Office of the Attorney General" at bounding box center [951, 351] width 224 height 25
click at [954, 332] on td "74031 - State of Kentucky - Office of the Attorney General" at bounding box center [951, 326] width 224 height 25
click at [1219, 439] on td "Aldana Resuche" at bounding box center [1210, 427] width 71 height 25
drag, startPoint x: 1201, startPoint y: 463, endPoint x: 1207, endPoint y: 454, distance: 10.7
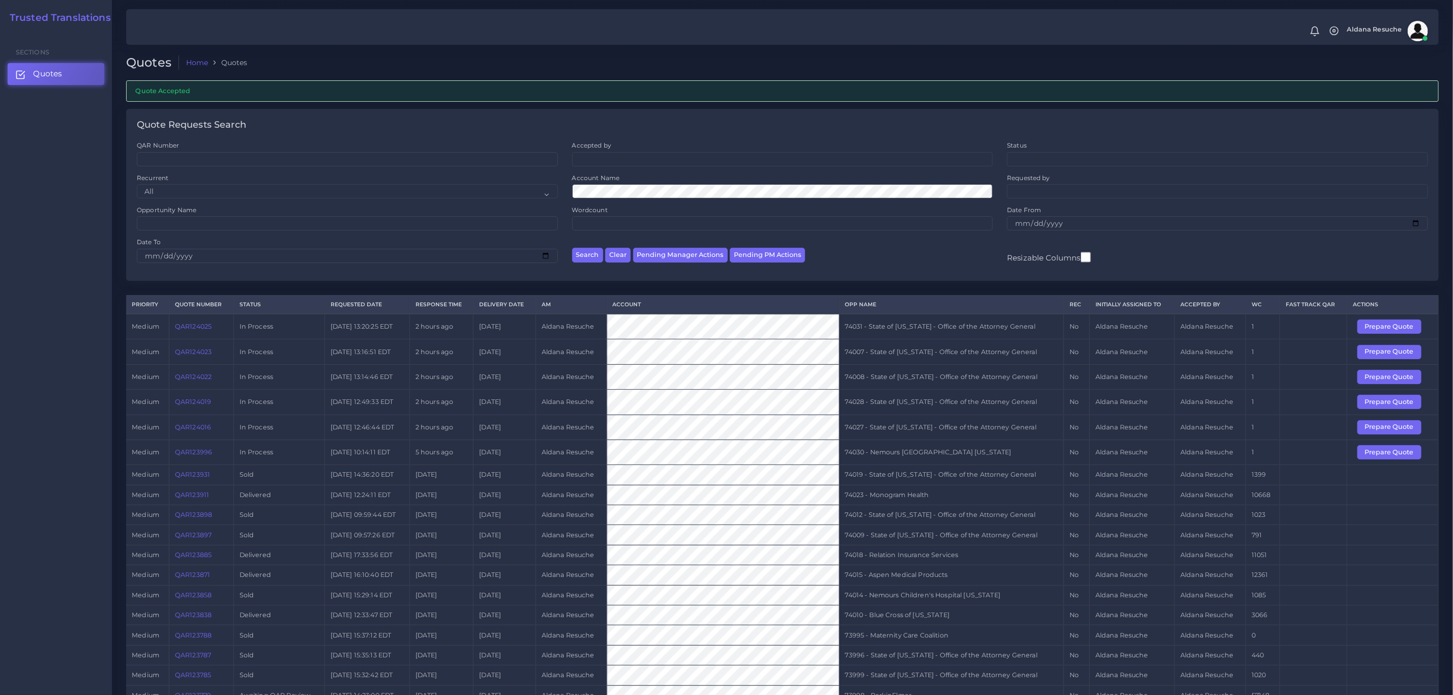
click at [1202, 461] on td "Aldana Resuche" at bounding box center [1210, 451] width 71 height 25
click at [900, 415] on td "74028 - State of Kentucky - Office of the Attorney General" at bounding box center [951, 402] width 224 height 25
click at [899, 429] on td "74027 - State of [US_STATE] - Office of the Attorney General" at bounding box center [951, 427] width 224 height 25
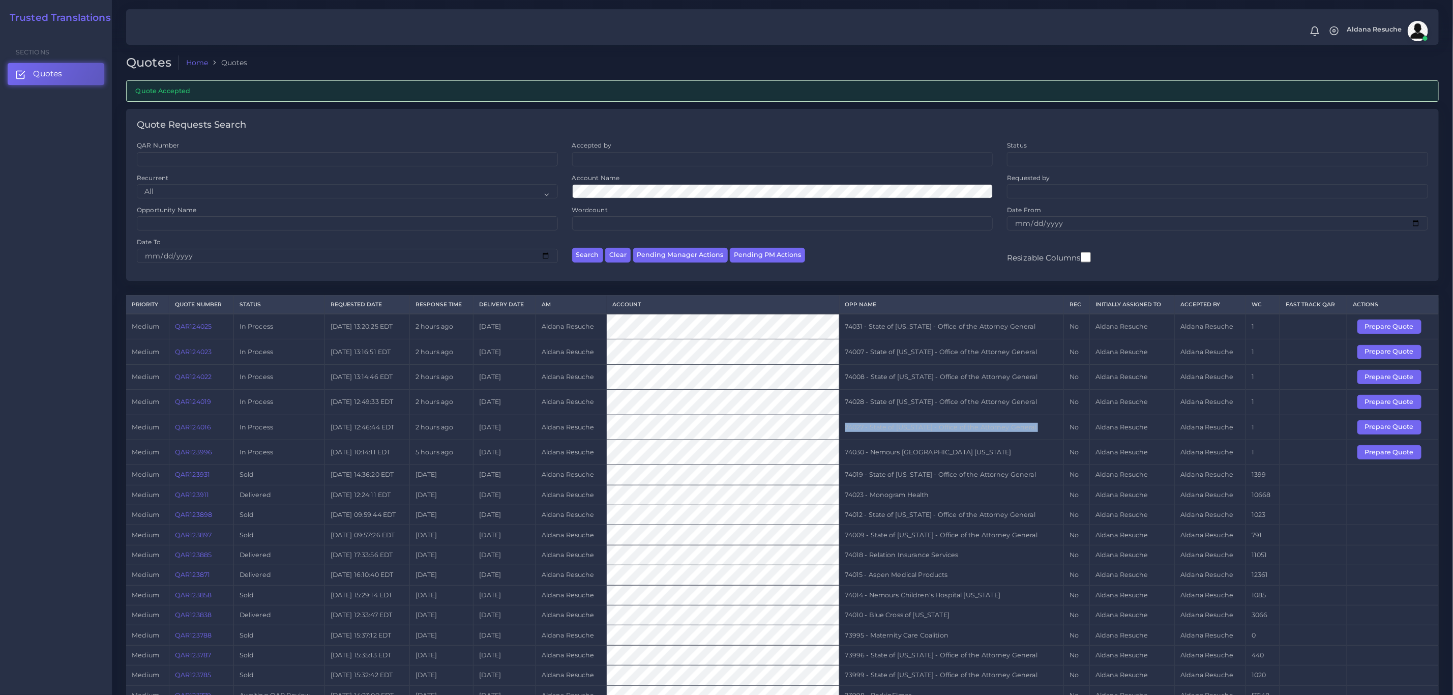
copy tr "74027 - State of [US_STATE] - Office of the Attorney General"
click at [1379, 432] on button "Prepare Quote" at bounding box center [1389, 427] width 64 height 14
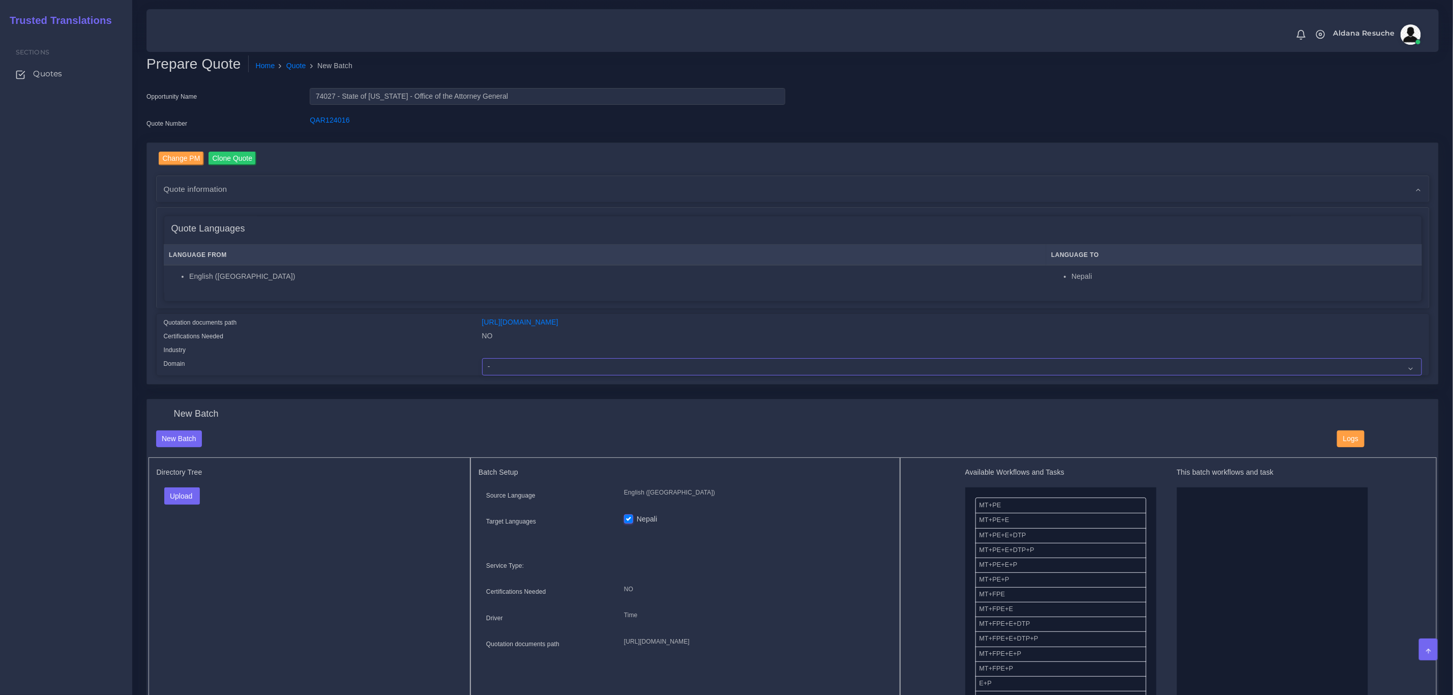
click at [571, 365] on select "- Advertising and Media Agriculture, Forestry and Fishing Architecture, Buildin…" at bounding box center [952, 366] width 940 height 17
select select "Legal Services"
click at [482, 358] on select "- Advertising and Media Agriculture, Forestry and Fishing Architecture, Buildin…" at bounding box center [952, 366] width 940 height 17
click at [191, 498] on button "Upload" at bounding box center [182, 495] width 36 height 17
click at [195, 534] on label "Files" at bounding box center [200, 534] width 70 height 13
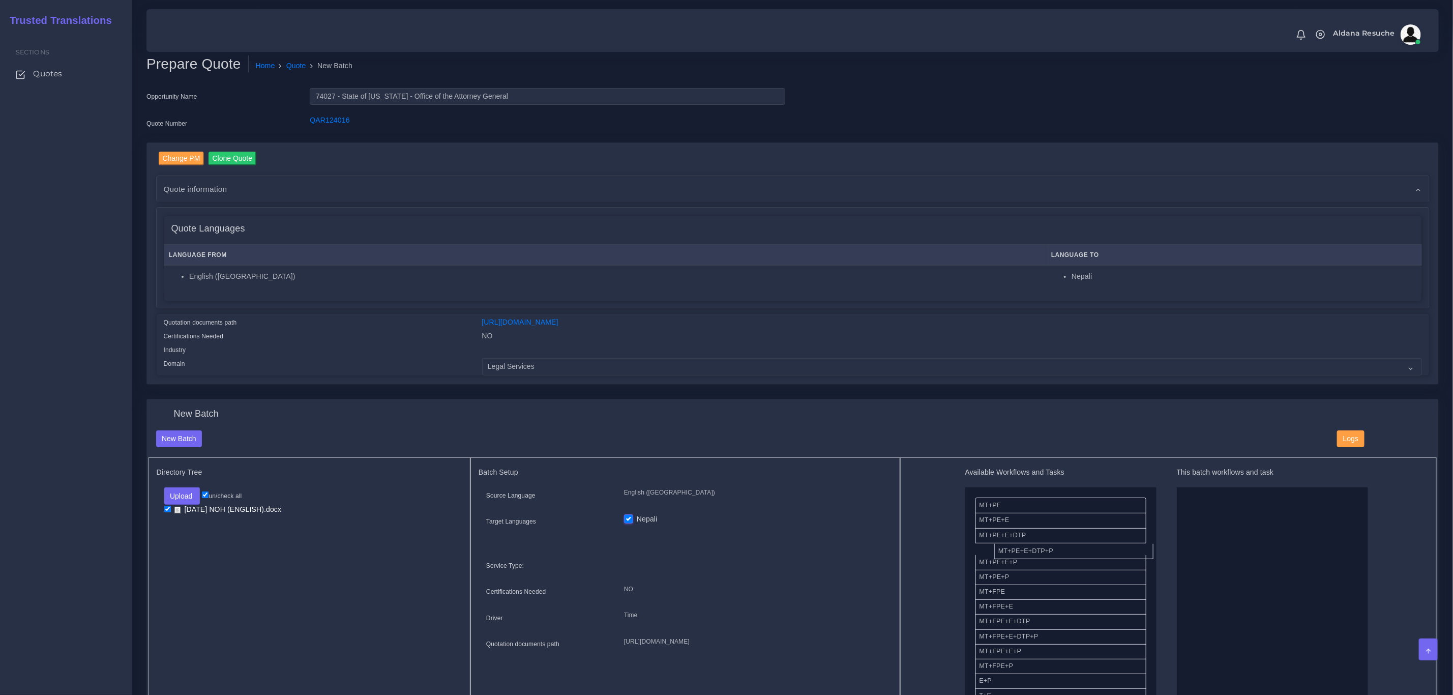
drag, startPoint x: 1050, startPoint y: 551, endPoint x: 1253, endPoint y: 543, distance: 202.6
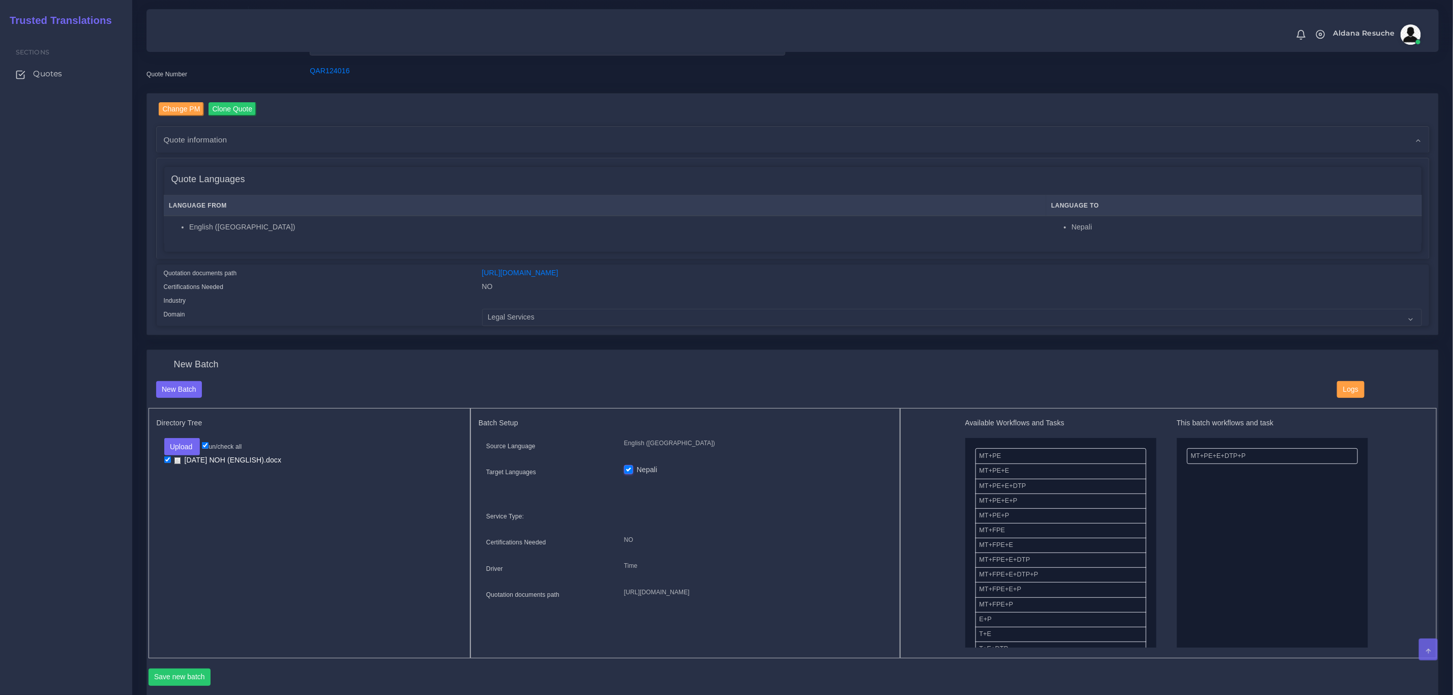
scroll to position [76, 0]
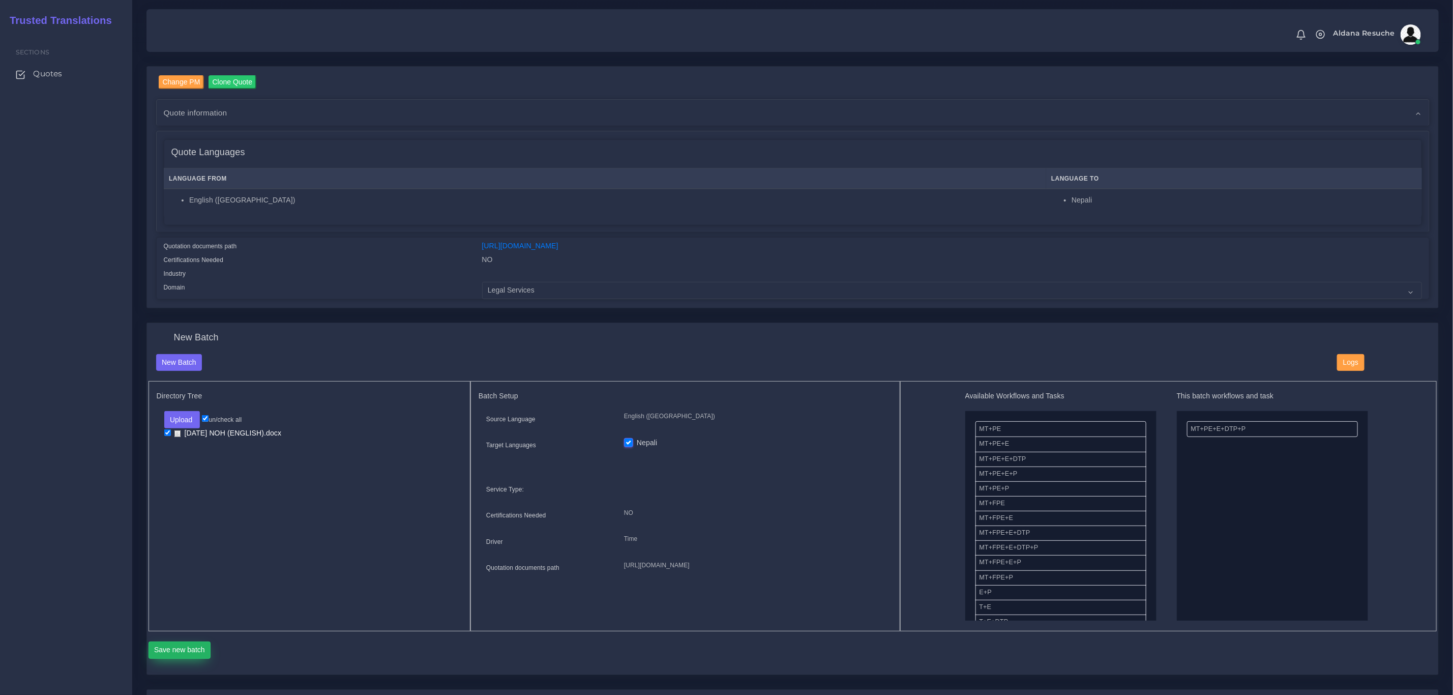
click at [157, 642] on button "Save new batch" at bounding box center [180, 649] width 63 height 17
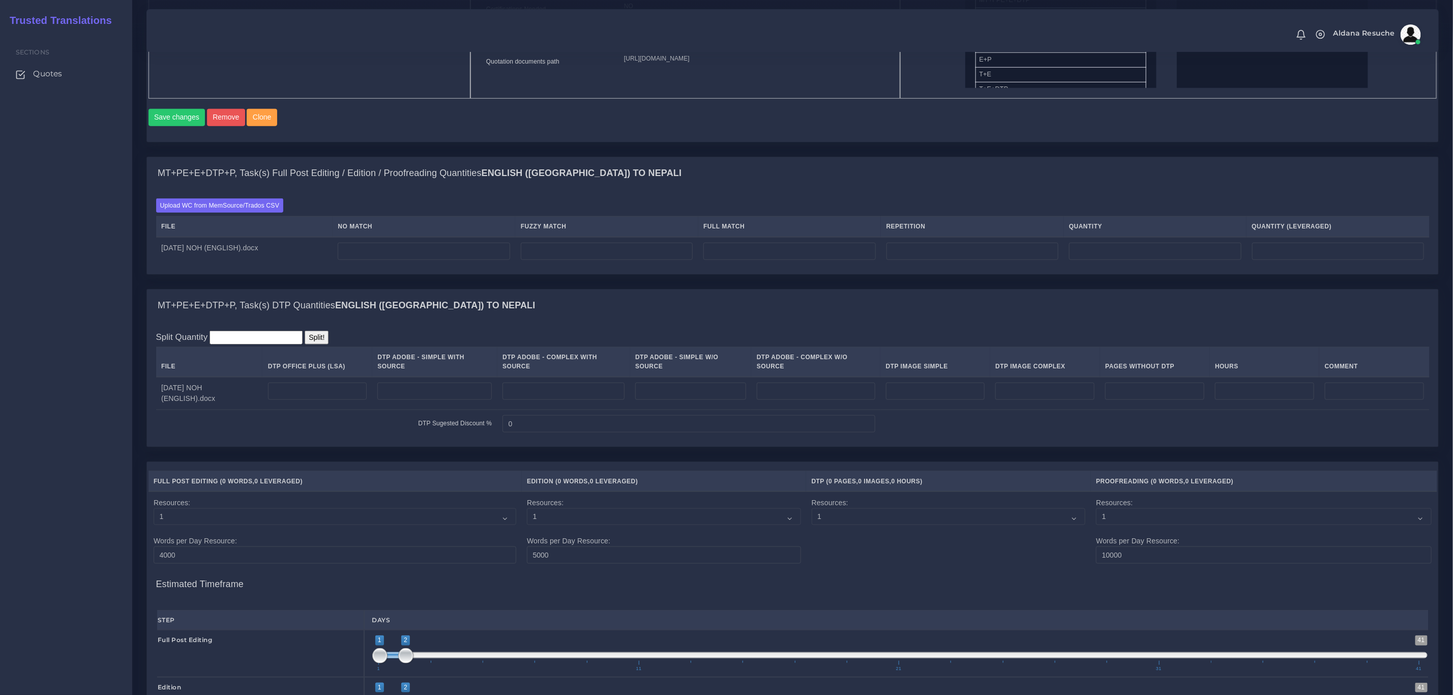
scroll to position [687, 0]
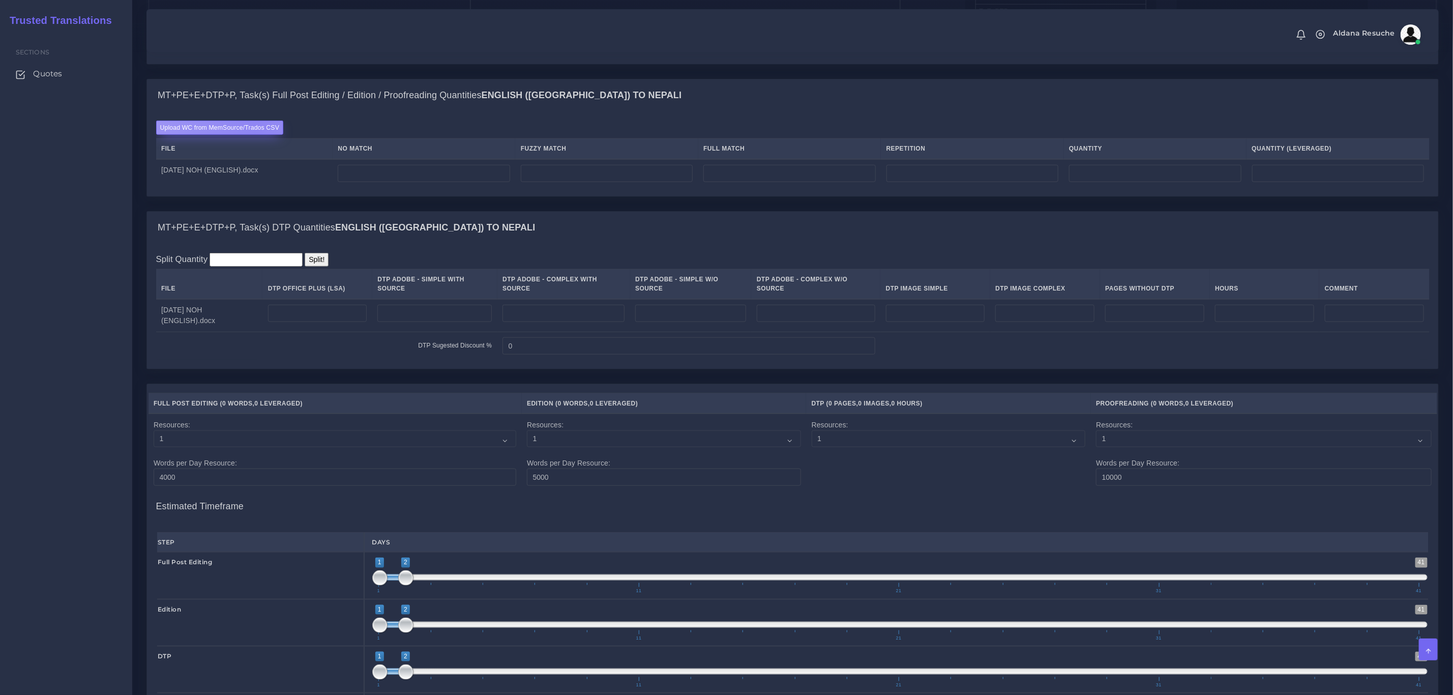
click at [255, 134] on label "Upload WC from MemSource/Trados CSV" at bounding box center [220, 128] width 128 height 14
click at [0, 0] on input "Upload WC from MemSource/Trados CSV" at bounding box center [0, 0] width 0 height 0
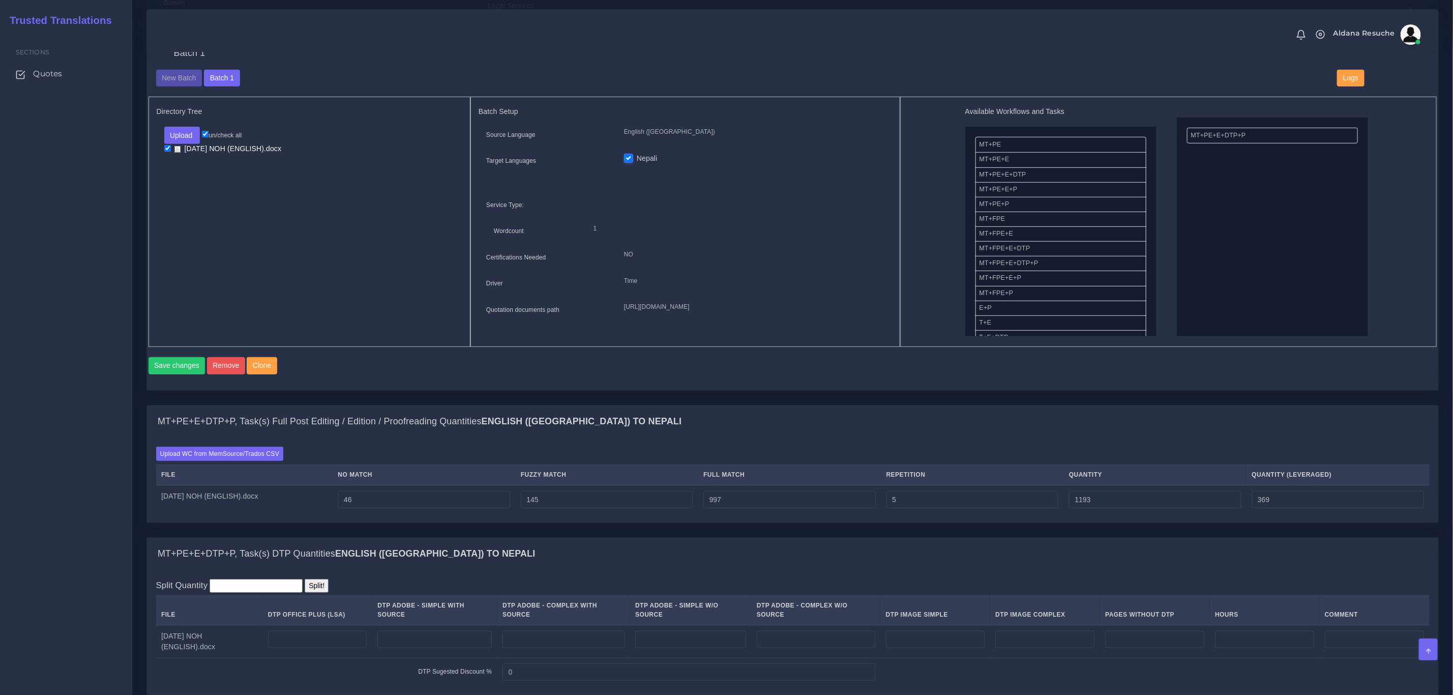
scroll to position [610, 0]
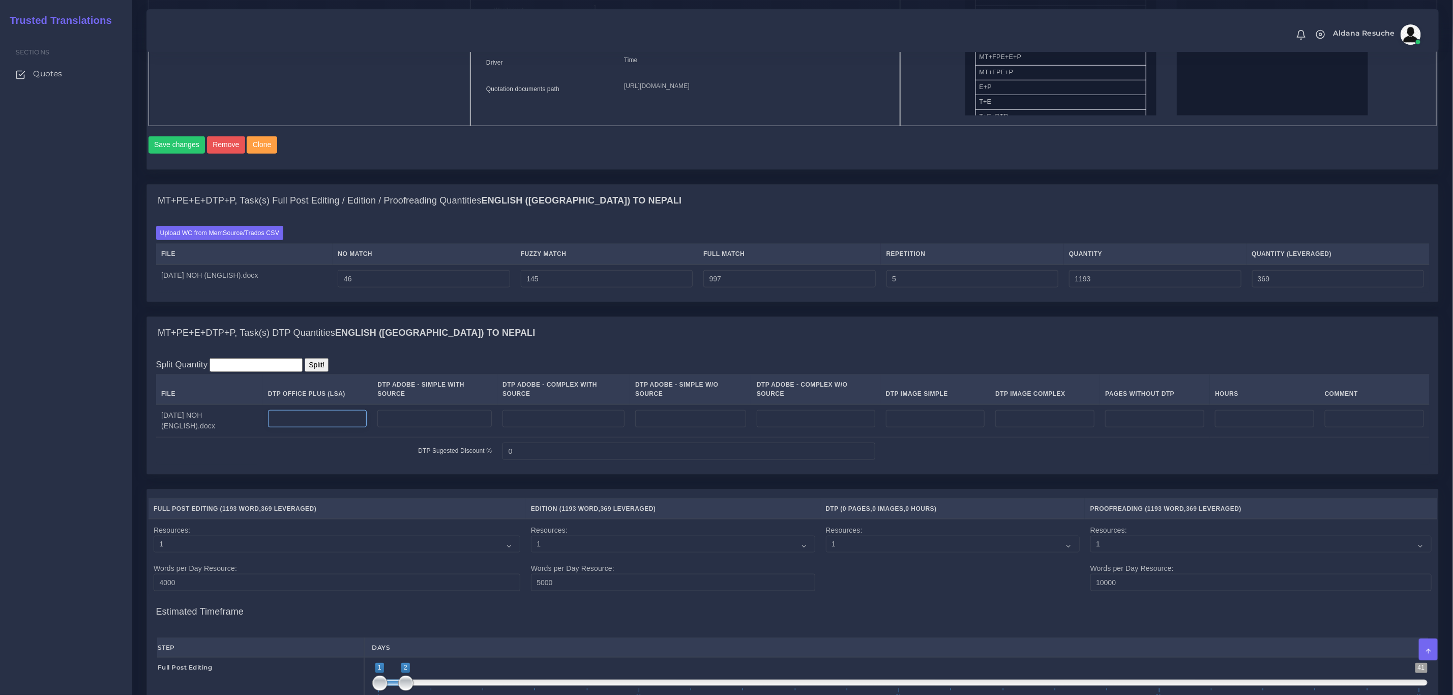
click at [342, 419] on input "number" at bounding box center [317, 418] width 99 height 17
type input "5"
click at [550, 338] on div "MT+PE+E+DTP+P, Task(s) DTP Quantities English ([GEOGRAPHIC_DATA]) TO Nepali" at bounding box center [792, 333] width 1291 height 33
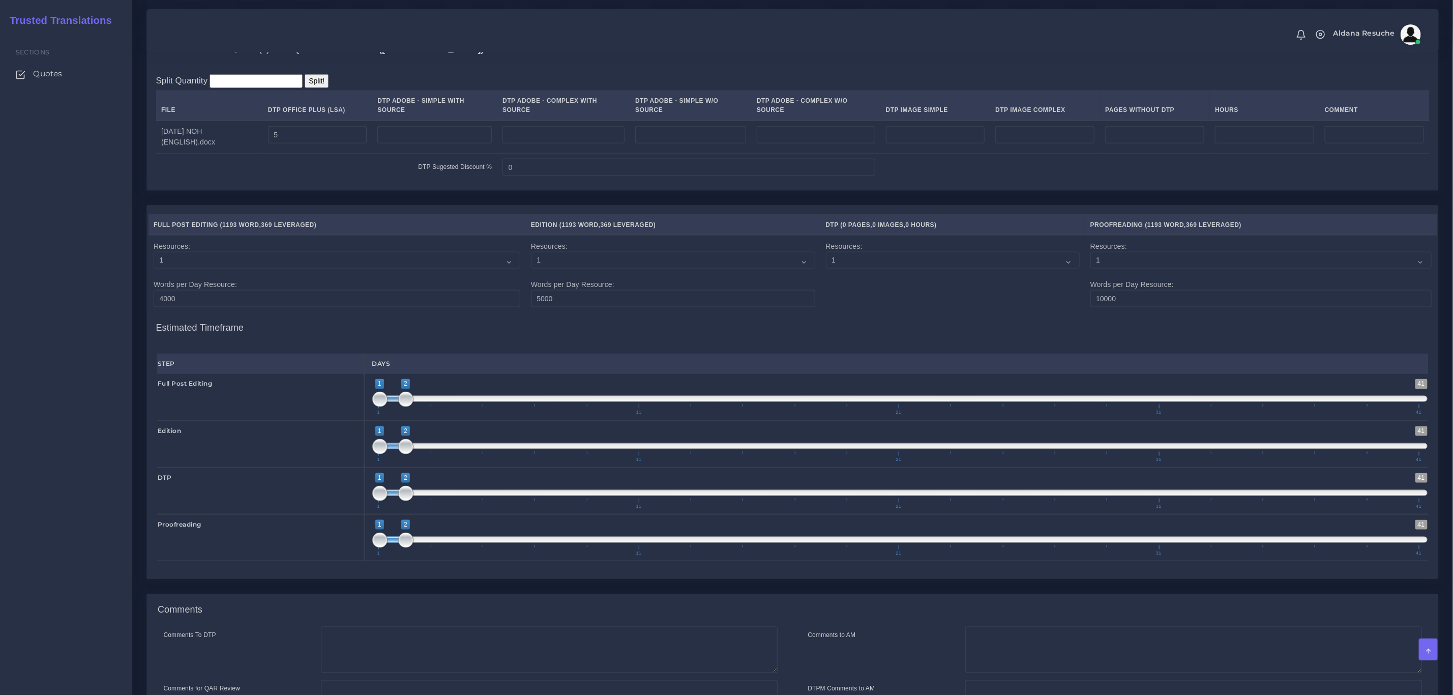
scroll to position [1025, 0]
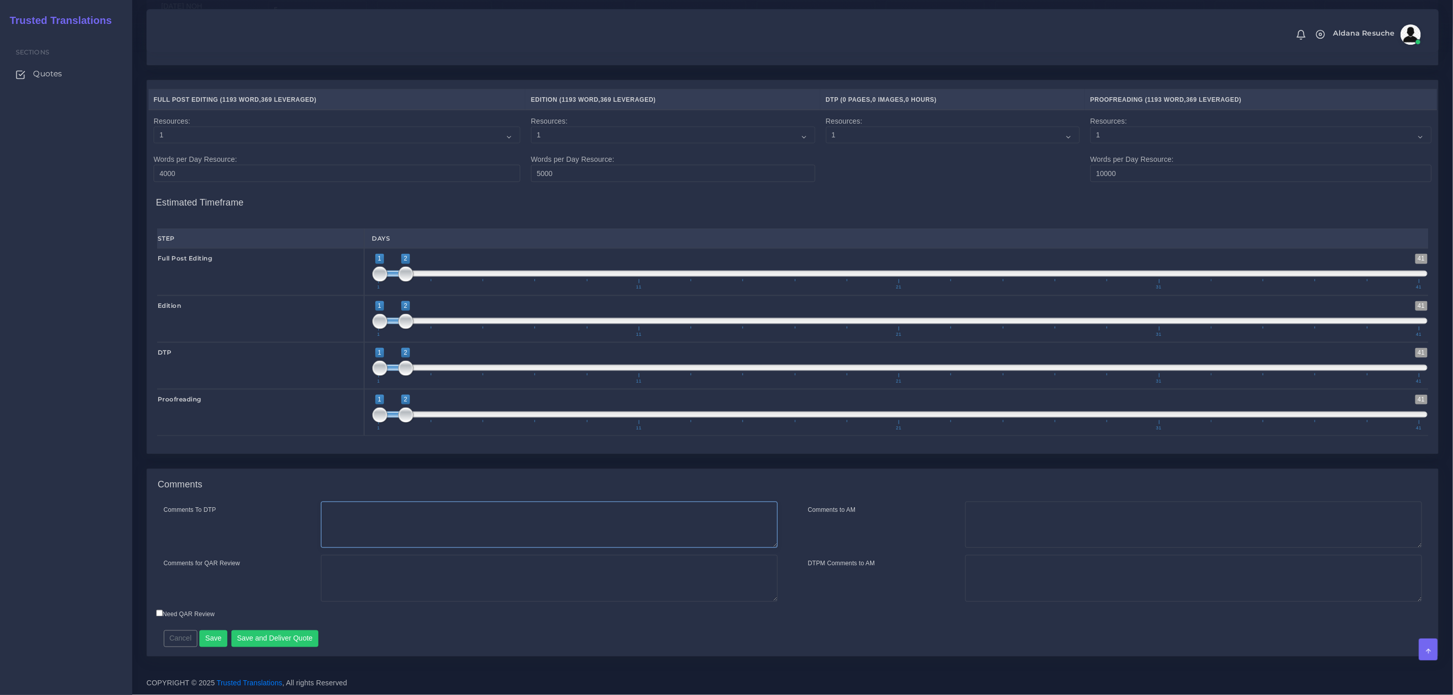
click at [417, 527] on textarea "Comments To DTP" at bounding box center [549, 524] width 457 height 47
type textarea "DTP in word"
type textarea "PEEP+DTP"
click at [298, 642] on button "Save and Deliver Quote" at bounding box center [274, 638] width 87 height 17
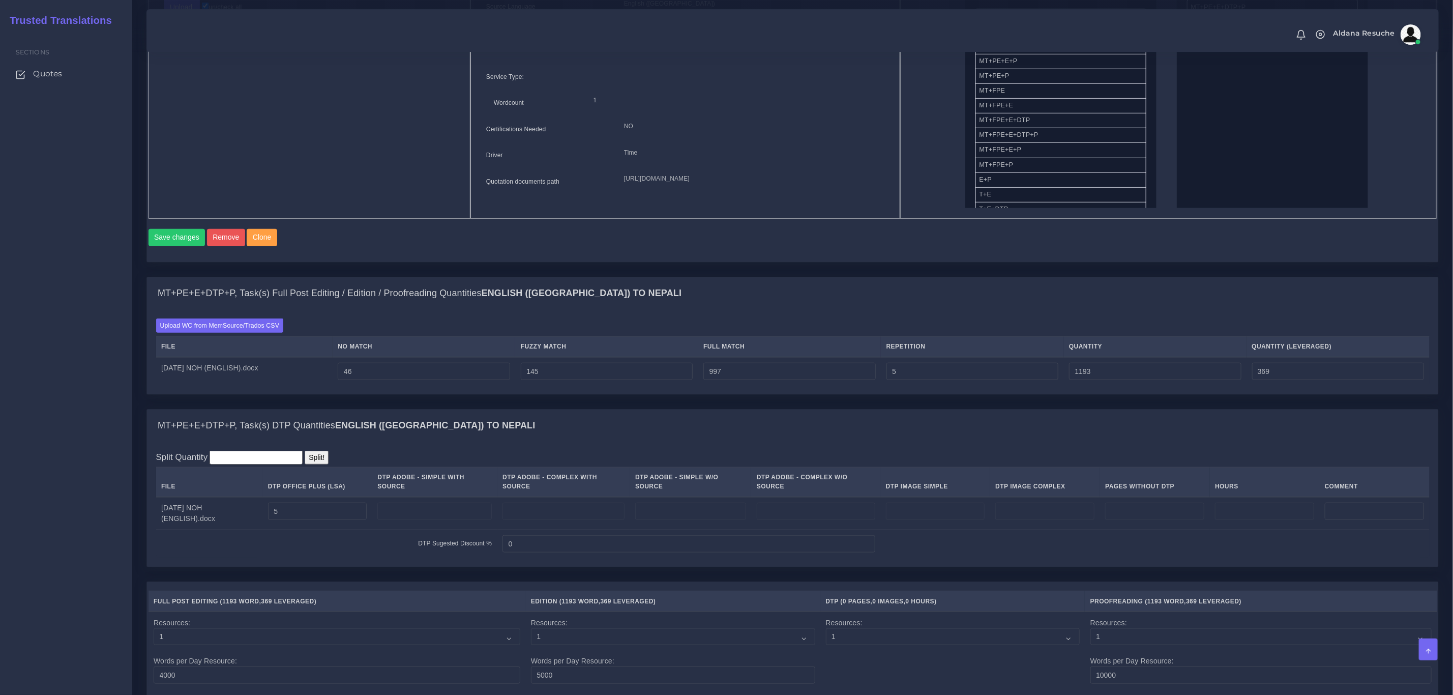
scroll to position [491, 0]
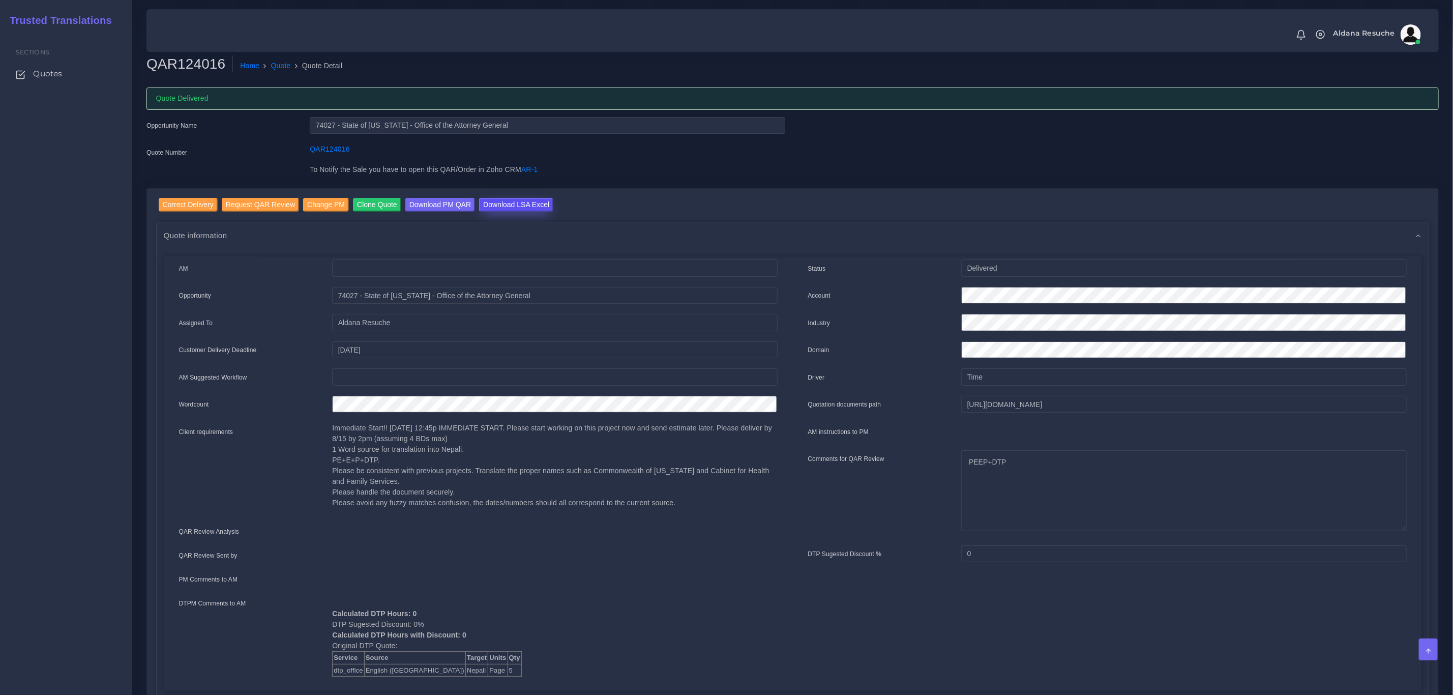
click at [516, 199] on input "Download LSA Excel" at bounding box center [516, 205] width 74 height 14
click at [278, 65] on link "Quote" at bounding box center [281, 66] width 20 height 11
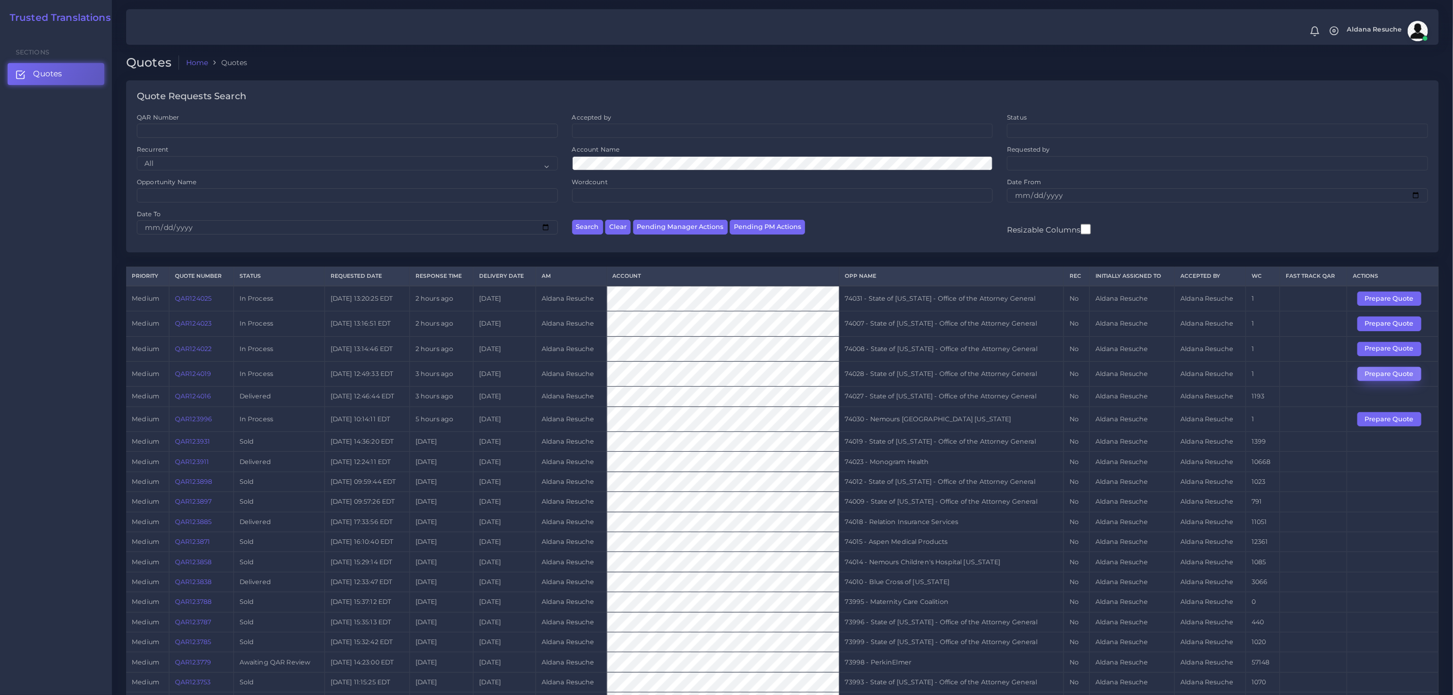
click at [1399, 377] on button "Prepare Quote" at bounding box center [1389, 374] width 64 height 14
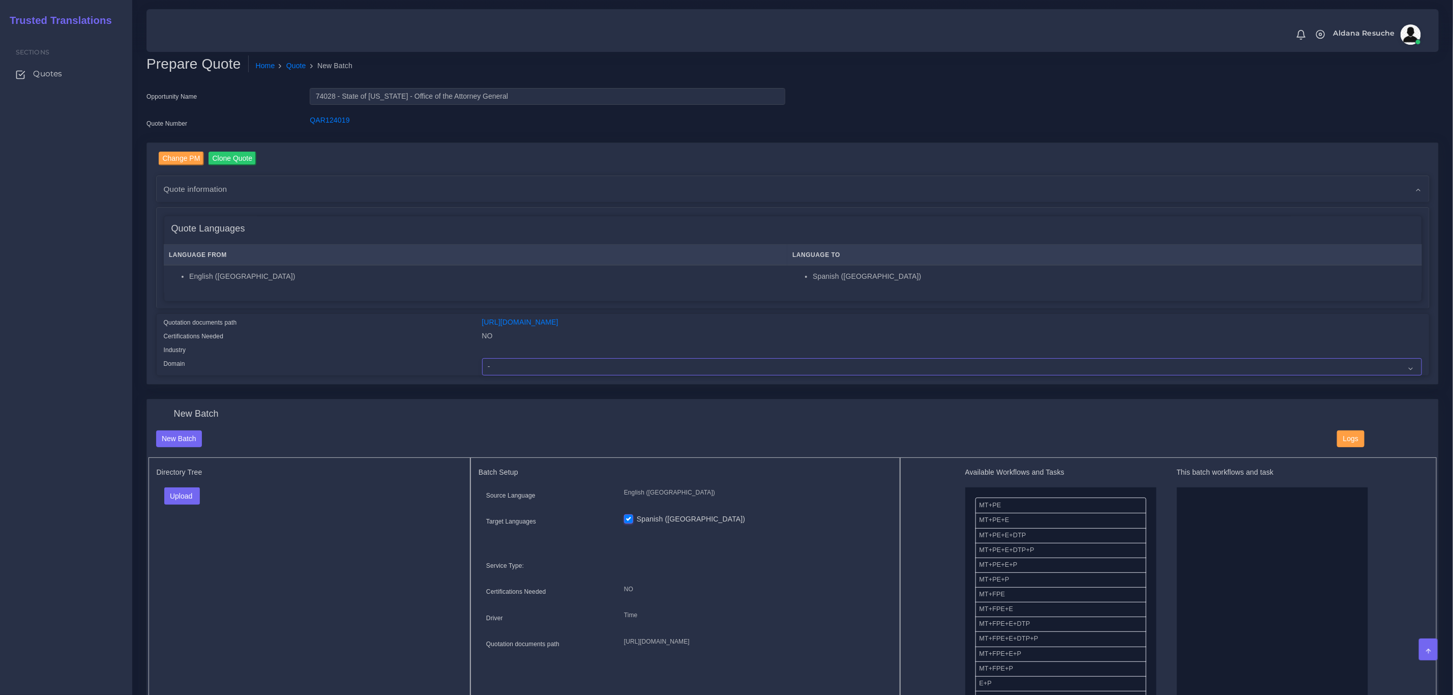
click at [636, 367] on select "- Advertising and Media Agriculture, Forestry and Fishing Architecture, Buildin…" at bounding box center [952, 366] width 940 height 17
select select "Legal Services"
click at [482, 358] on select "- Advertising and Media Agriculture, Forestry and Fishing Architecture, Buildin…" at bounding box center [952, 366] width 940 height 17
click at [190, 493] on button "Upload" at bounding box center [182, 495] width 36 height 17
click at [194, 540] on label "Files" at bounding box center [200, 534] width 70 height 13
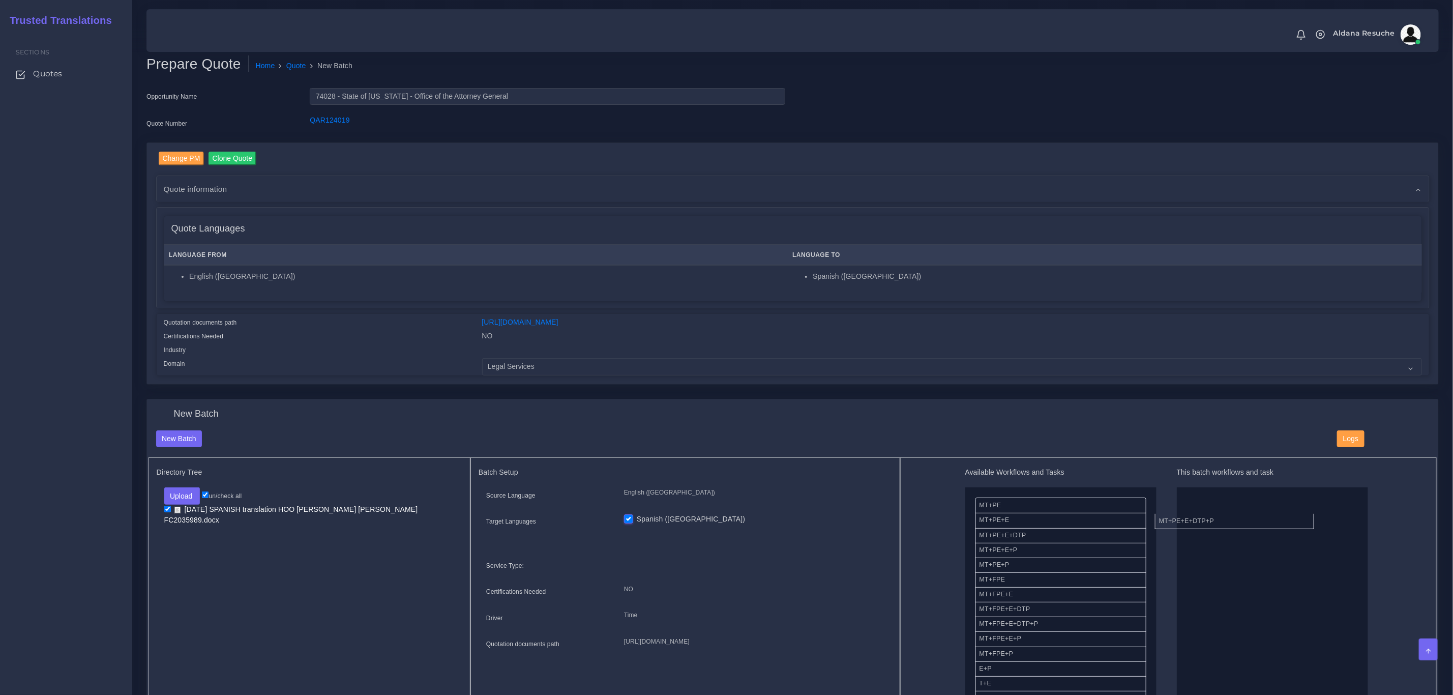
drag, startPoint x: 1014, startPoint y: 555, endPoint x: 1194, endPoint y: 525, distance: 182.6
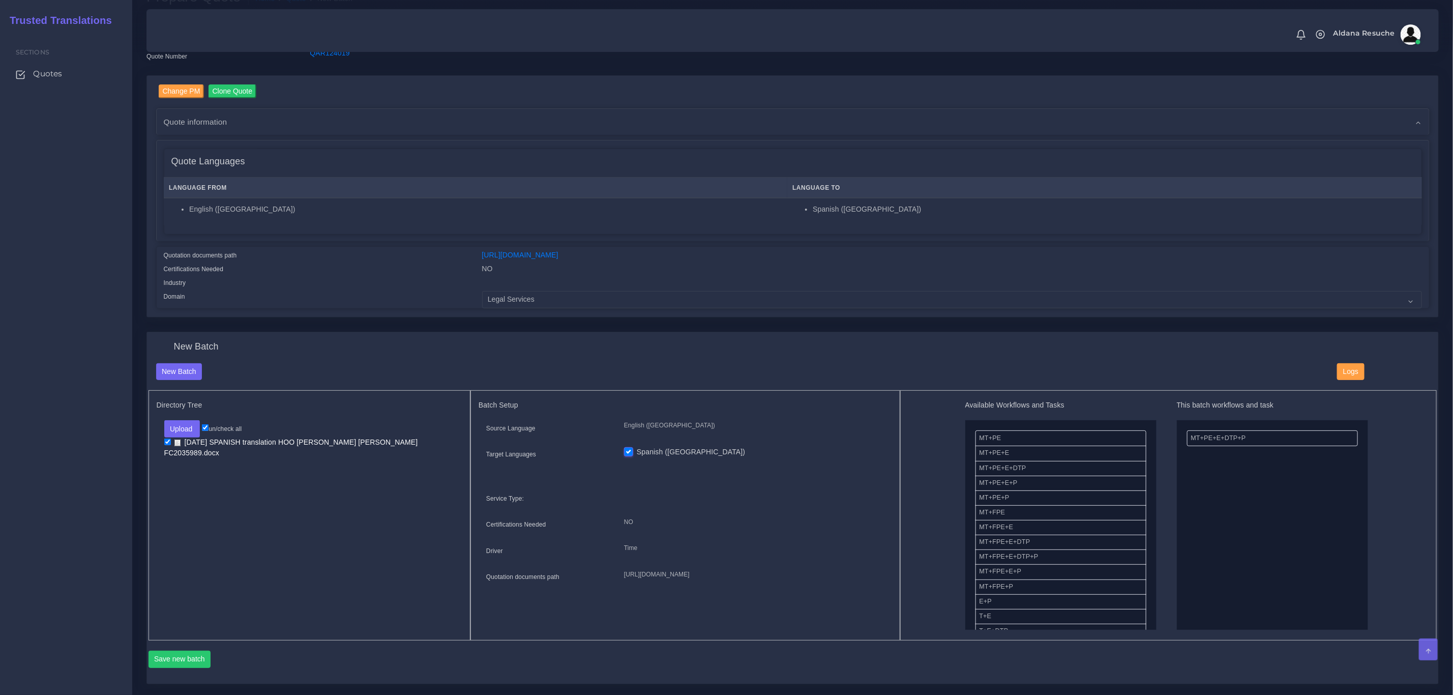
scroll to position [153, 0]
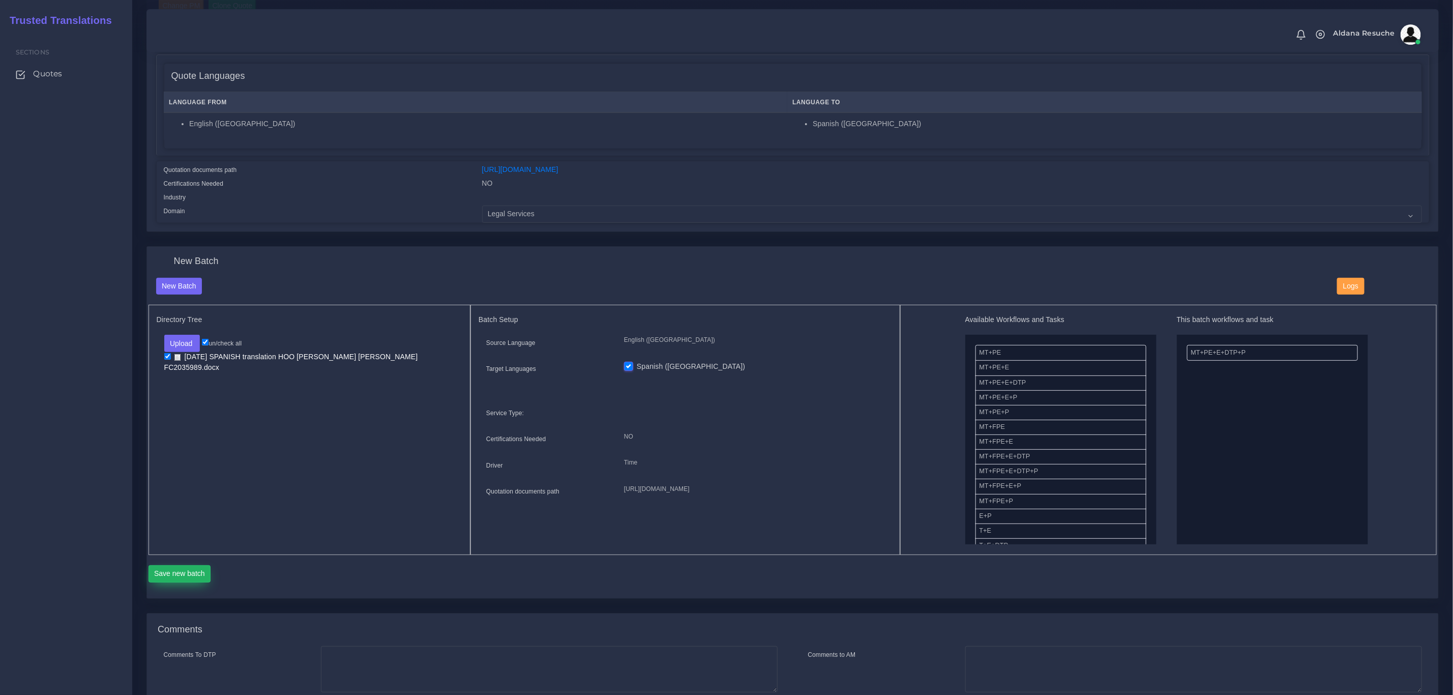
click at [194, 568] on button "Save new batch" at bounding box center [180, 573] width 63 height 17
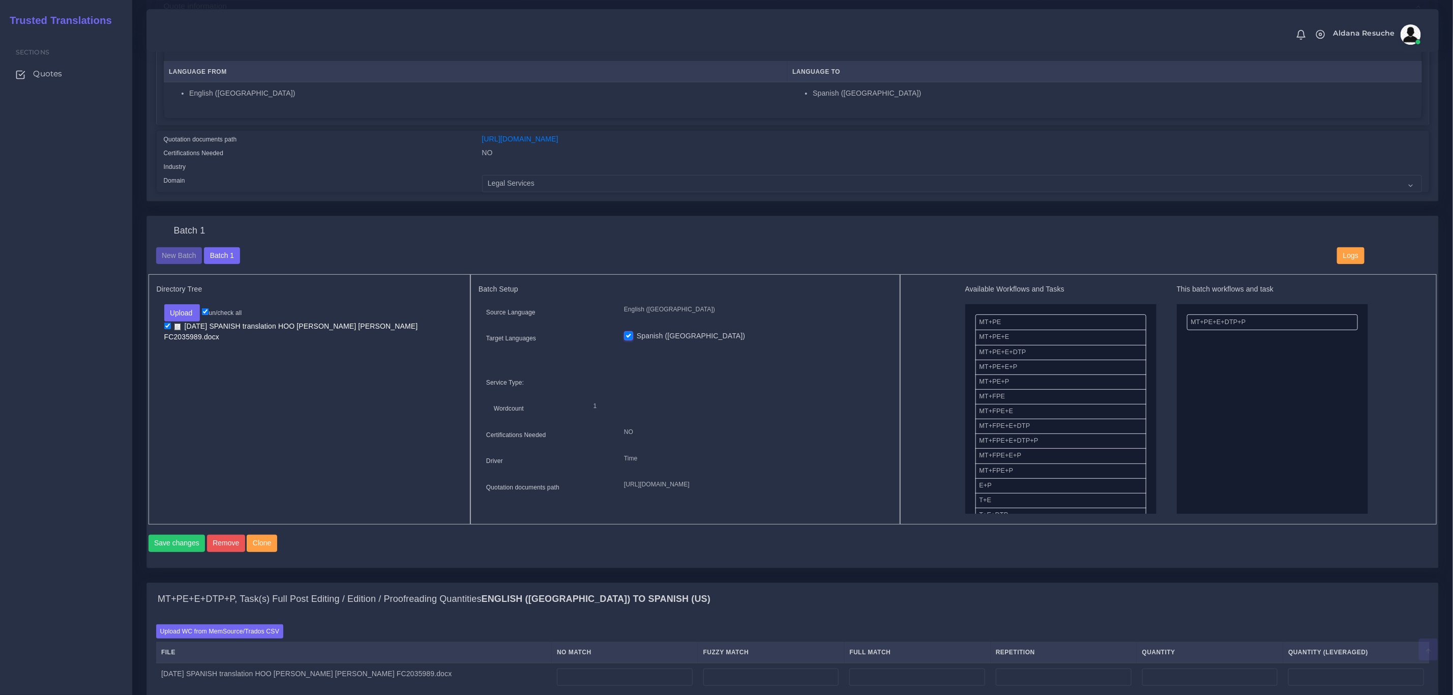
scroll to position [305, 0]
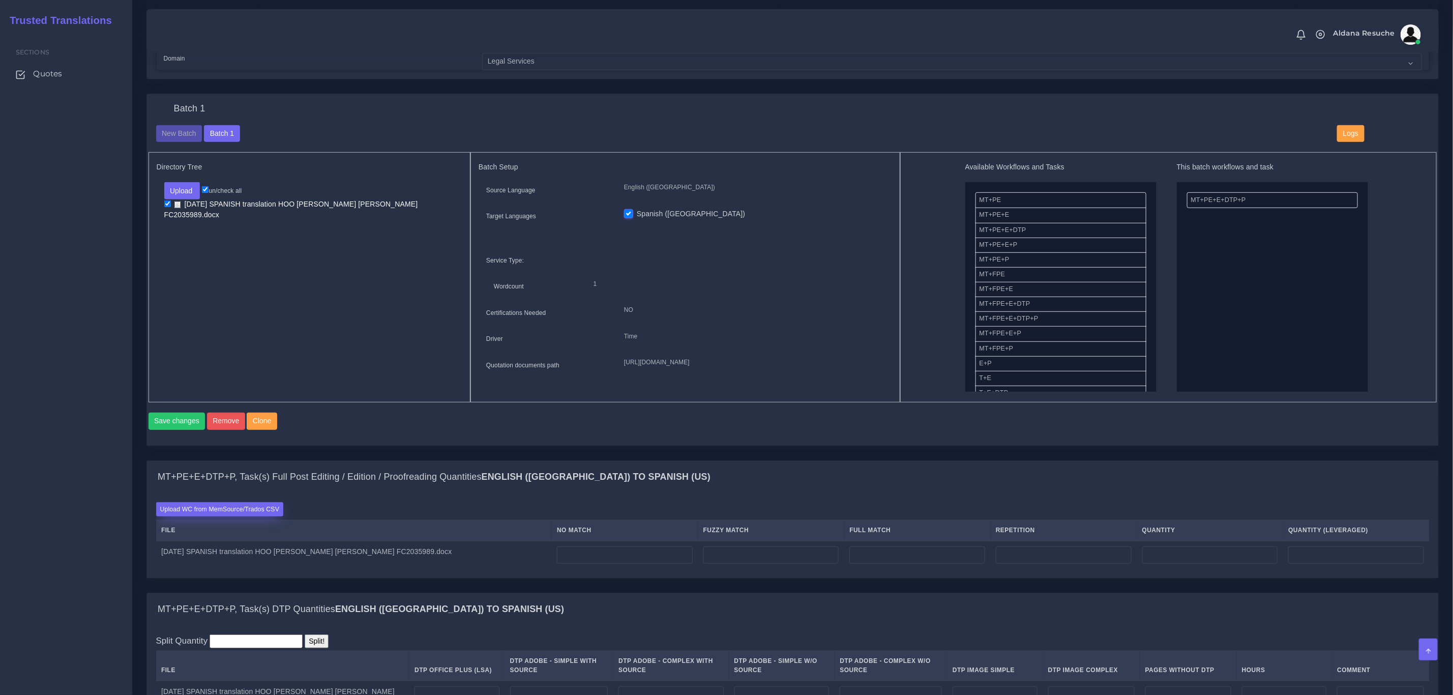
click at [216, 516] on label "Upload WC from MemSource/Trados CSV" at bounding box center [220, 509] width 128 height 14
click at [0, 0] on input "Upload WC from MemSource/Trados CSV" at bounding box center [0, 0] width 0 height 0
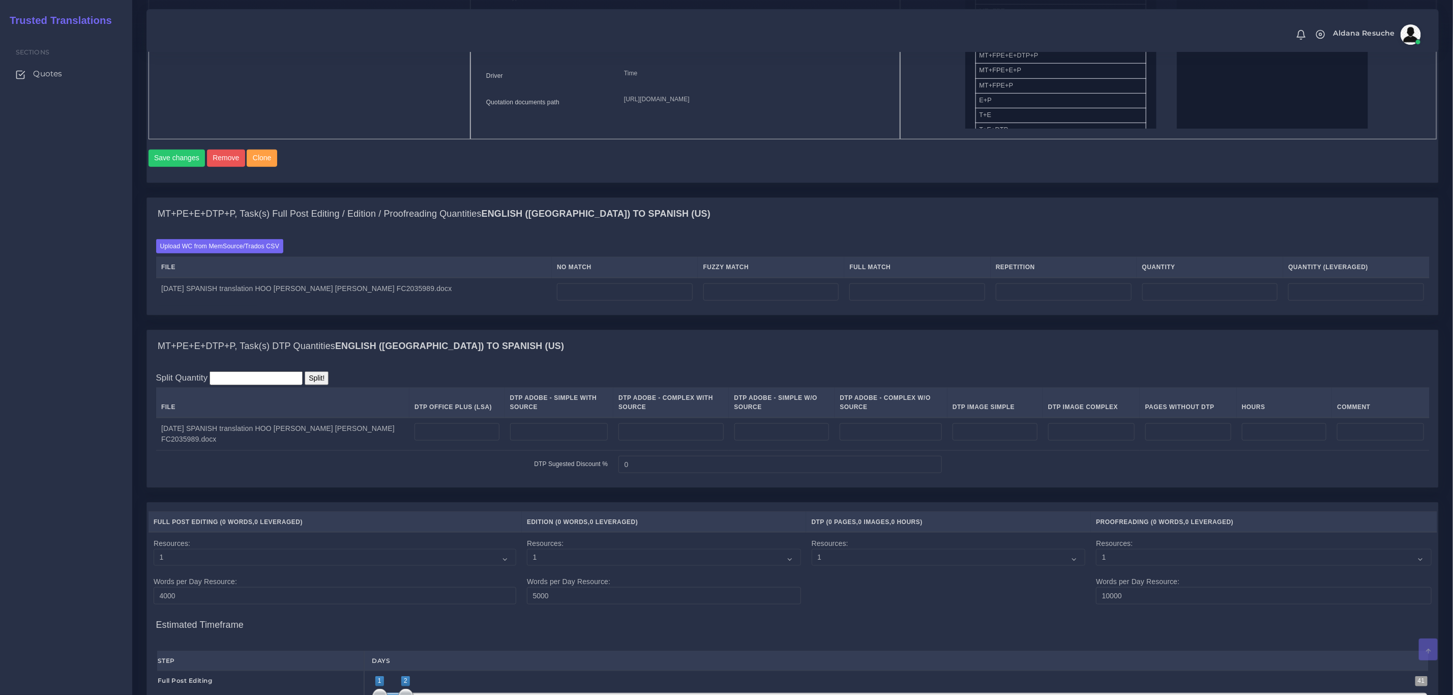
scroll to position [610, 0]
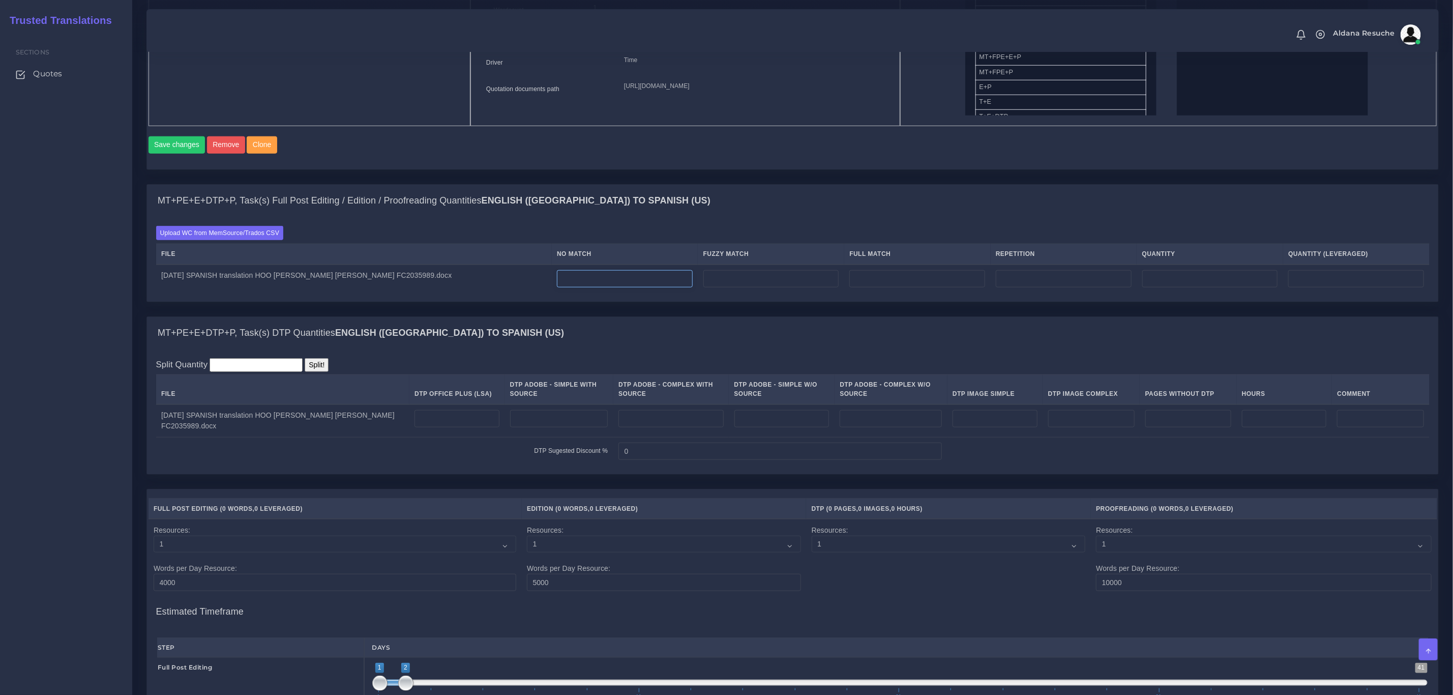
click at [606, 287] on input "number" at bounding box center [625, 278] width 136 height 17
type input "86"
click at [460, 427] on input "number" at bounding box center [457, 418] width 85 height 17
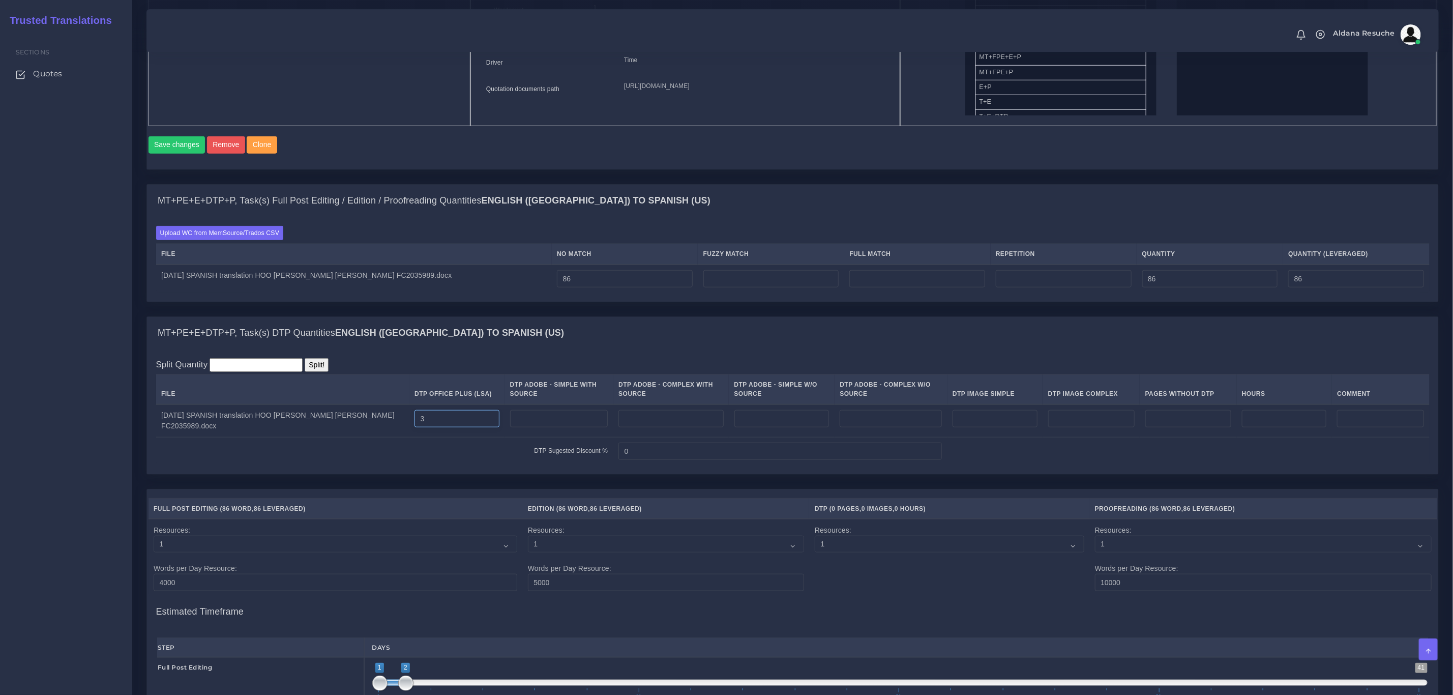
type input "3"
click at [629, 349] on div "MT+PE+E+DTP+P, Task(s) DTP Quantities English (US) TO Spanish (US)" at bounding box center [792, 333] width 1291 height 33
click at [742, 287] on input "number" at bounding box center [771, 278] width 136 height 17
type input "245"
type input "331"
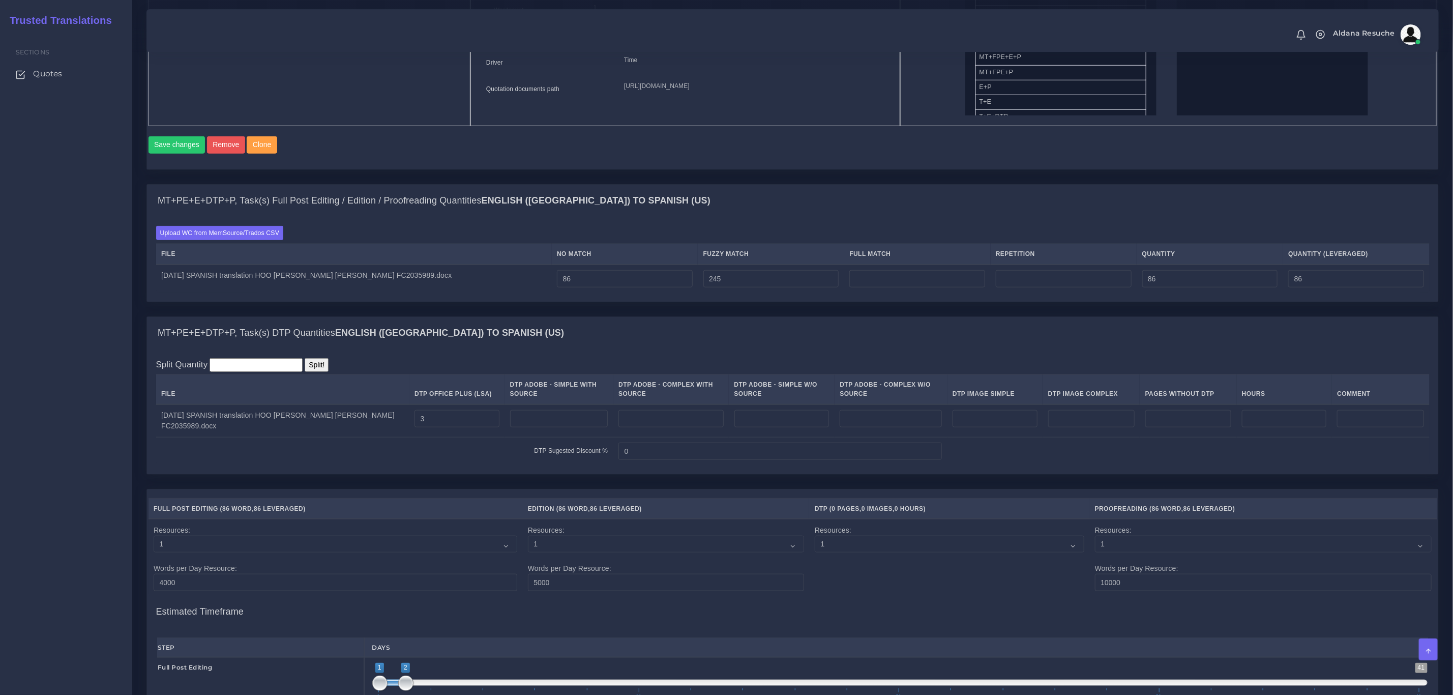
type input "208"
click at [867, 217] on div "MT+PE+E+DTP+P, Task(s) Full Post Editing / Edition / Proofreading Quantities En…" at bounding box center [792, 201] width 1291 height 33
click at [908, 293] on td at bounding box center [917, 278] width 146 height 28
click at [905, 287] on input "number" at bounding box center [917, 278] width 136 height 17
type input "405"
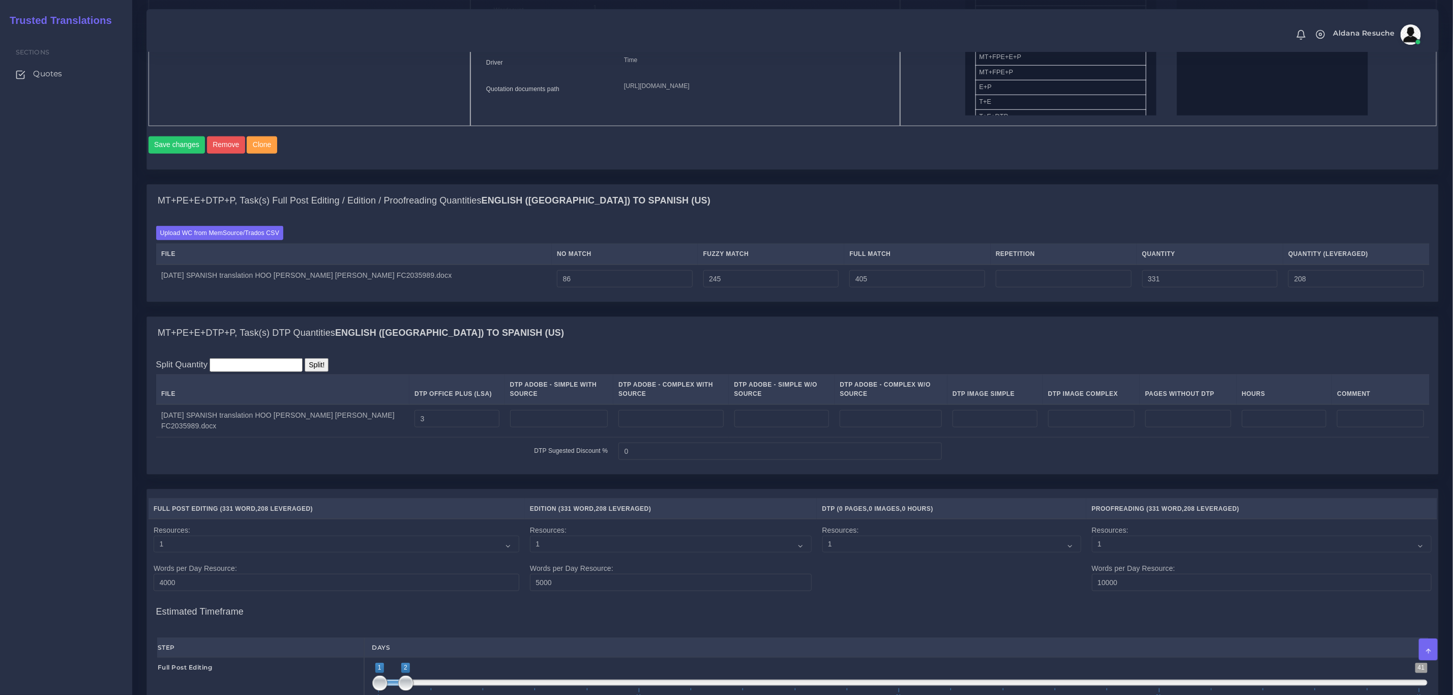
type input "736"
type input "309"
click at [1021, 283] on td at bounding box center [1064, 278] width 146 height 28
click at [1023, 287] on input "number" at bounding box center [1064, 278] width 136 height 17
type input "6"
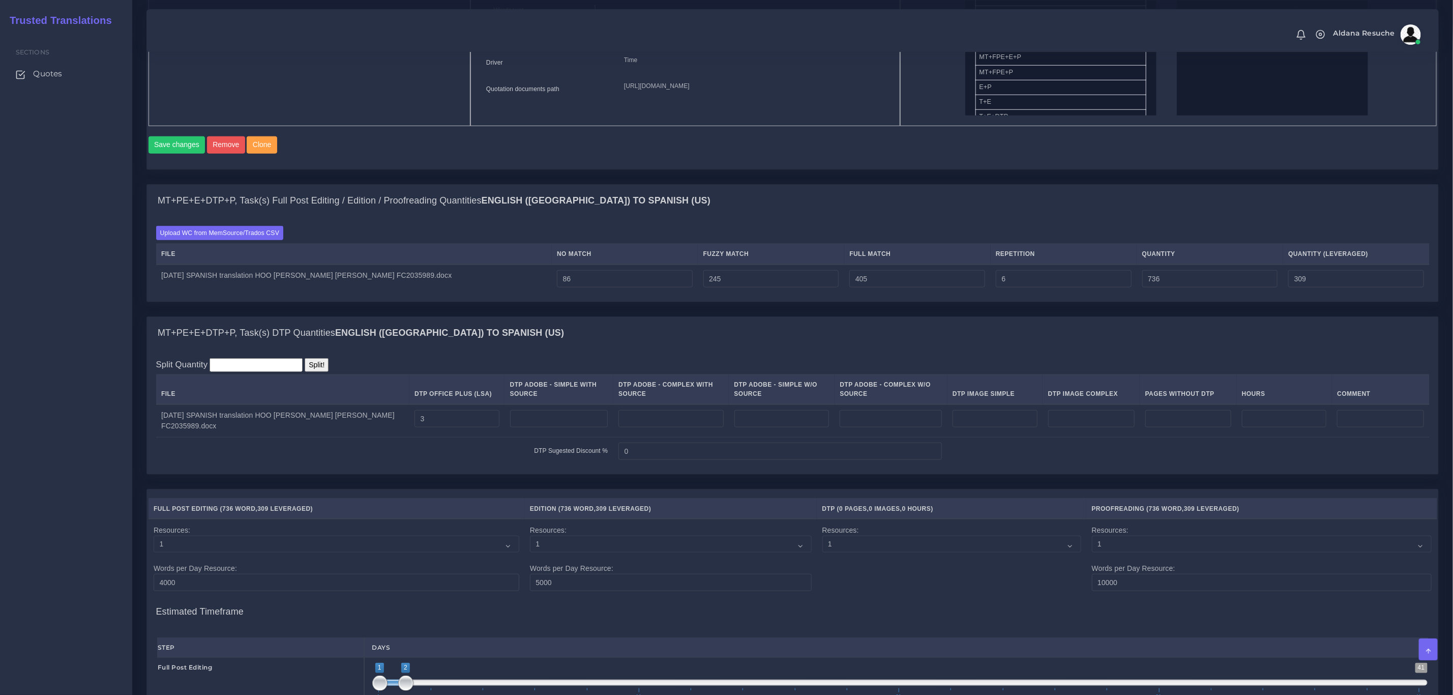
type input "742"
type input "311"
click at [0, 0] on div "Batch 1 New Batch Batch 1 Logs 1" at bounding box center [0, 0] width 0 height 0
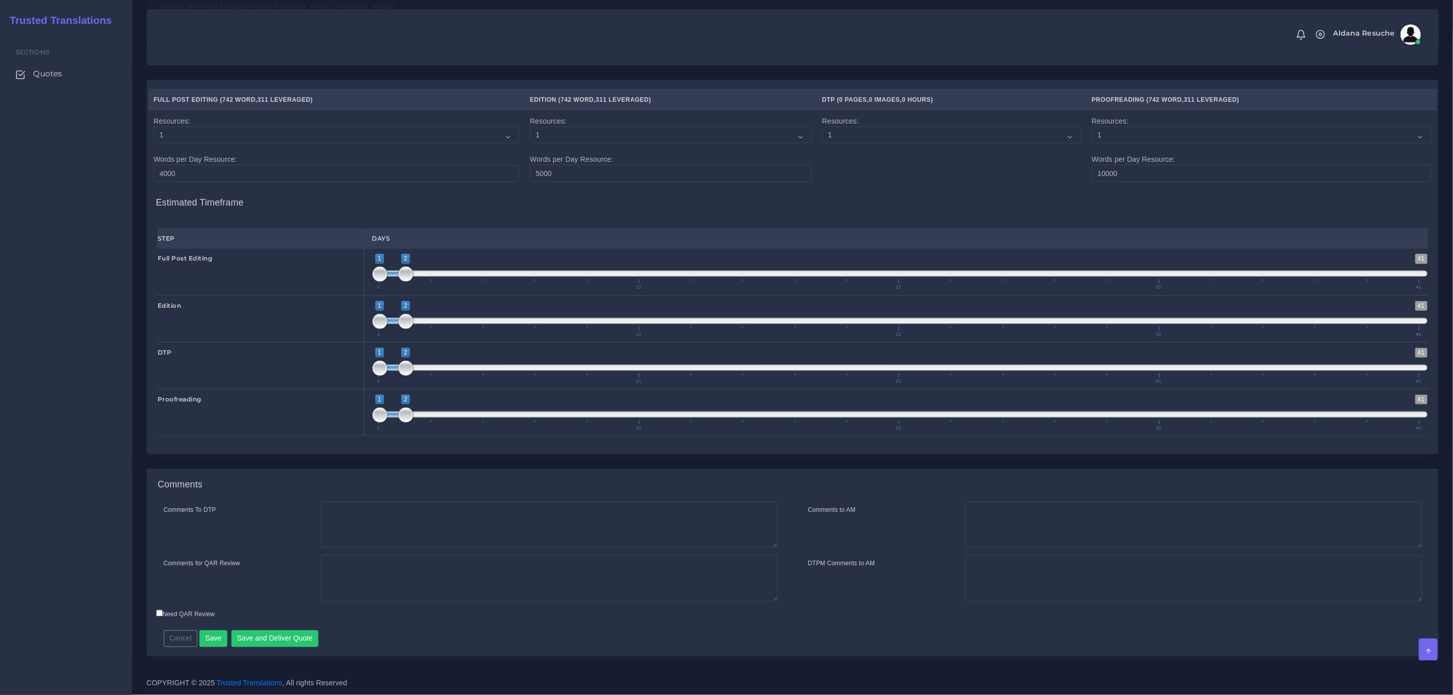
scroll to position [1038, 0]
click at [355, 530] on textarea "Comments To DTP" at bounding box center [549, 524] width 457 height 47
type textarea "DTP in word"
type textarea "PEEP+DTP"
click at [295, 636] on button "Save and Deliver Quote" at bounding box center [274, 638] width 87 height 17
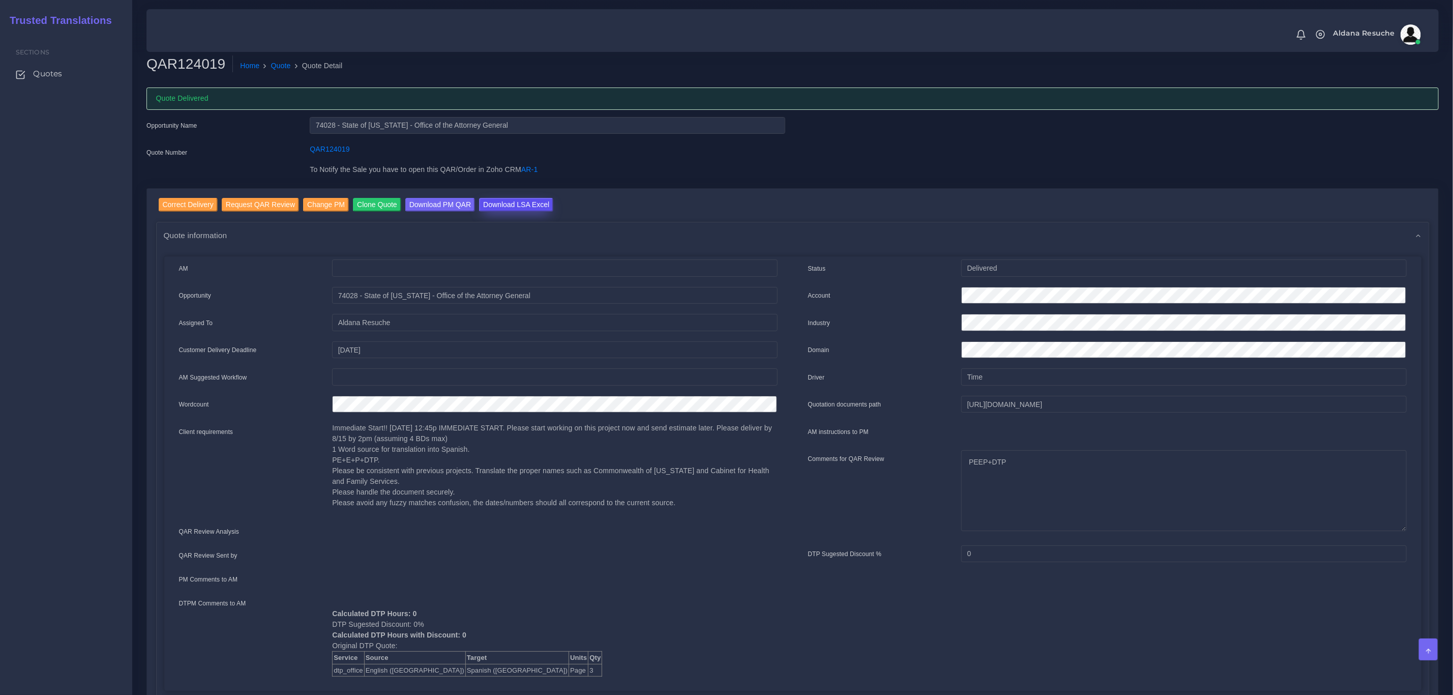
click at [493, 200] on input "Download LSA Excel" at bounding box center [516, 205] width 74 height 14
click at [282, 68] on link "Quote" at bounding box center [281, 66] width 20 height 11
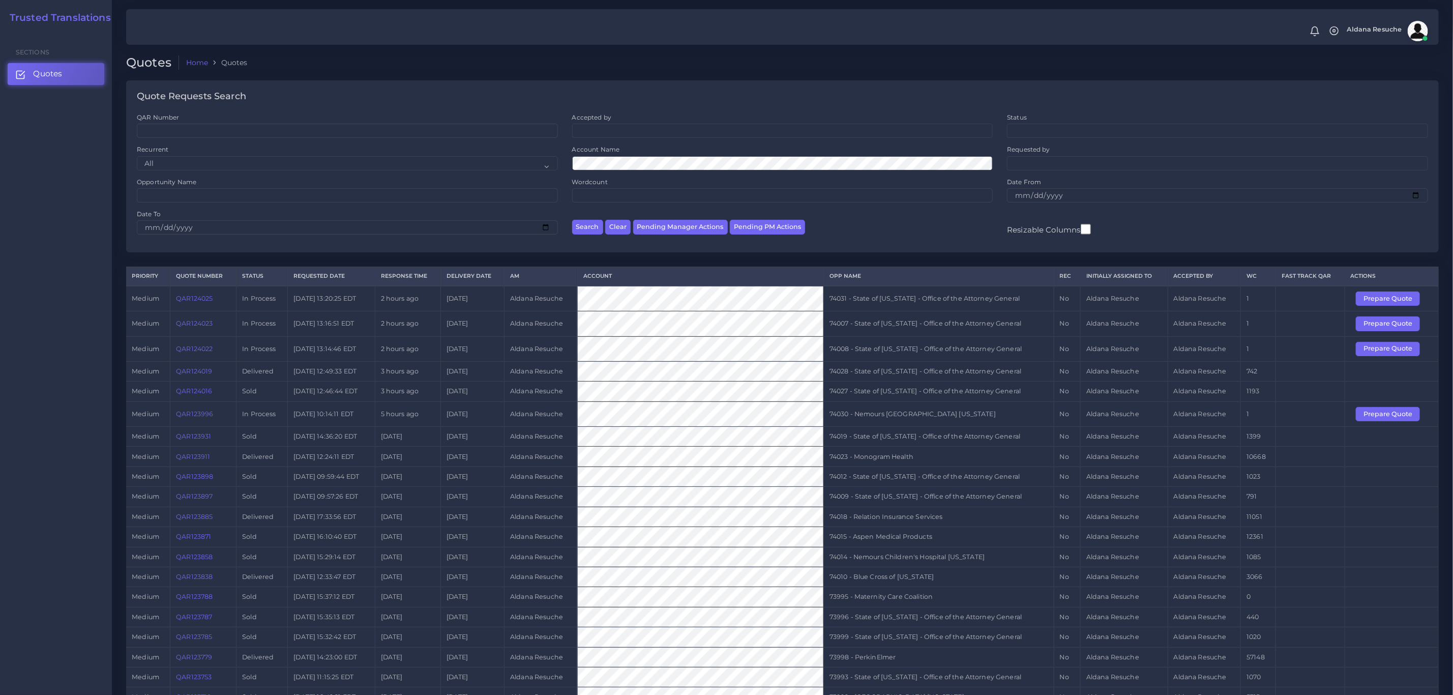
click at [954, 357] on td "74008 - State of Kentucky - Office of the Attorney General" at bounding box center [938, 348] width 230 height 25
copy tr "74008 - State of [US_STATE] - Office of the Attorney General"
click at [1366, 356] on button "Prepare Quote" at bounding box center [1388, 349] width 64 height 14
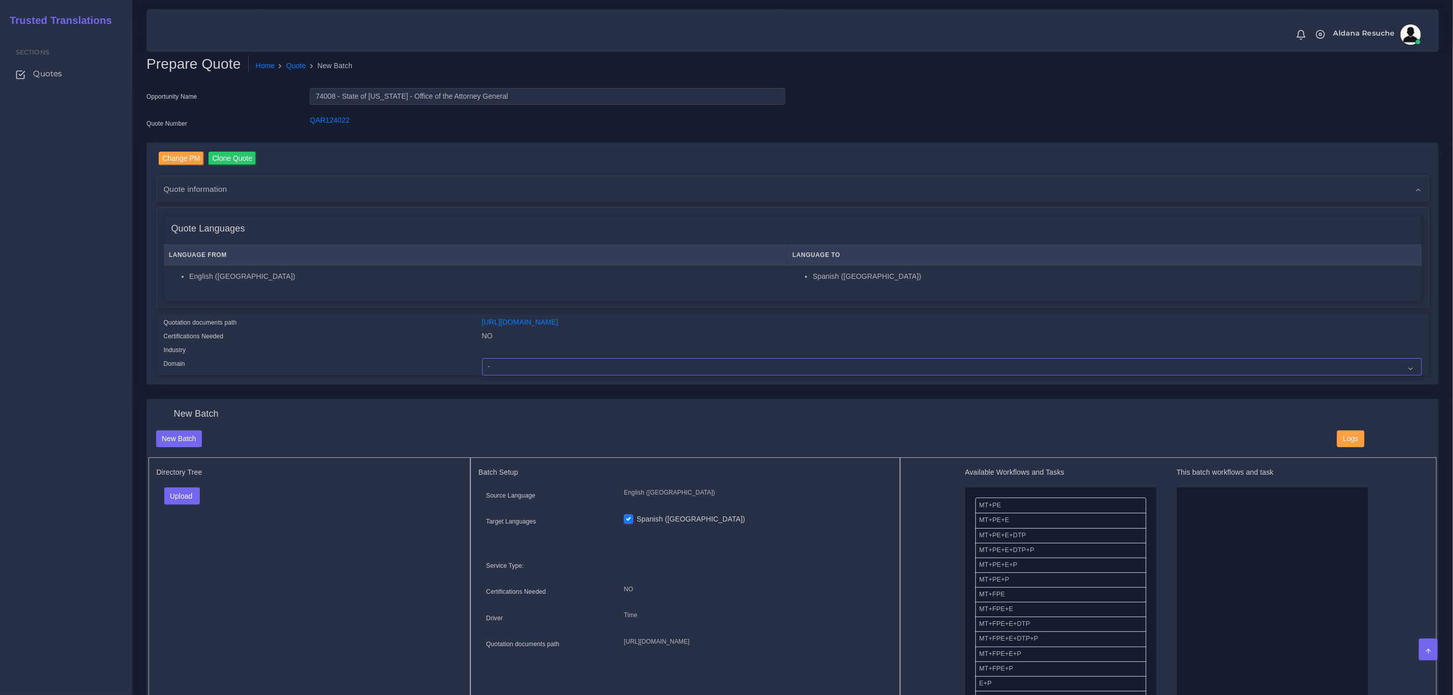
click at [544, 370] on select "- Advertising and Media Agriculture, Forestry and Fishing Architecture, Buildin…" at bounding box center [952, 366] width 940 height 17
select select "Legal Services"
click at [482, 358] on select "- Advertising and Media Agriculture, Forestry and Fishing Architecture, Buildin…" at bounding box center [952, 366] width 940 height 17
click at [187, 496] on button "Upload" at bounding box center [182, 495] width 36 height 17
click at [192, 531] on label "Files" at bounding box center [200, 534] width 70 height 13
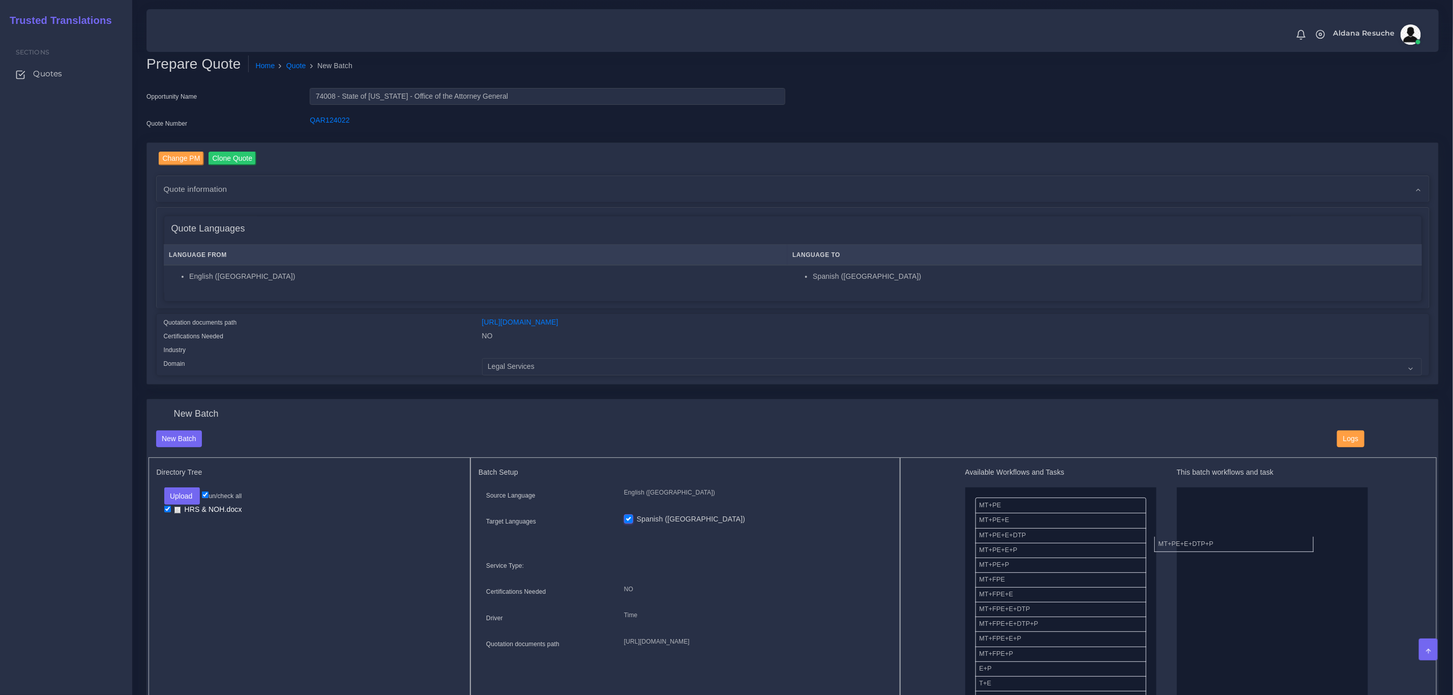
drag, startPoint x: 1050, startPoint y: 549, endPoint x: 1230, endPoint y: 542, distance: 179.7
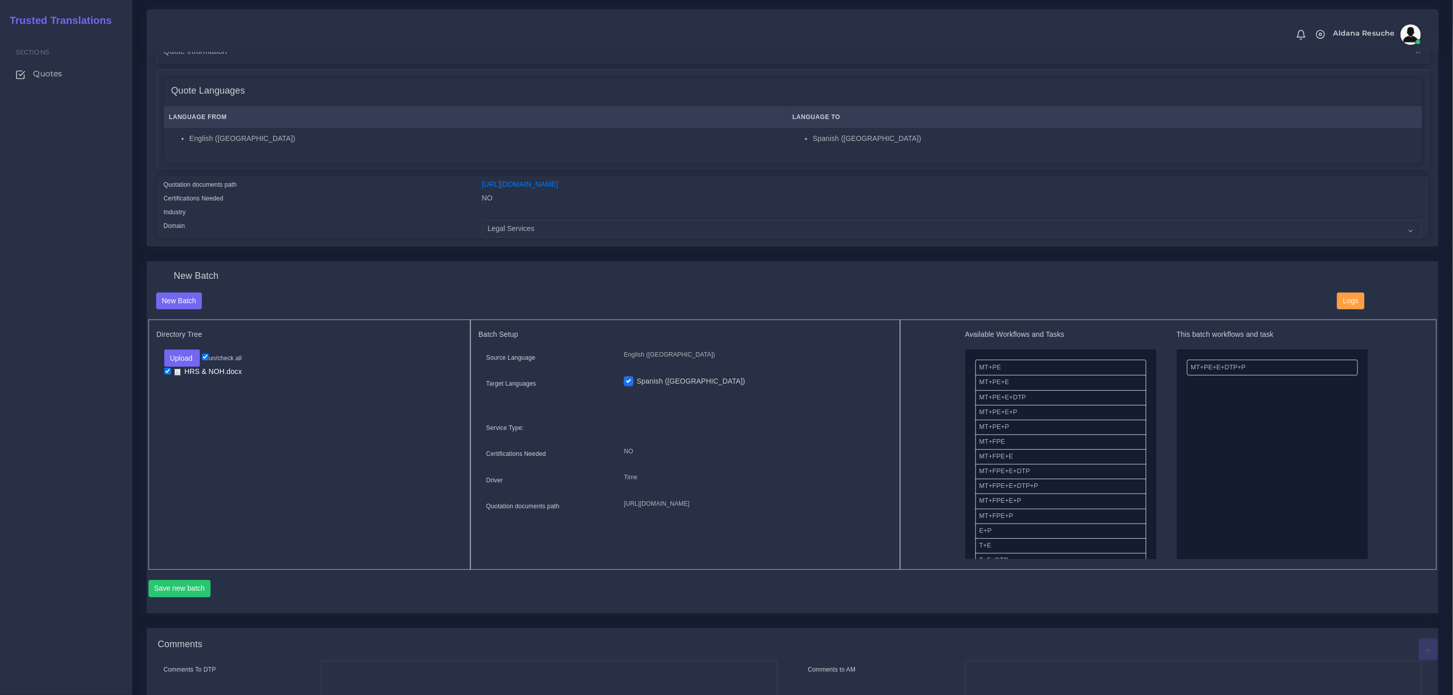
scroll to position [153, 0]
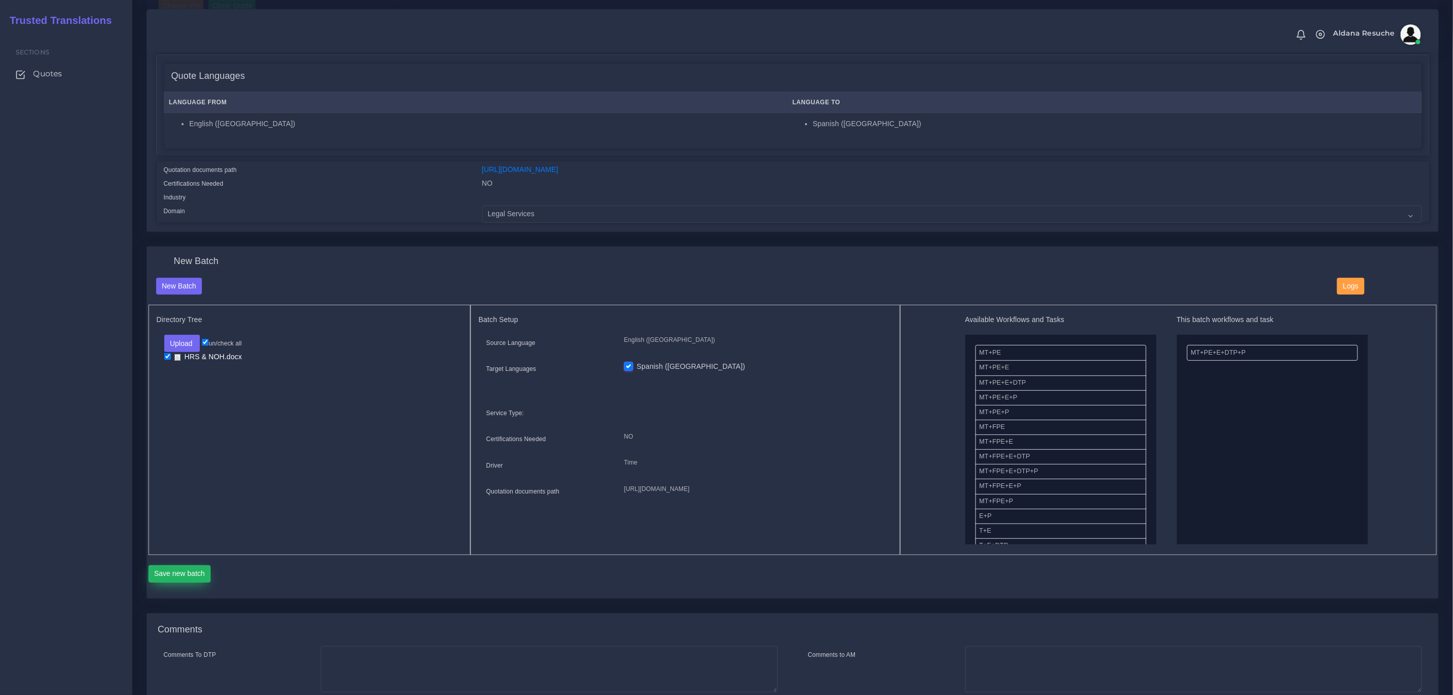
click at [183, 580] on button "Save new batch" at bounding box center [180, 573] width 63 height 17
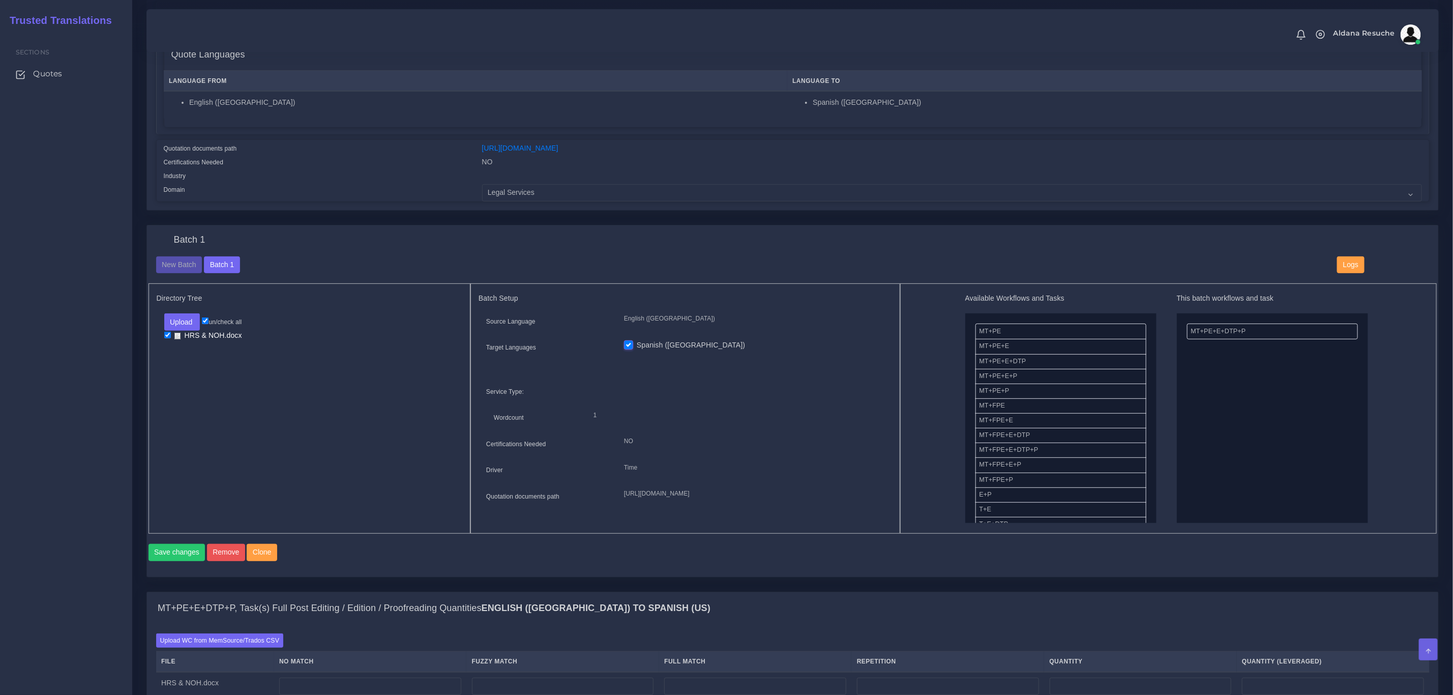
scroll to position [381, 0]
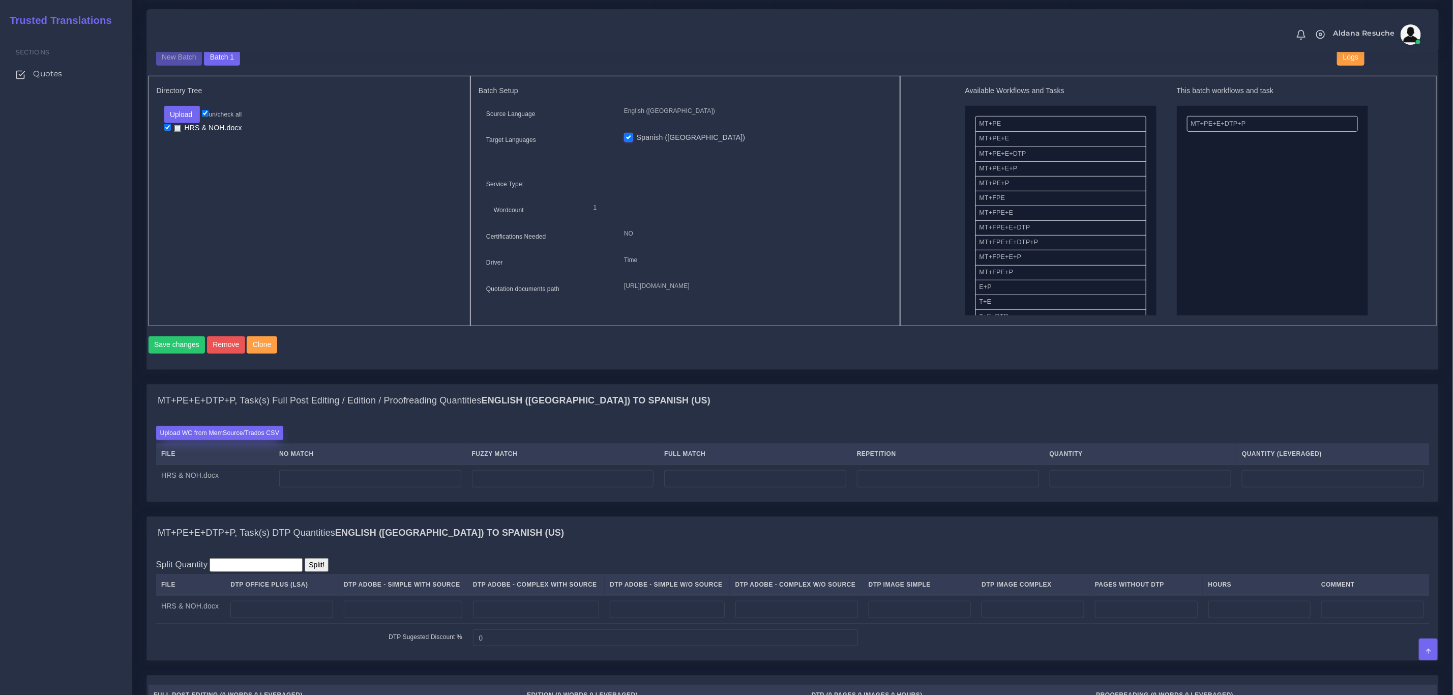
click at [248, 439] on label "Upload WC from MemSource/Trados CSV" at bounding box center [220, 433] width 128 height 14
click at [0, 0] on input "Upload WC from MemSource/Trados CSV" at bounding box center [0, 0] width 0 height 0
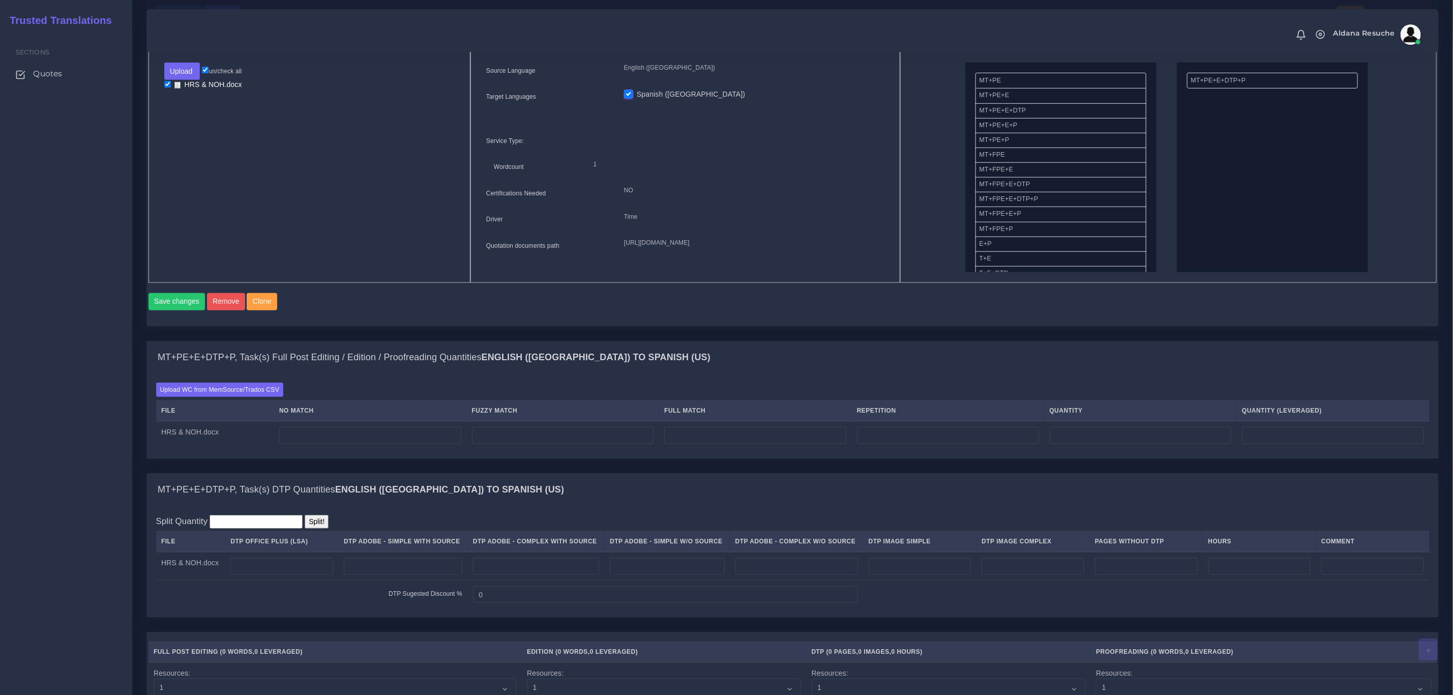
scroll to position [458, 0]
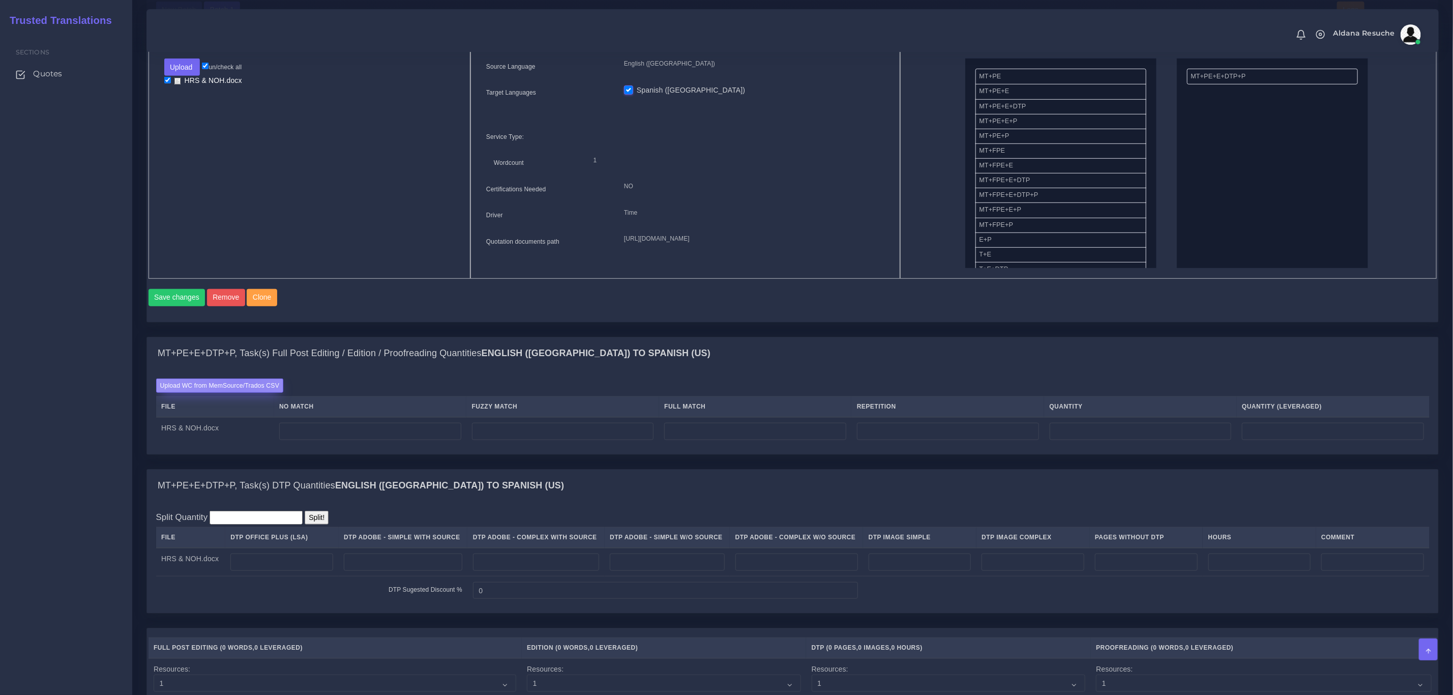
click at [240, 392] on label "Upload WC from MemSource/Trados CSV" at bounding box center [220, 385] width 128 height 14
click at [0, 0] on input "Upload WC from MemSource/Trados CSV" at bounding box center [0, 0] width 0 height 0
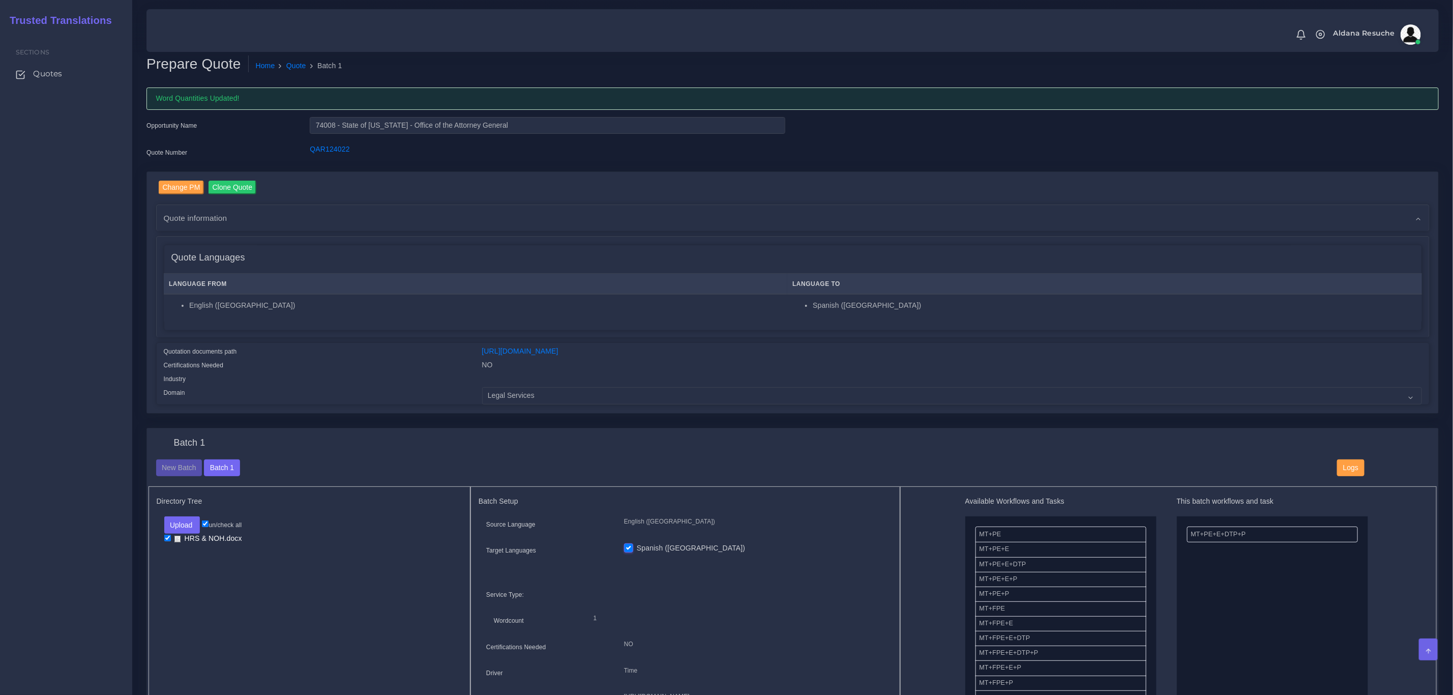
scroll to position [381, 0]
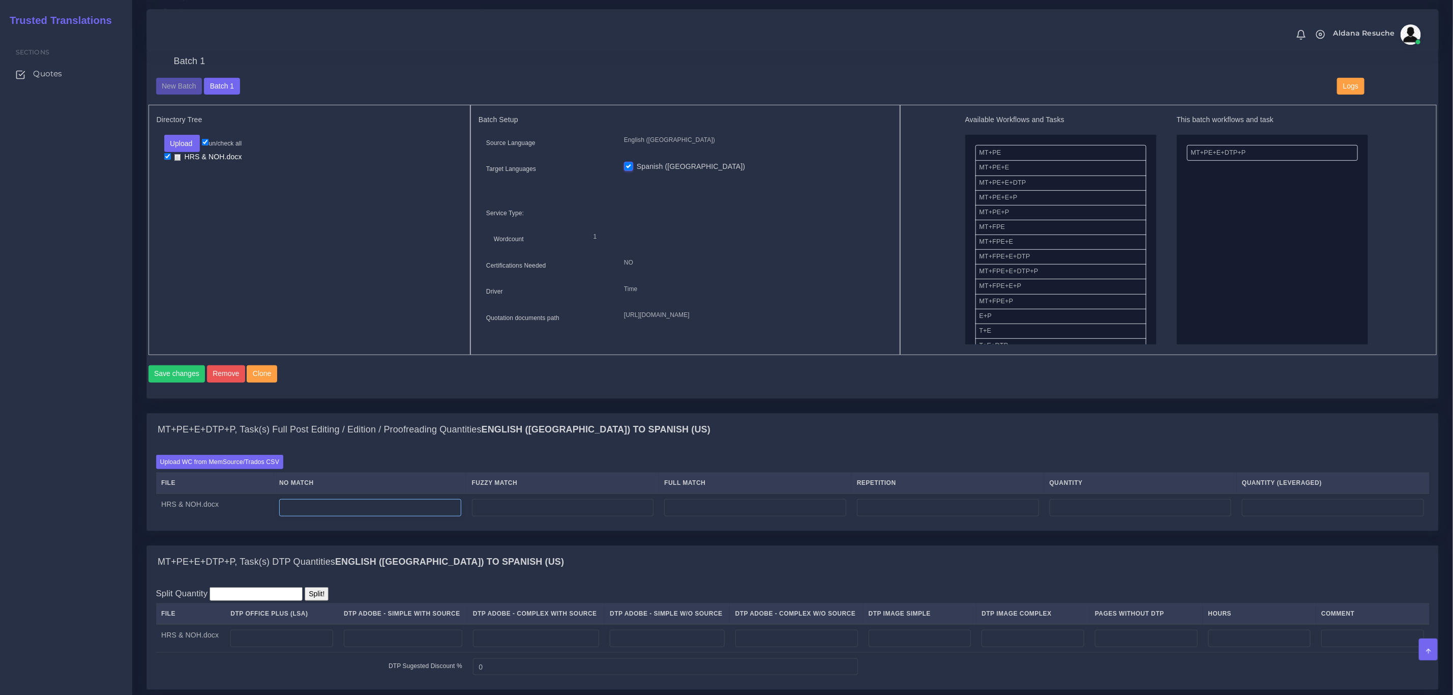
click at [376, 516] on input "number" at bounding box center [370, 507] width 182 height 17
type input "144"
click at [939, 516] on input "number" at bounding box center [948, 507] width 182 height 17
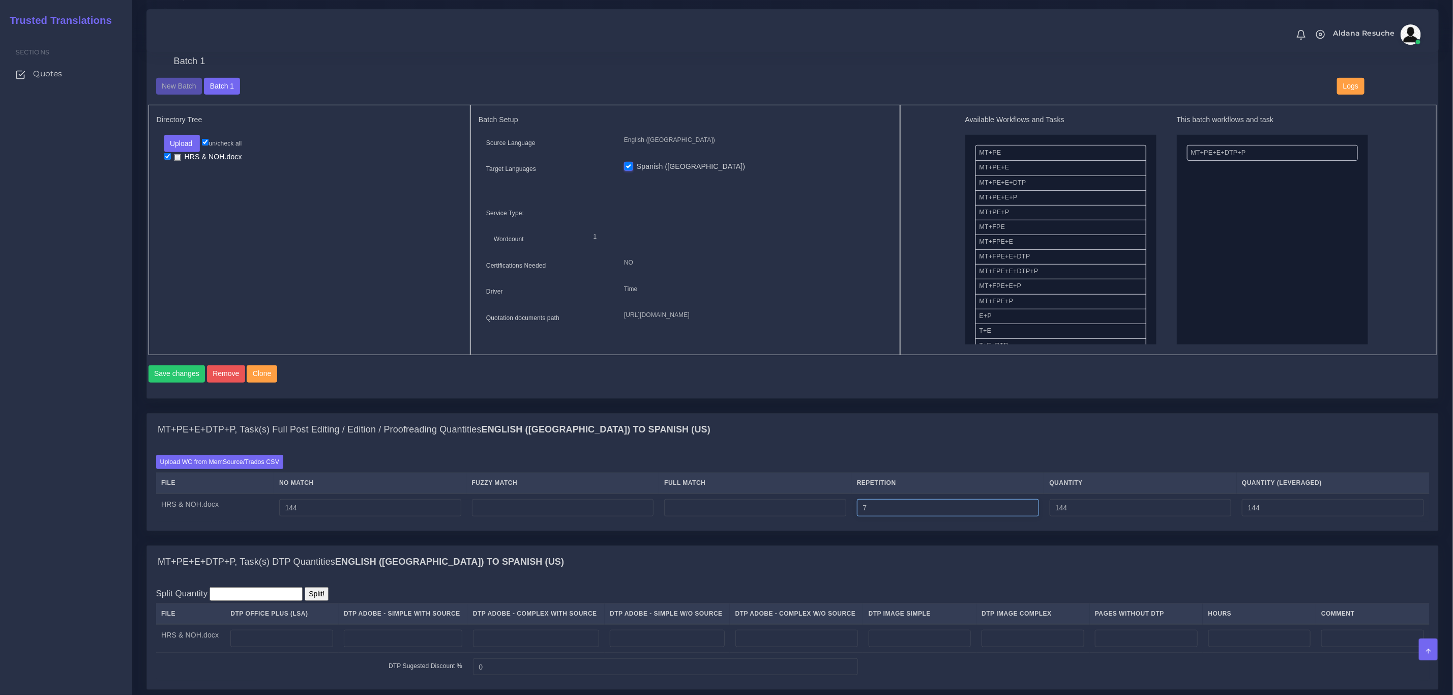
type input "7"
type input "151"
type input "145"
click at [912, 438] on div "MT+PE+E+DTP+P, Task(s) Full Post Editing / Edition / Proofreading Quantities En…" at bounding box center [792, 430] width 1291 height 33
click at [572, 522] on td at bounding box center [562, 507] width 193 height 28
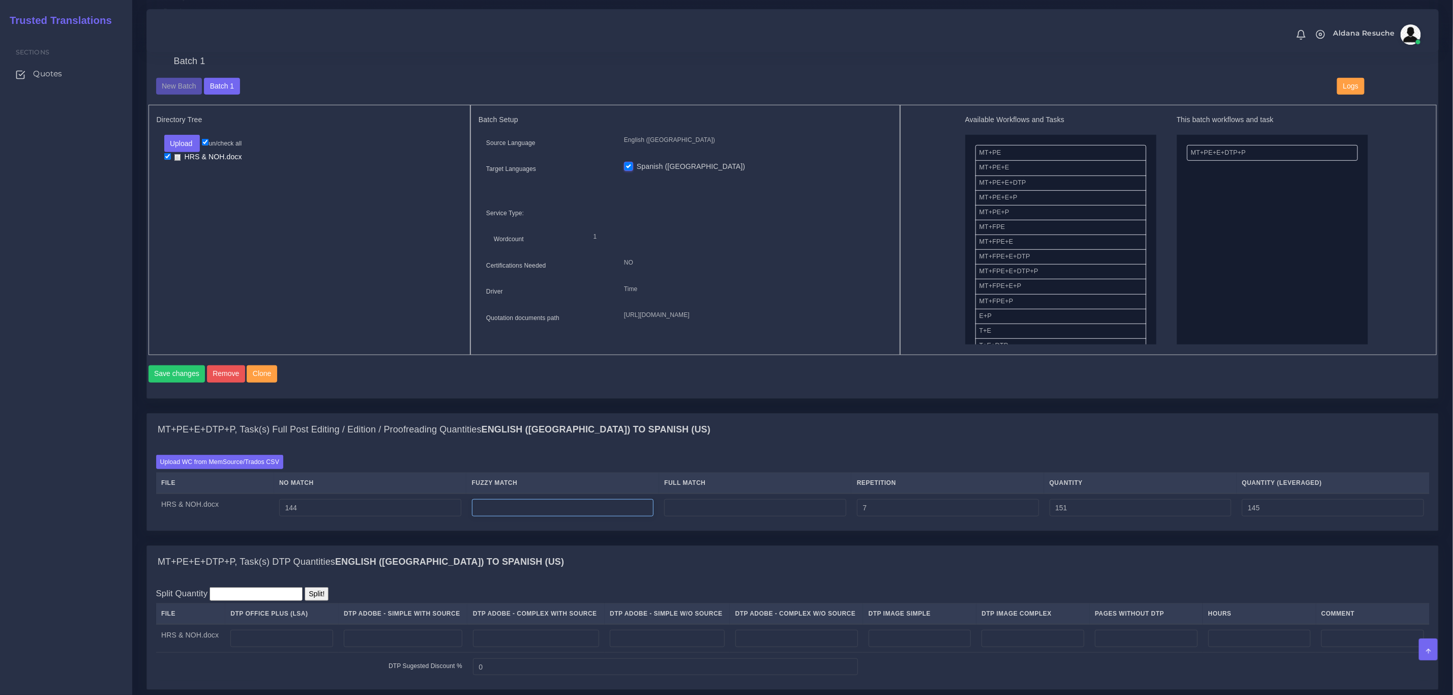
click at [565, 516] on input "number" at bounding box center [563, 507] width 182 height 17
type input "302"
type input "453"
type input "296"
click at [763, 382] on div "Save changes Remove Clone" at bounding box center [793, 373] width 1289 height 17
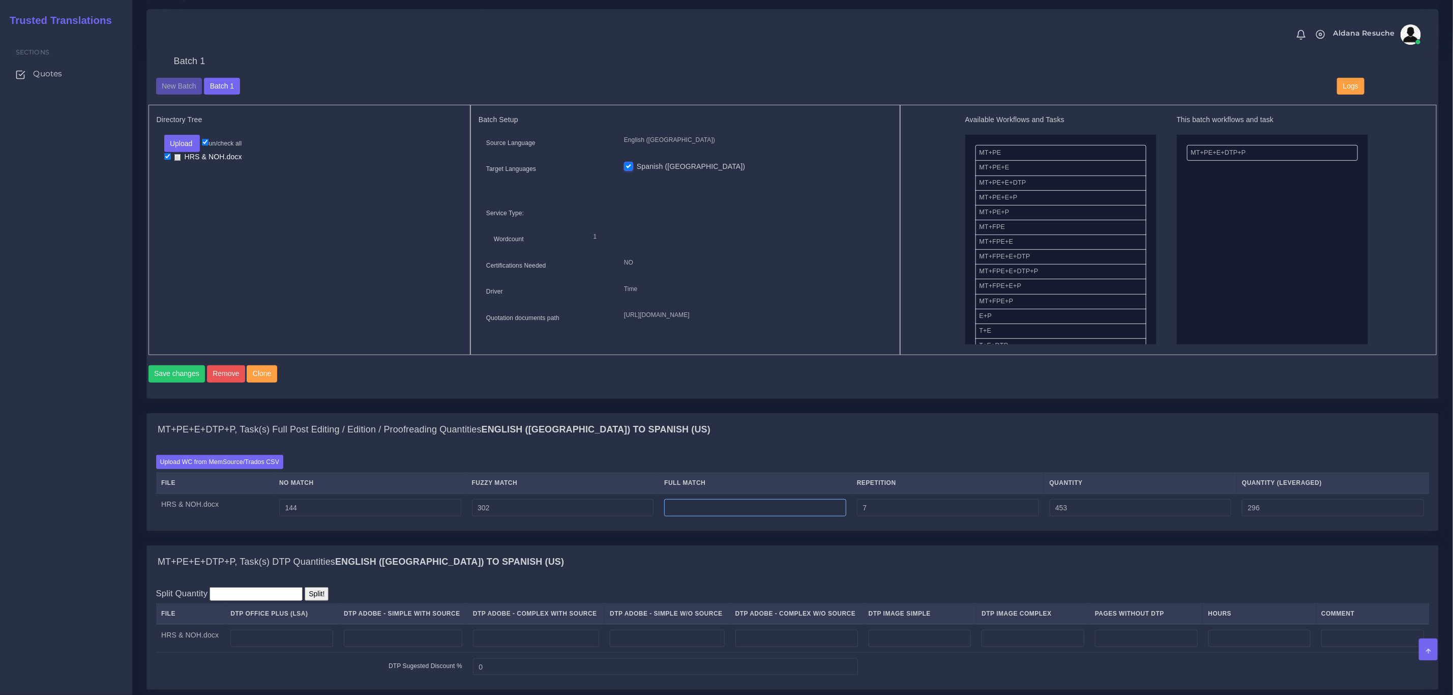
click at [741, 516] on input "number" at bounding box center [755, 507] width 182 height 17
type input "754"
type input "1207"
type input "485"
click at [819, 446] on div "MT+PE+E+DTP+P, Task(s) Full Post Editing / Edition / Proofreading Quantities En…" at bounding box center [792, 430] width 1291 height 33
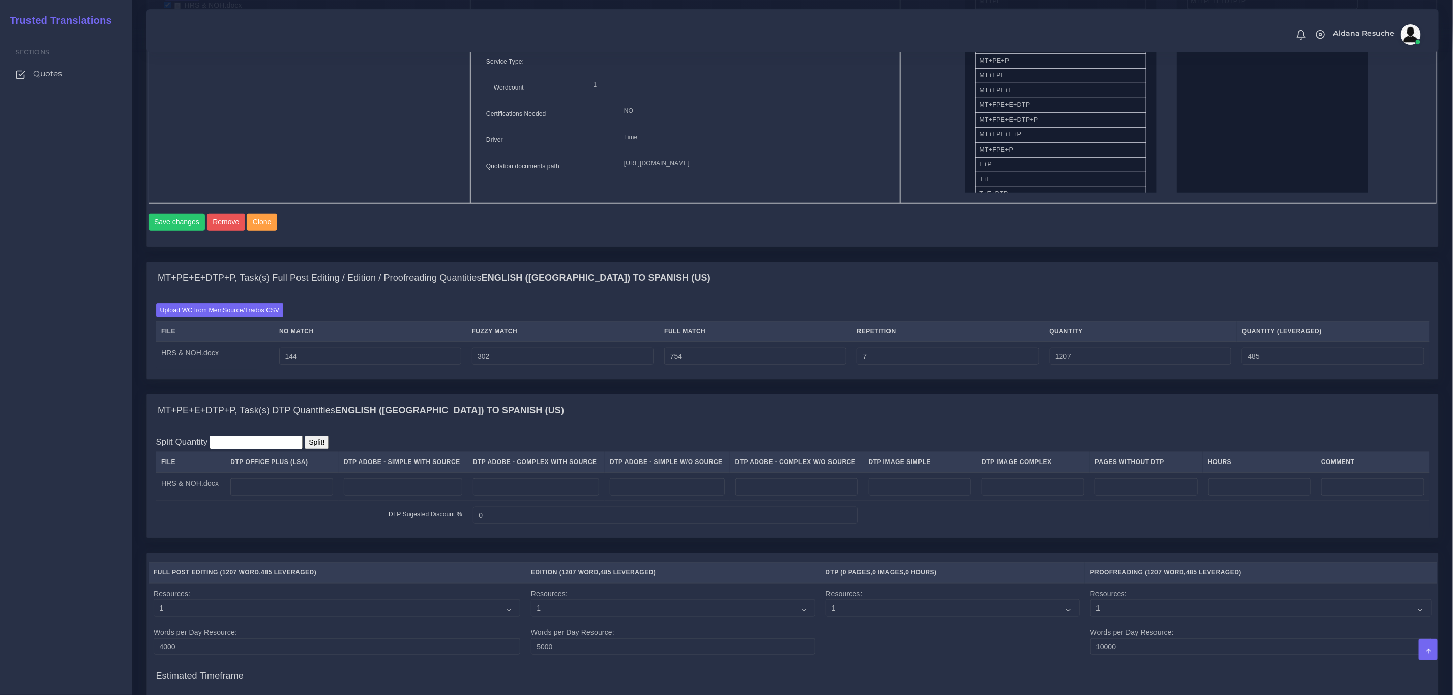
scroll to position [534, 0]
click at [292, 494] on input "number" at bounding box center [281, 485] width 103 height 17
type input "5"
click at [564, 408] on div "MT+PE+E+DTP+P, Task(s) DTP Quantities English (US) TO Spanish (US)" at bounding box center [792, 409] width 1291 height 33
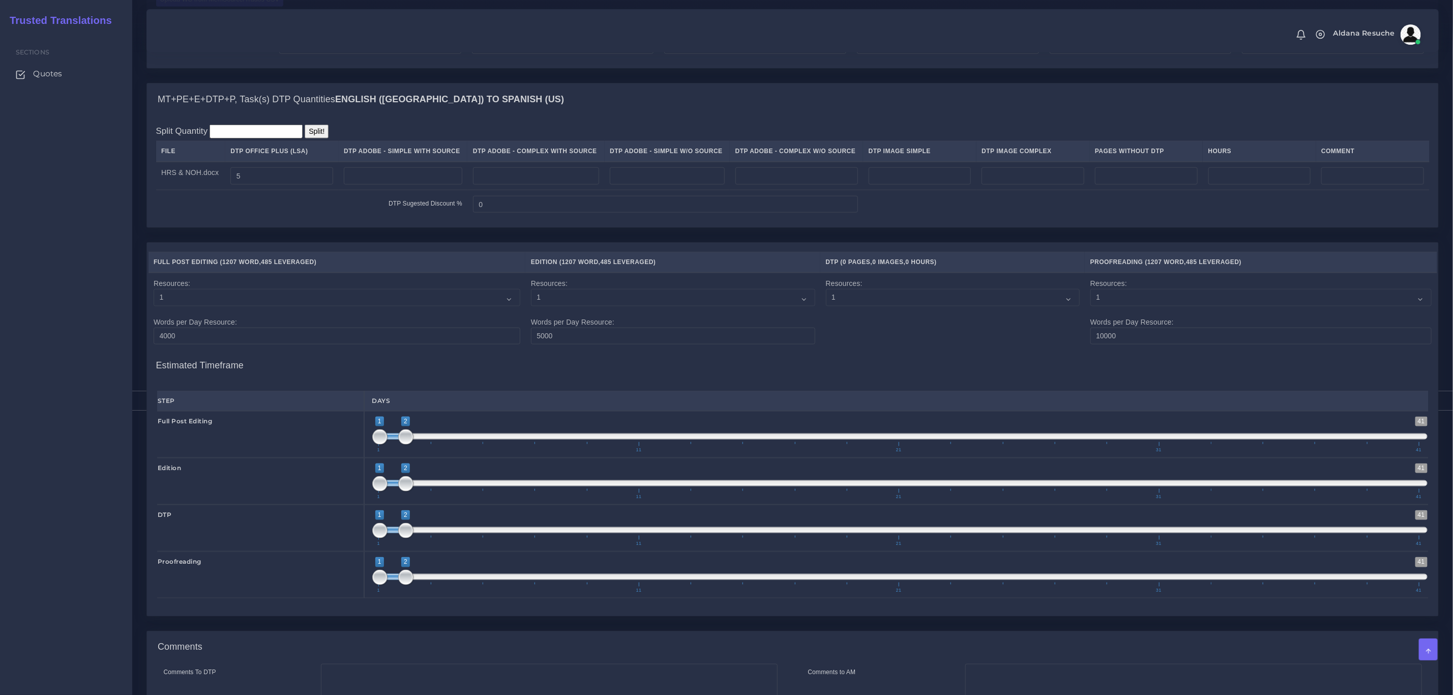
scroll to position [1025, 0]
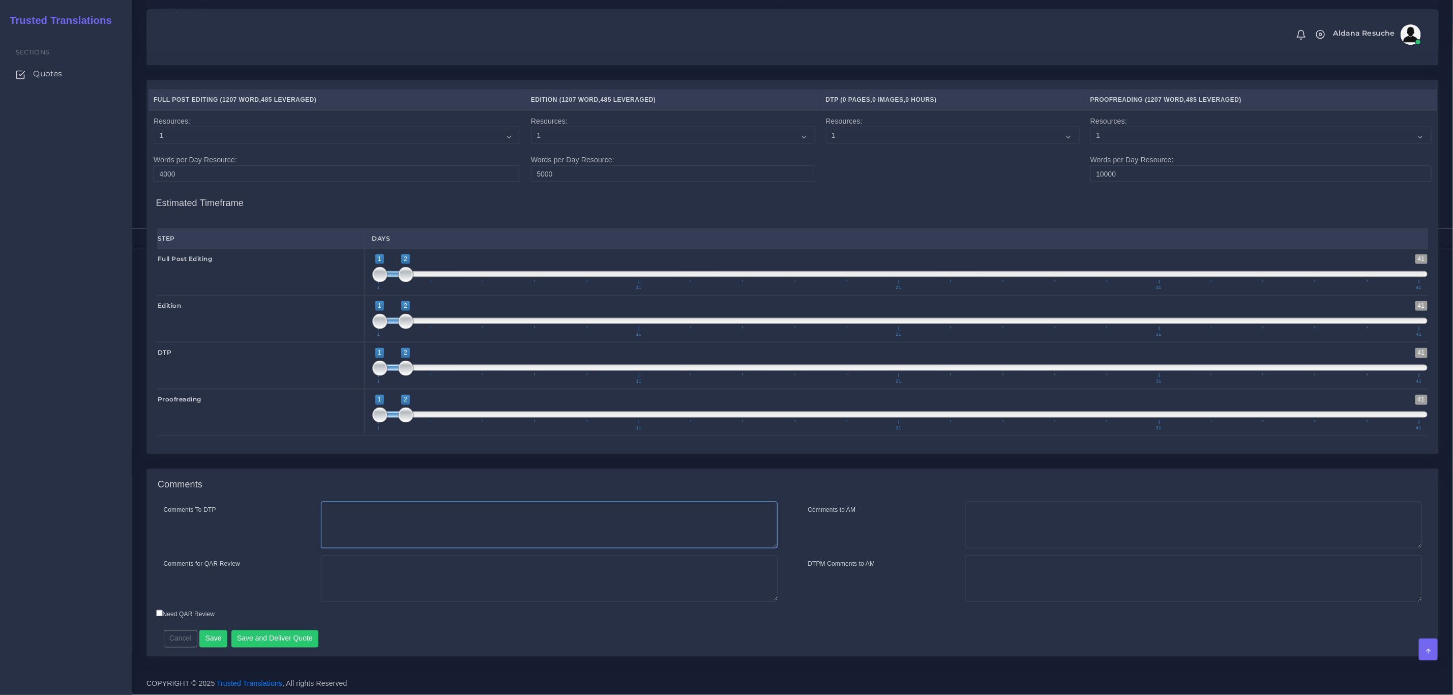
click at [480, 525] on textarea "Comments To DTP" at bounding box center [549, 524] width 457 height 47
type textarea "DTP in word"
type textarea "PEEP+DTP"
click at [268, 641] on button "Save and Deliver Quote" at bounding box center [274, 638] width 87 height 17
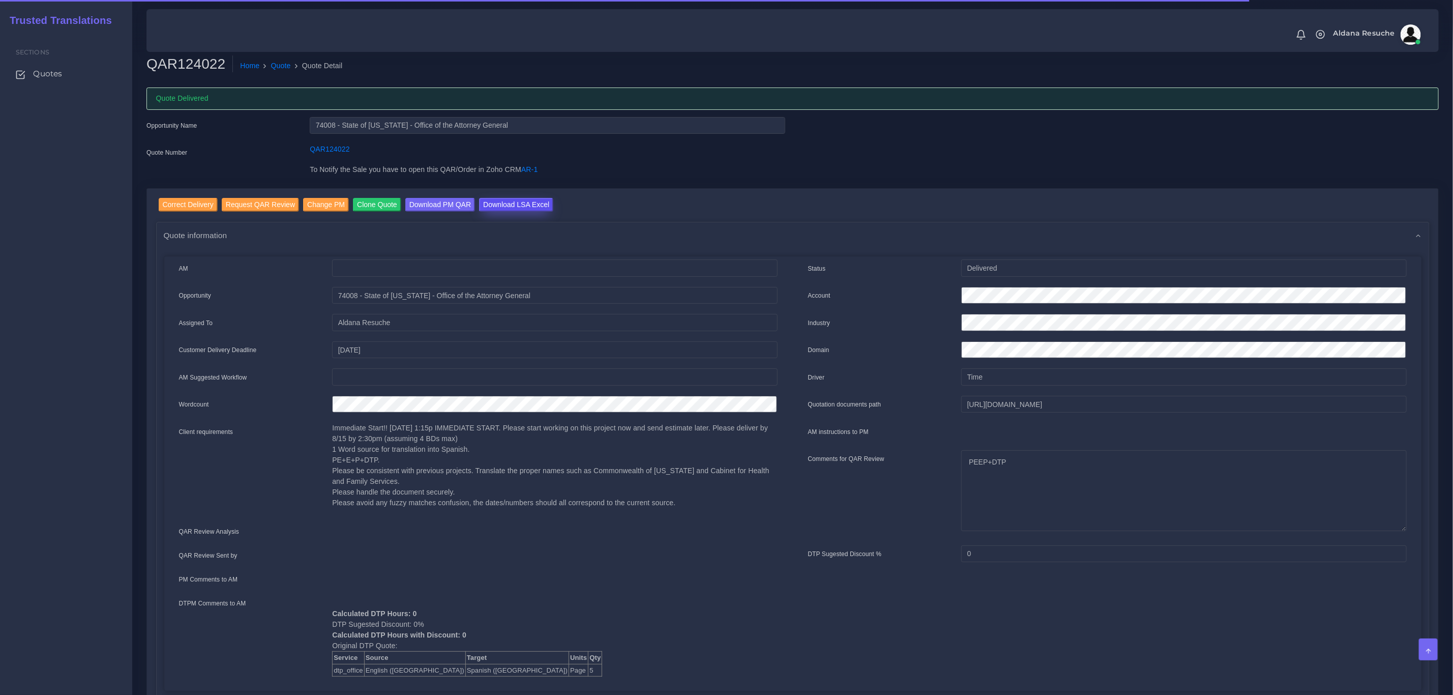
click at [510, 201] on input "Download LSA Excel" at bounding box center [516, 205] width 74 height 14
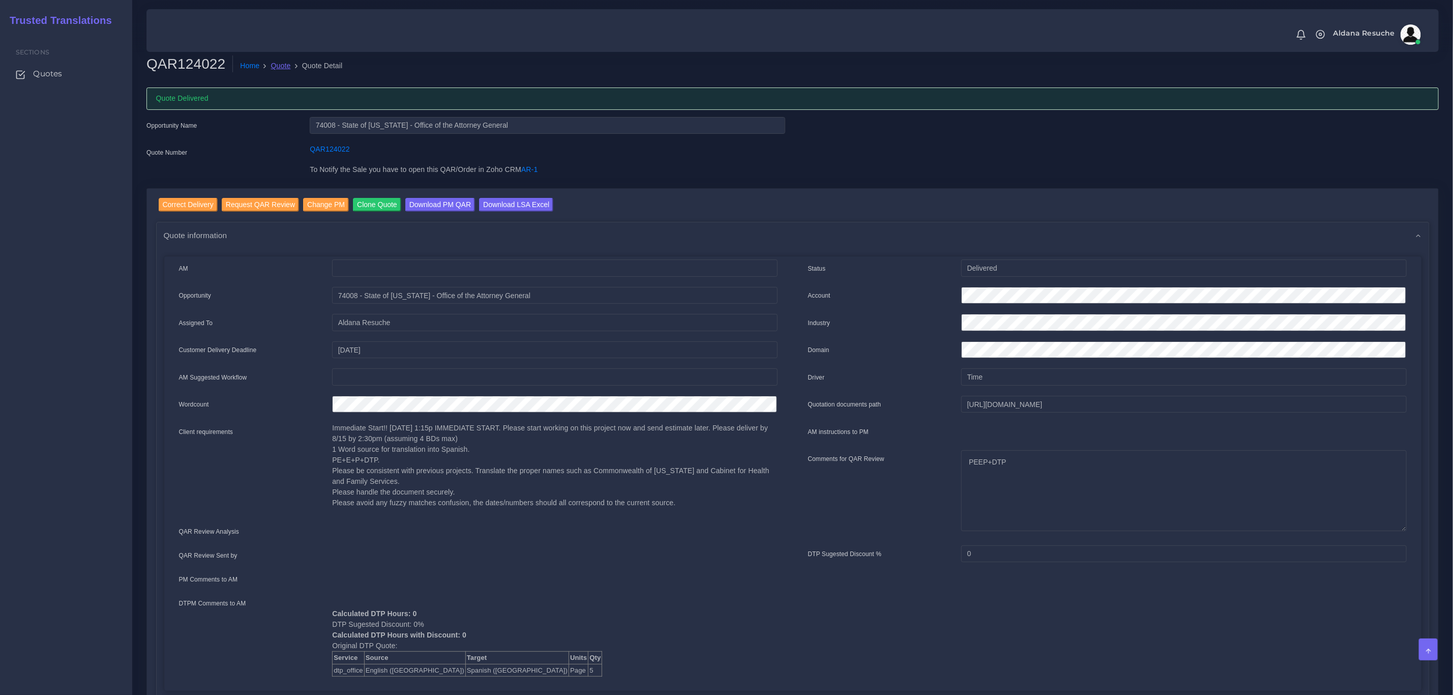
click at [275, 64] on link "Quote" at bounding box center [281, 66] width 20 height 11
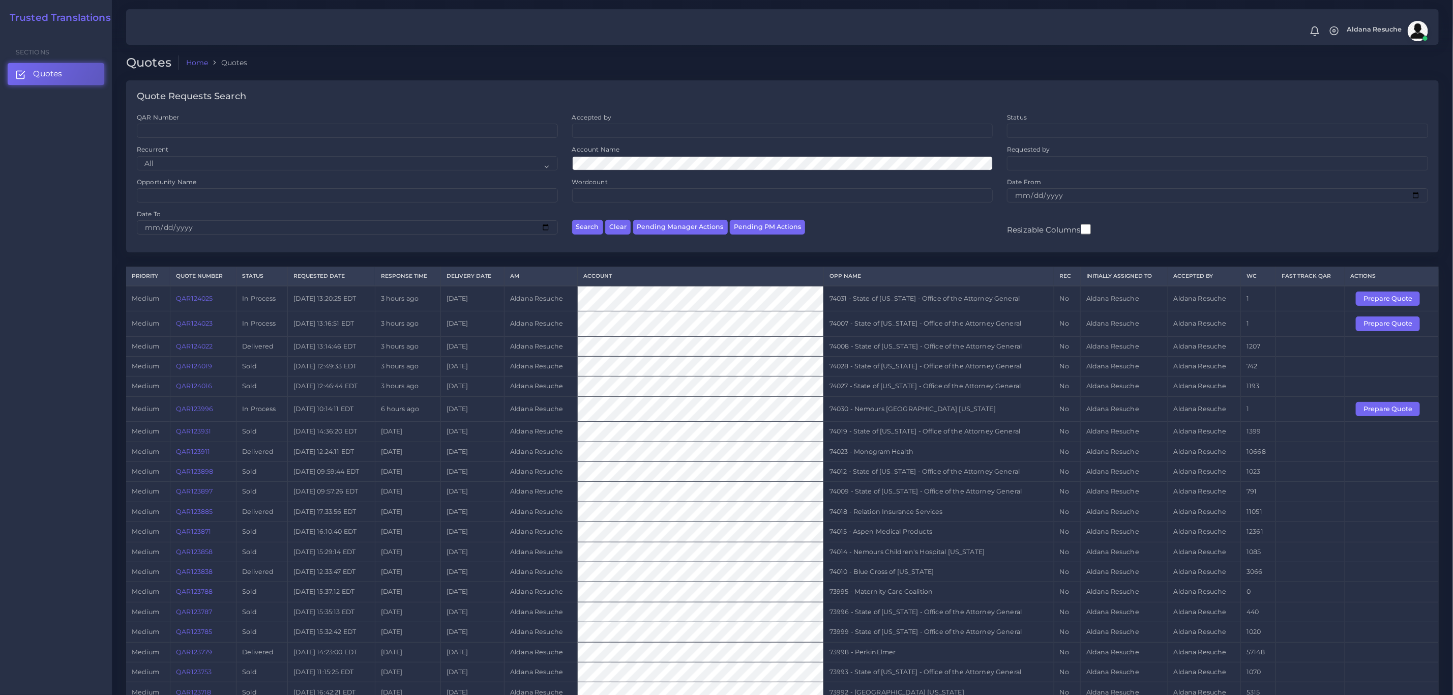
click at [936, 319] on td "74007 - State of [US_STATE] - Office of the Attorney General" at bounding box center [938, 323] width 230 height 25
click at [934, 323] on td "74007 - State of [US_STATE] - Office of the Attorney General" at bounding box center [938, 323] width 230 height 25
copy tr "74007 - State of [US_STATE] - Office of the Attorney General"
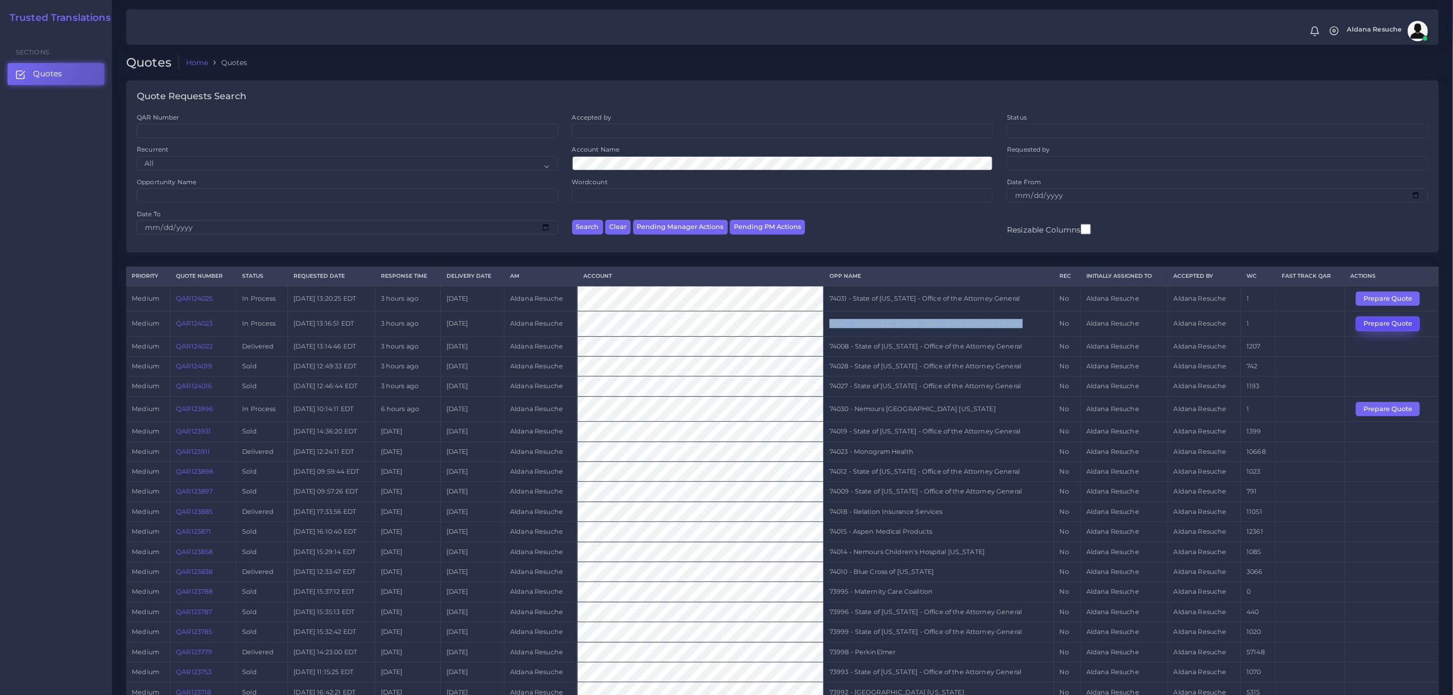
click at [1397, 322] on button "Prepare Quote" at bounding box center [1388, 323] width 64 height 14
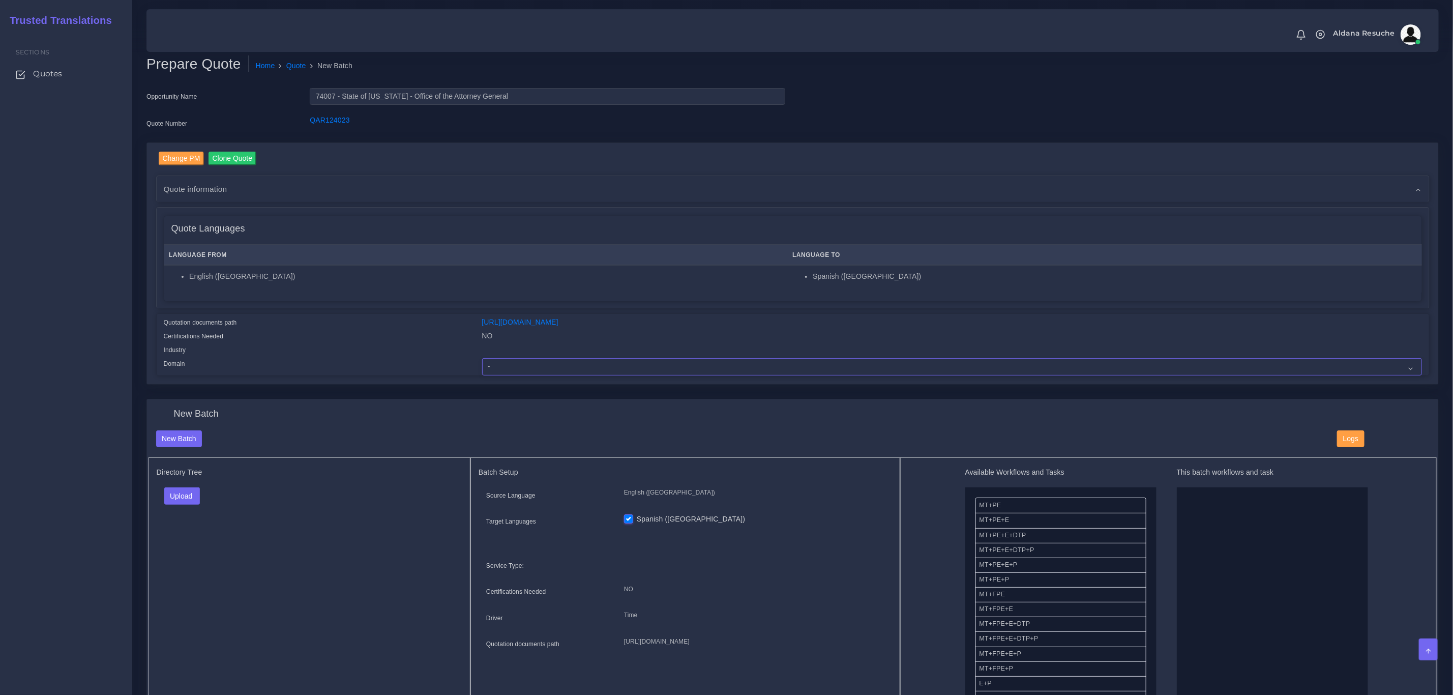
click at [542, 365] on select "- Advertising and Media Agriculture, Forestry and Fishing Architecture, Buildin…" at bounding box center [952, 366] width 940 height 17
select select "Legal Services"
click at [482, 358] on select "- Advertising and Media Agriculture, Forestry and Fishing Architecture, Buildin…" at bounding box center [952, 366] width 940 height 17
click at [190, 498] on button "Upload" at bounding box center [182, 495] width 36 height 17
click at [194, 531] on label "Files" at bounding box center [200, 534] width 70 height 13
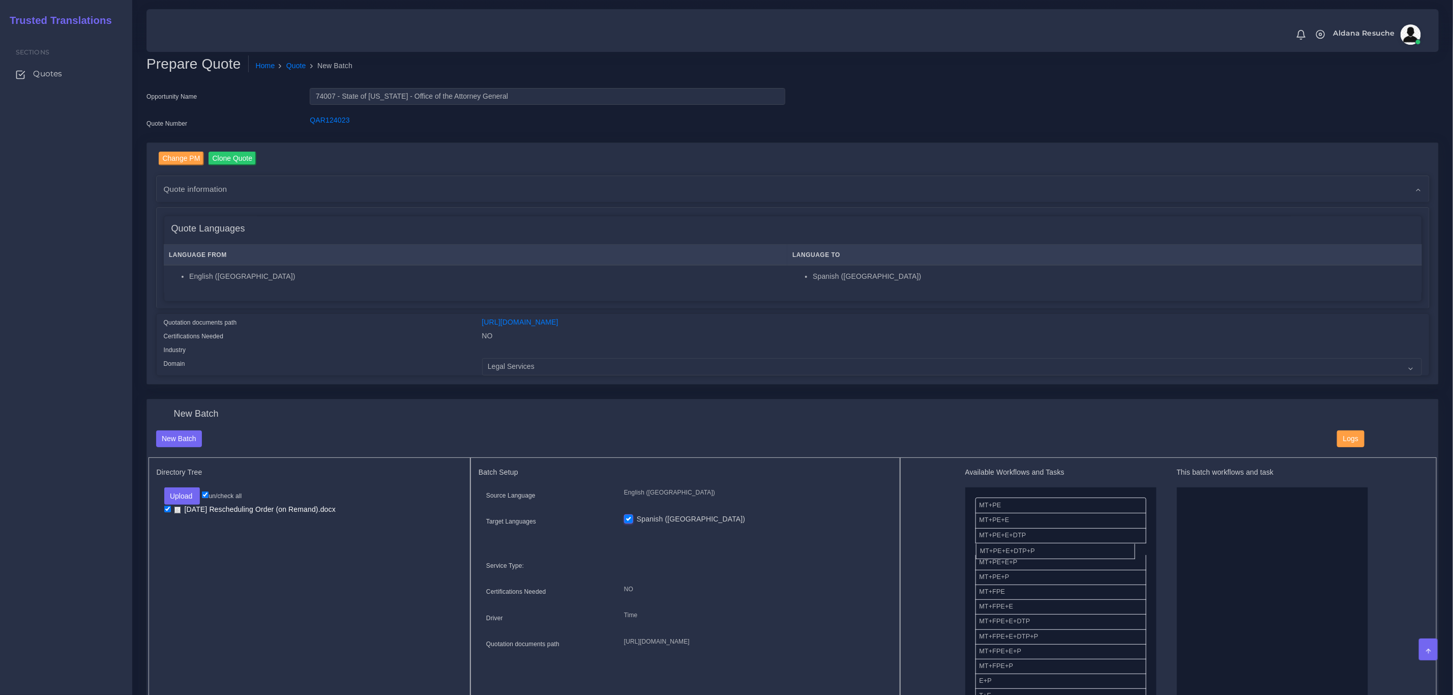
drag, startPoint x: 1030, startPoint y: 552, endPoint x: 1219, endPoint y: 552, distance: 188.7
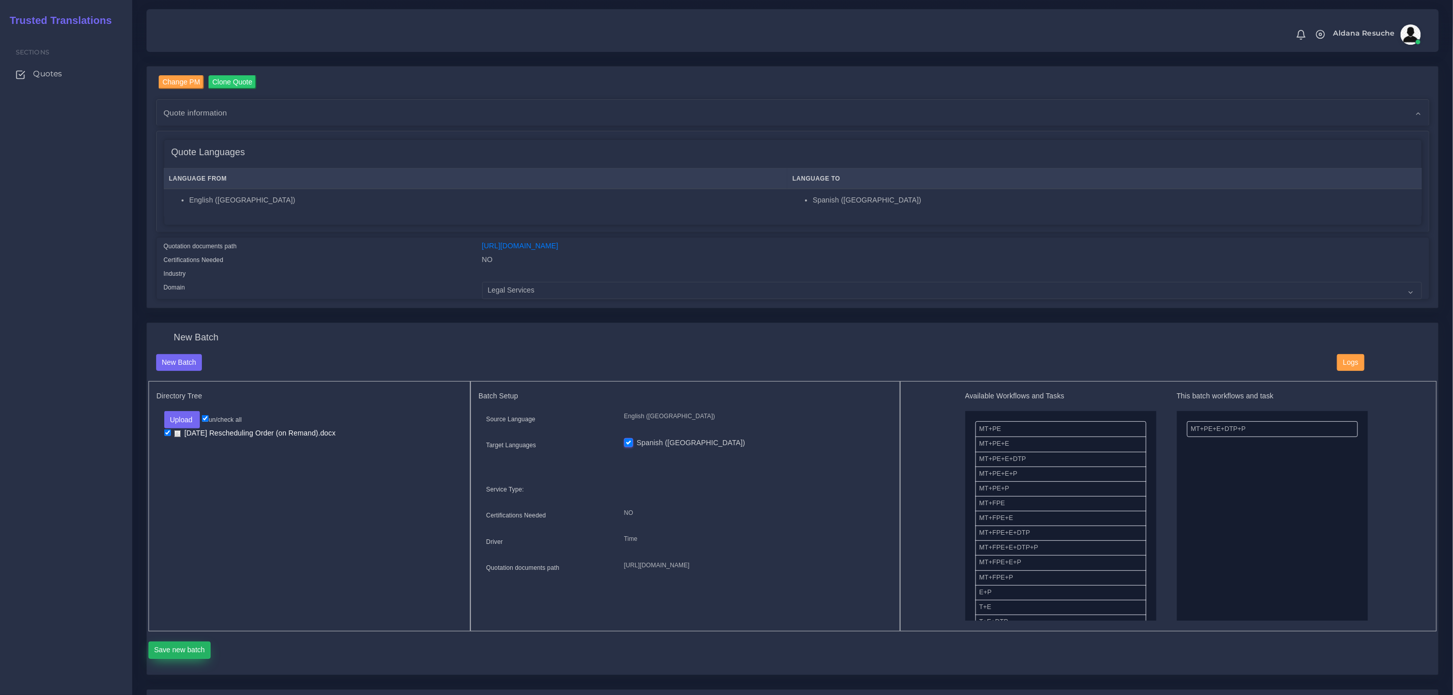
click at [178, 647] on button "Save new batch" at bounding box center [180, 649] width 63 height 17
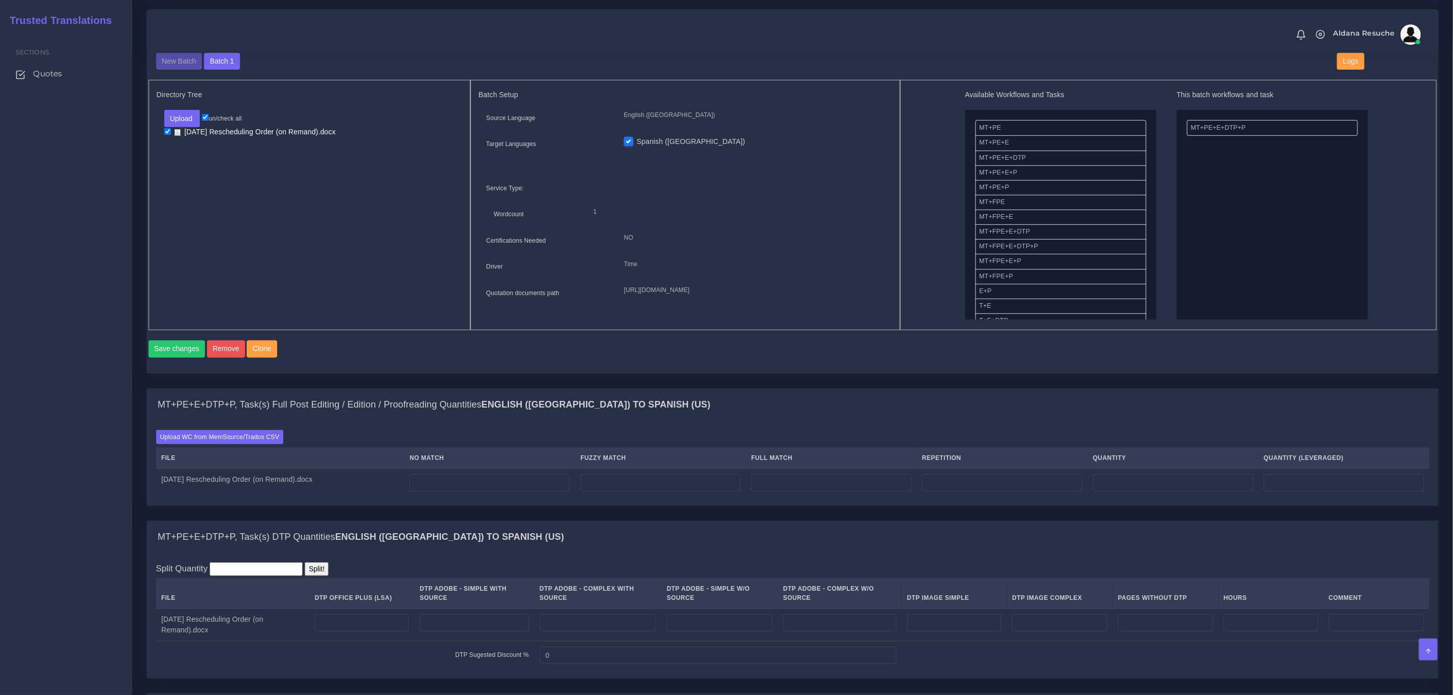
scroll to position [381, 0]
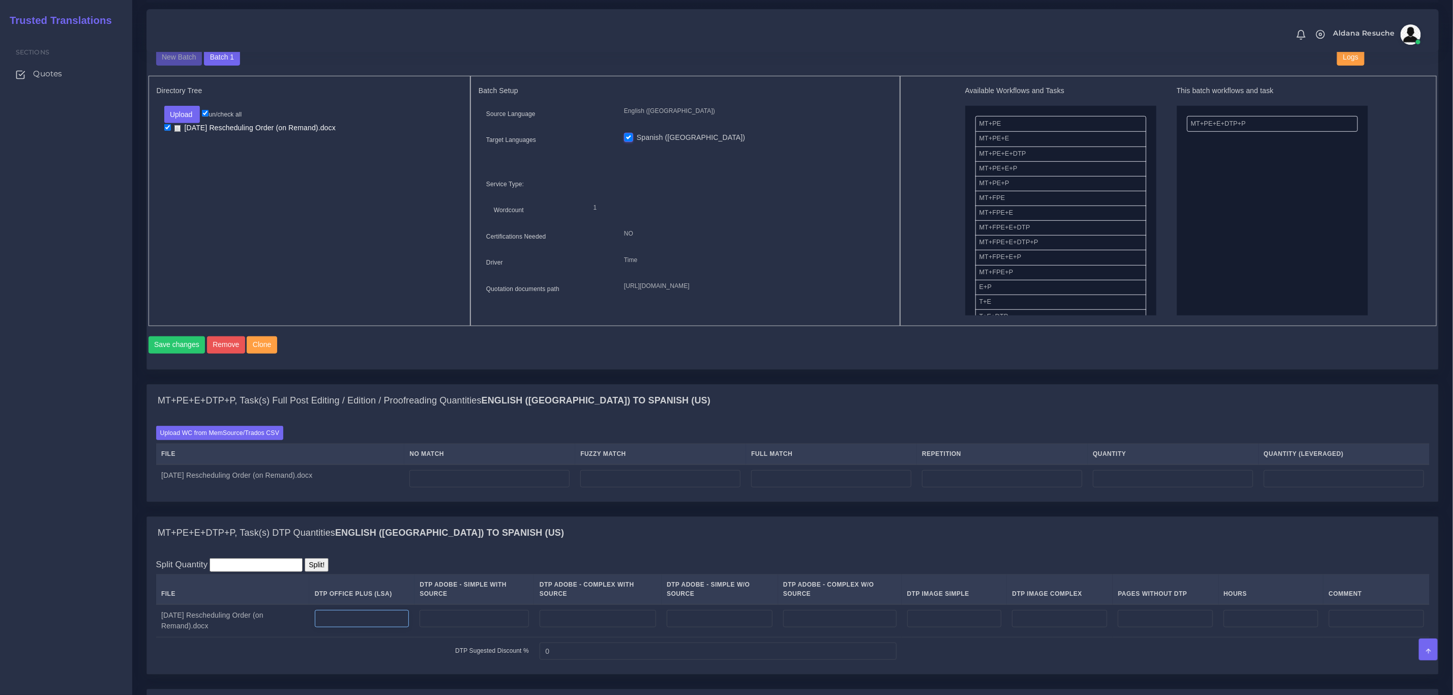
click at [400, 627] on input "number" at bounding box center [362, 618] width 95 height 17
type input "2"
click at [946, 627] on input "number" at bounding box center [954, 618] width 95 height 17
type input "1"
click at [934, 549] on div "MT+PE+E+DTP+P, Task(s) DTP Quantities English (US) TO Spanish (US)" at bounding box center [792, 533] width 1291 height 33
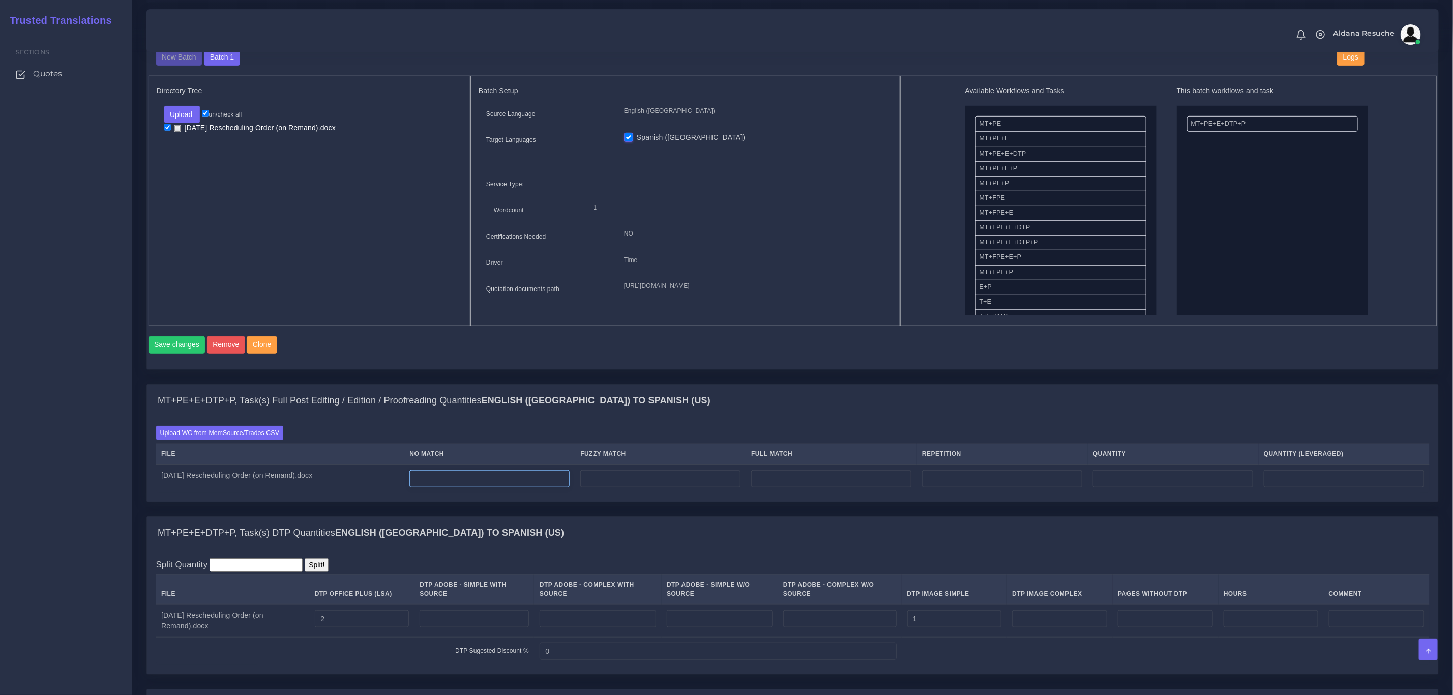
click at [539, 487] on input "number" at bounding box center [489, 478] width 160 height 17
type input "134"
click at [650, 464] on th "Fuzzy Match" at bounding box center [660, 454] width 171 height 21
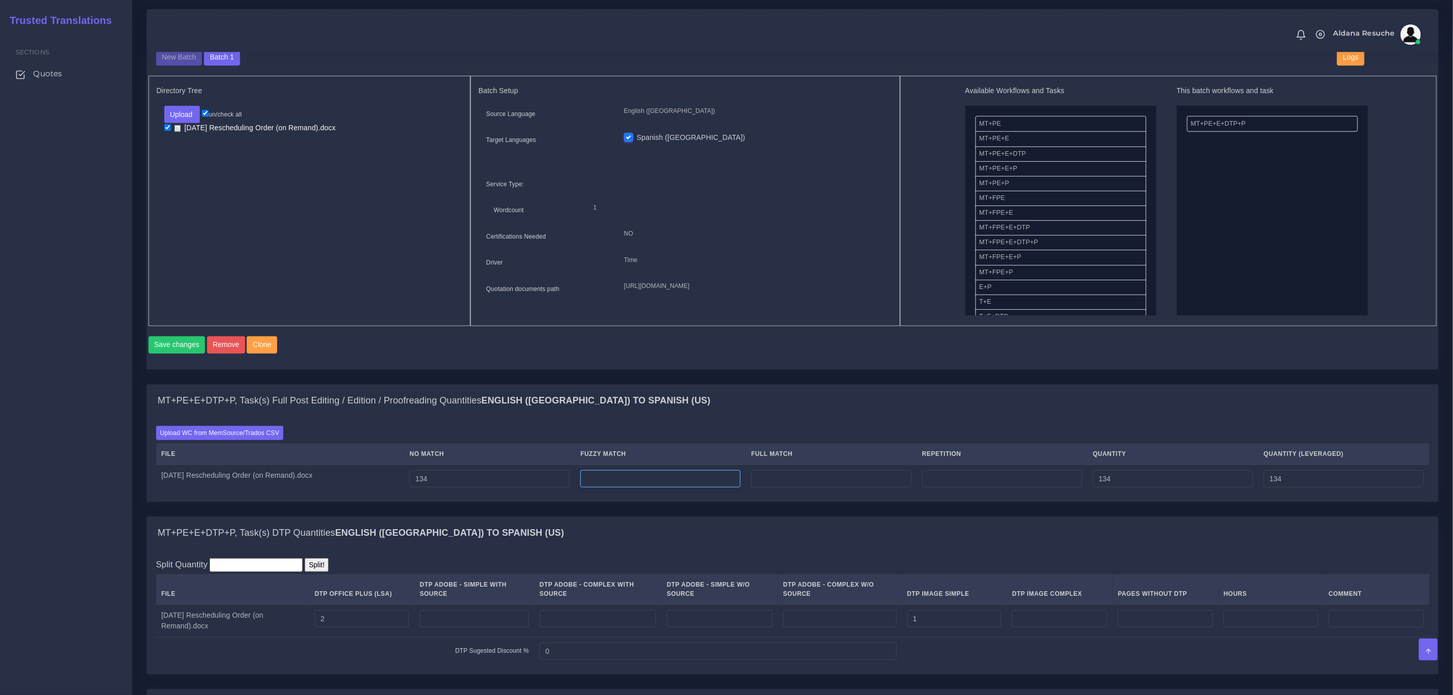
click at [654, 487] on input "number" at bounding box center [660, 478] width 160 height 17
type input "146"
type input "280"
type input "207"
click at [689, 417] on div "MT+PE+E+DTP+P, Task(s) Full Post Editing / Edition / Proofreading Quantities En…" at bounding box center [792, 401] width 1291 height 33
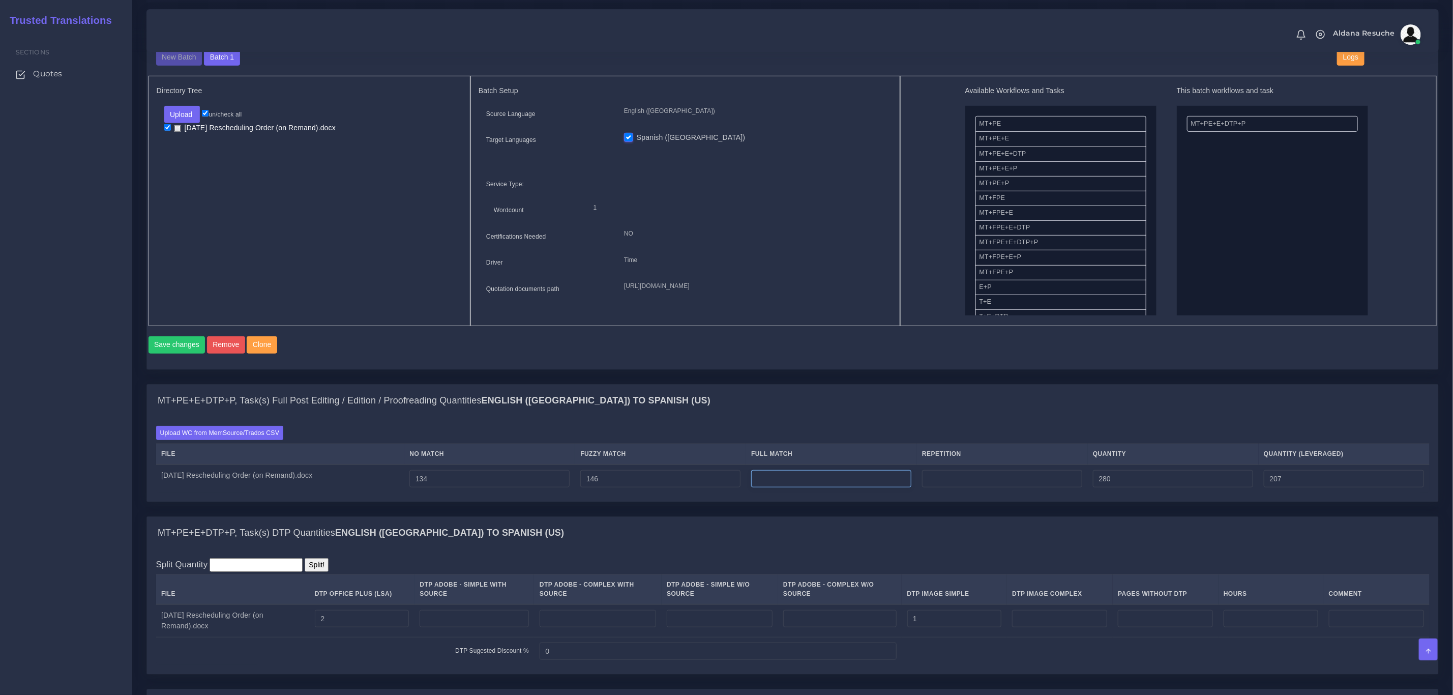
click at [882, 487] on input "number" at bounding box center [831, 478] width 160 height 17
type input "71"
type input "351"
type input "224"
click at [891, 353] on div "Save changes Remove Clone" at bounding box center [793, 344] width 1289 height 17
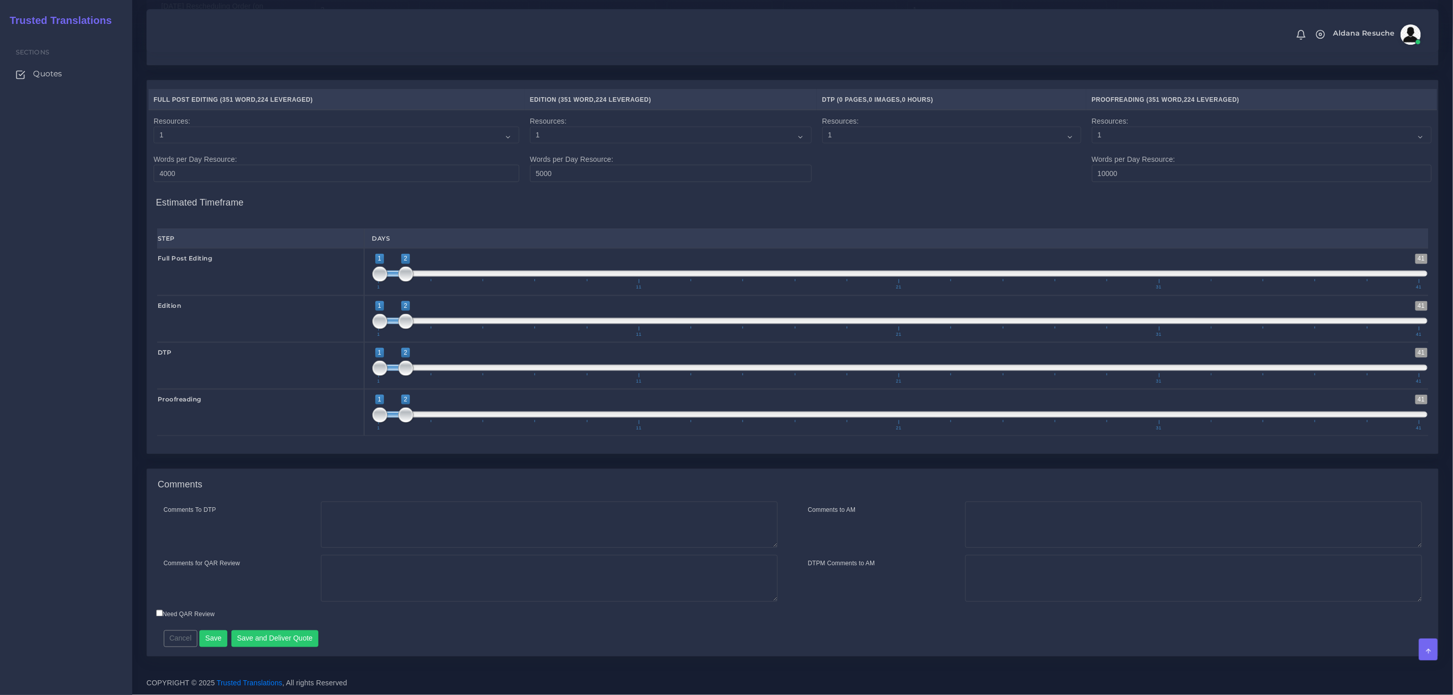
scroll to position [1009, 0]
click at [417, 537] on textarea "Comments To DTP" at bounding box center [549, 524] width 457 height 47
type textarea "DTP in word"
type textarea "PEEP+DTP"
click at [295, 638] on button "Save and Deliver Quote" at bounding box center [274, 638] width 87 height 17
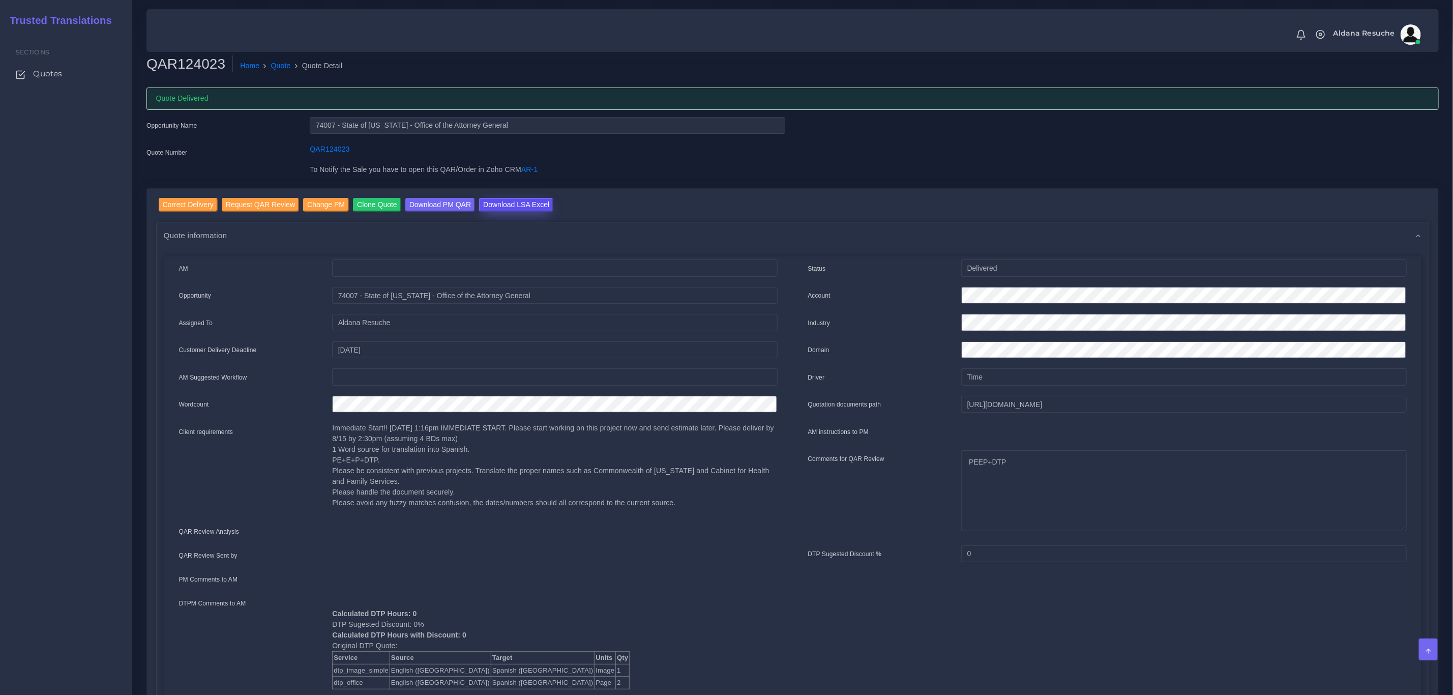
click at [493, 198] on input "Download LSA Excel" at bounding box center [516, 205] width 74 height 14
click at [278, 61] on link "Quote" at bounding box center [281, 66] width 20 height 11
